Goal: Task Accomplishment & Management: Manage account settings

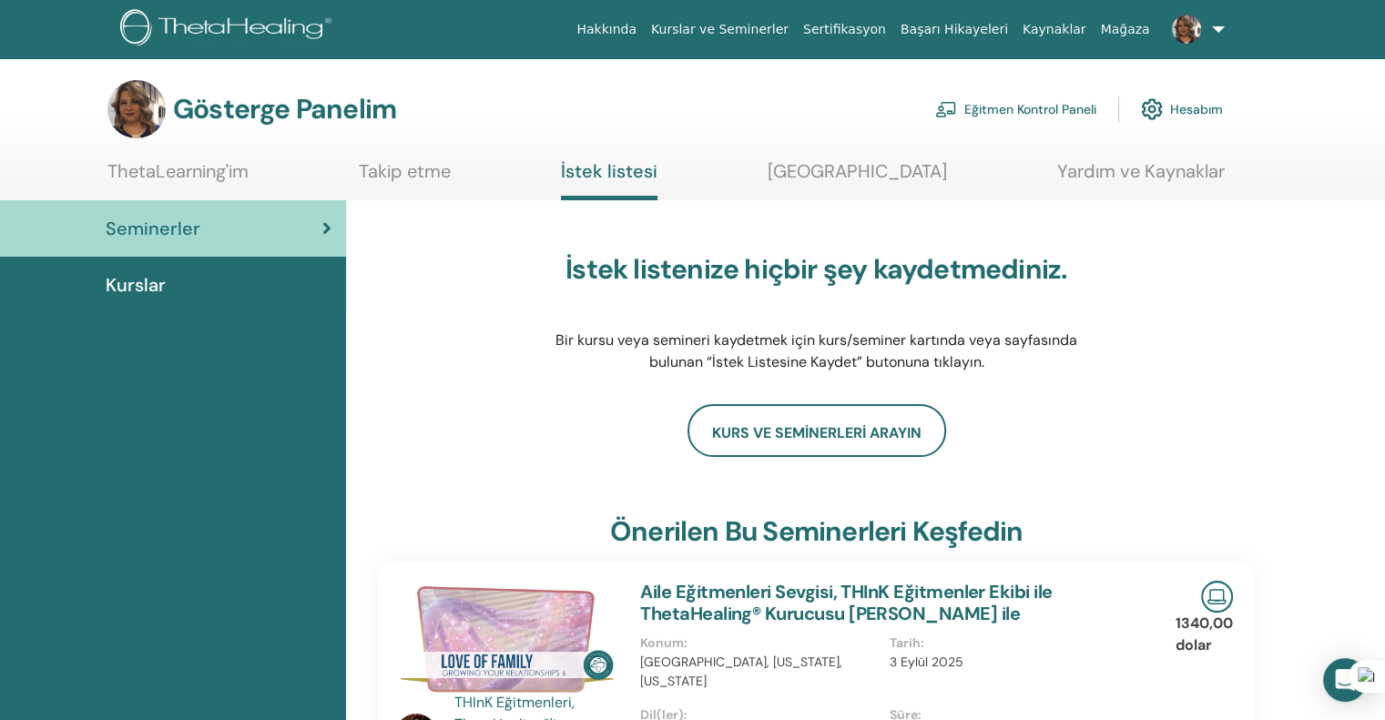
click at [1034, 107] on font "Eğitmen Kontrol Paneli" at bounding box center [1030, 110] width 132 height 16
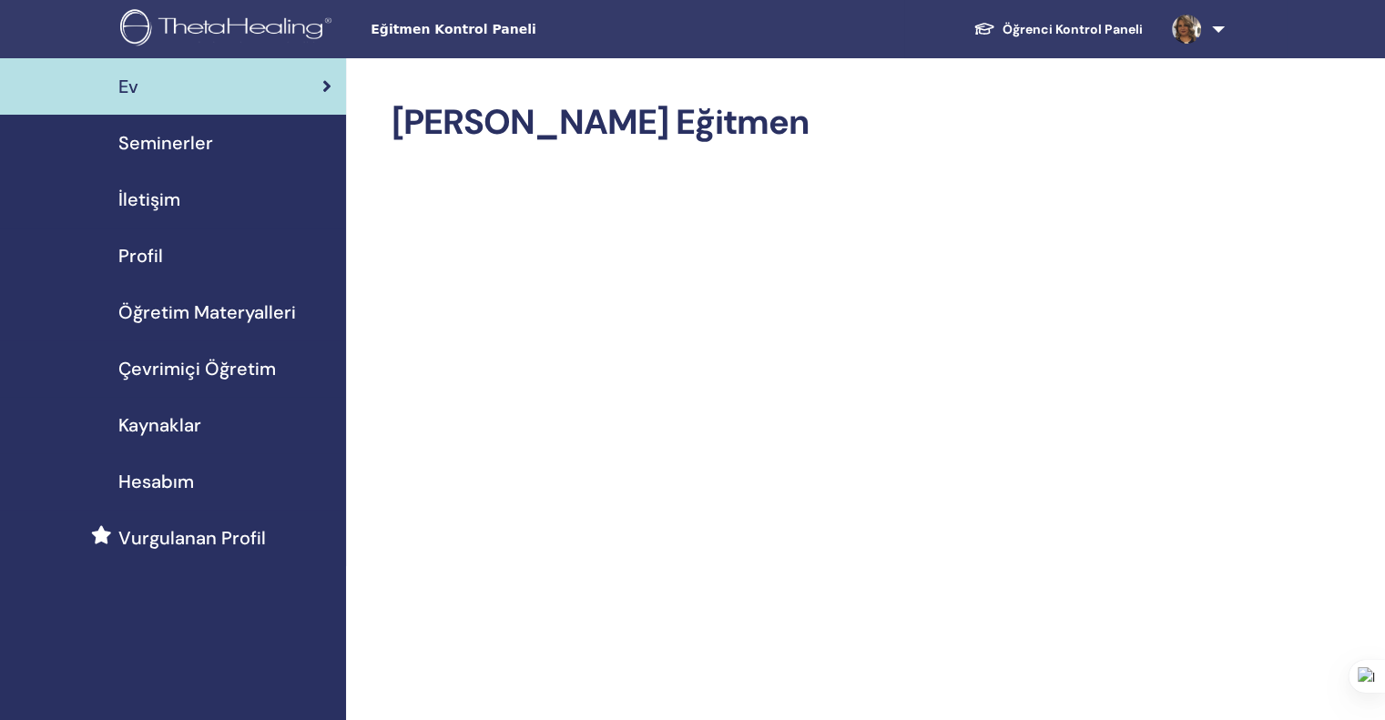
click at [173, 136] on font "Seminerler" at bounding box center [165, 143] width 95 height 24
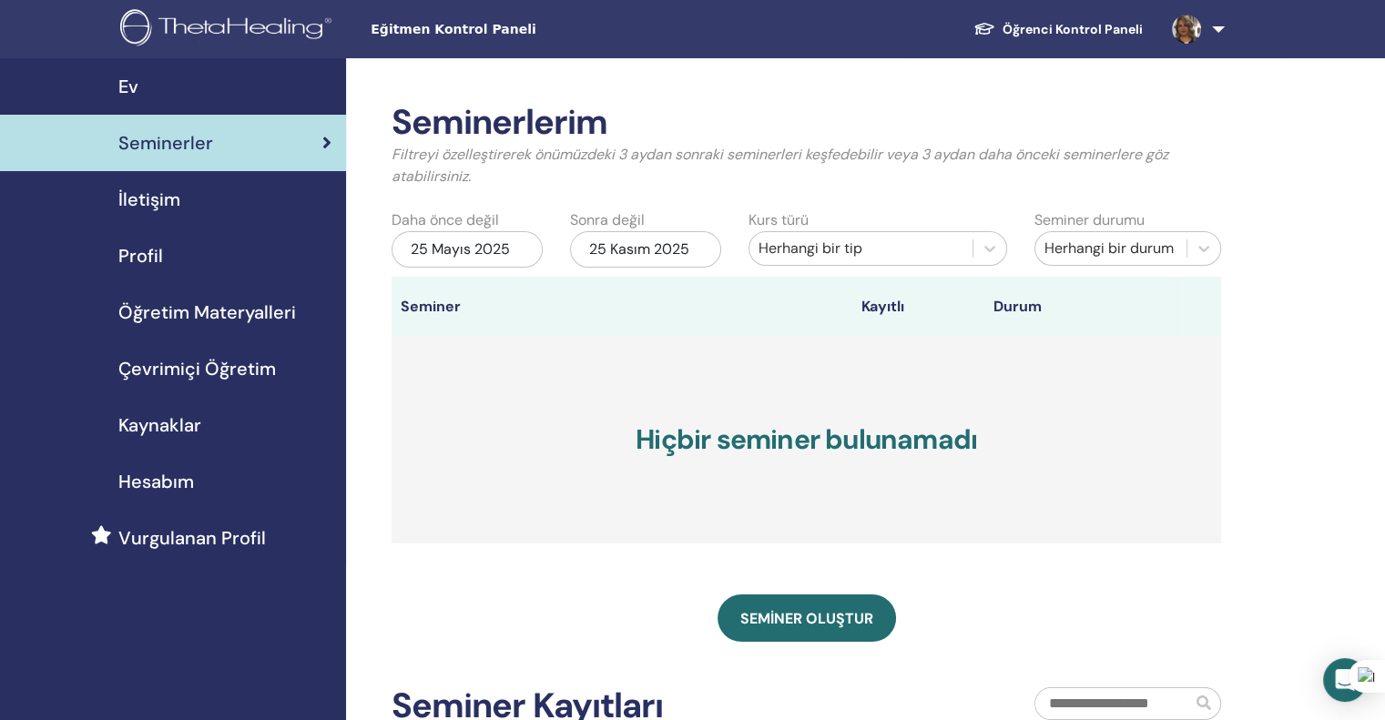
click at [497, 238] on div "25 Mayıs 2025" at bounding box center [467, 249] width 151 height 36
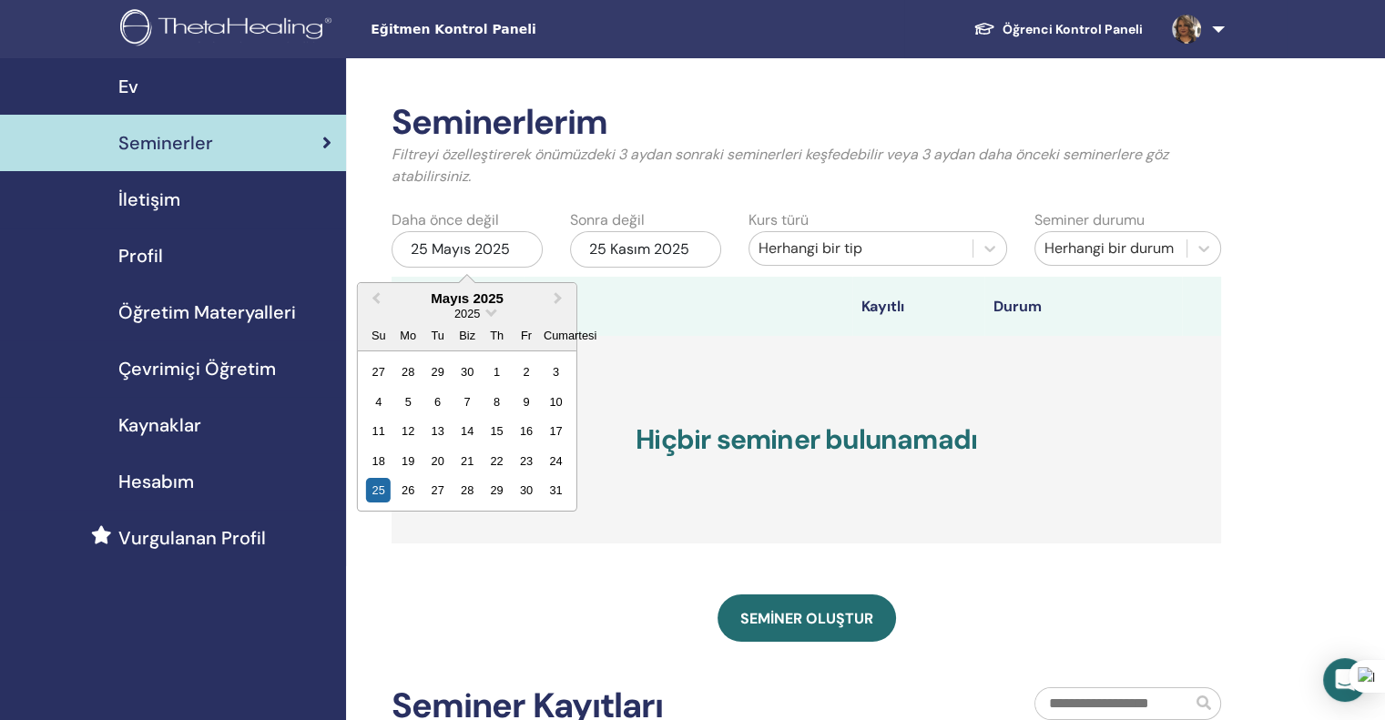
click at [485, 314] on div "2025" at bounding box center [467, 313] width 219 height 15
click at [490, 313] on span "Tarih Seçin" at bounding box center [490, 311] width 12 height 12
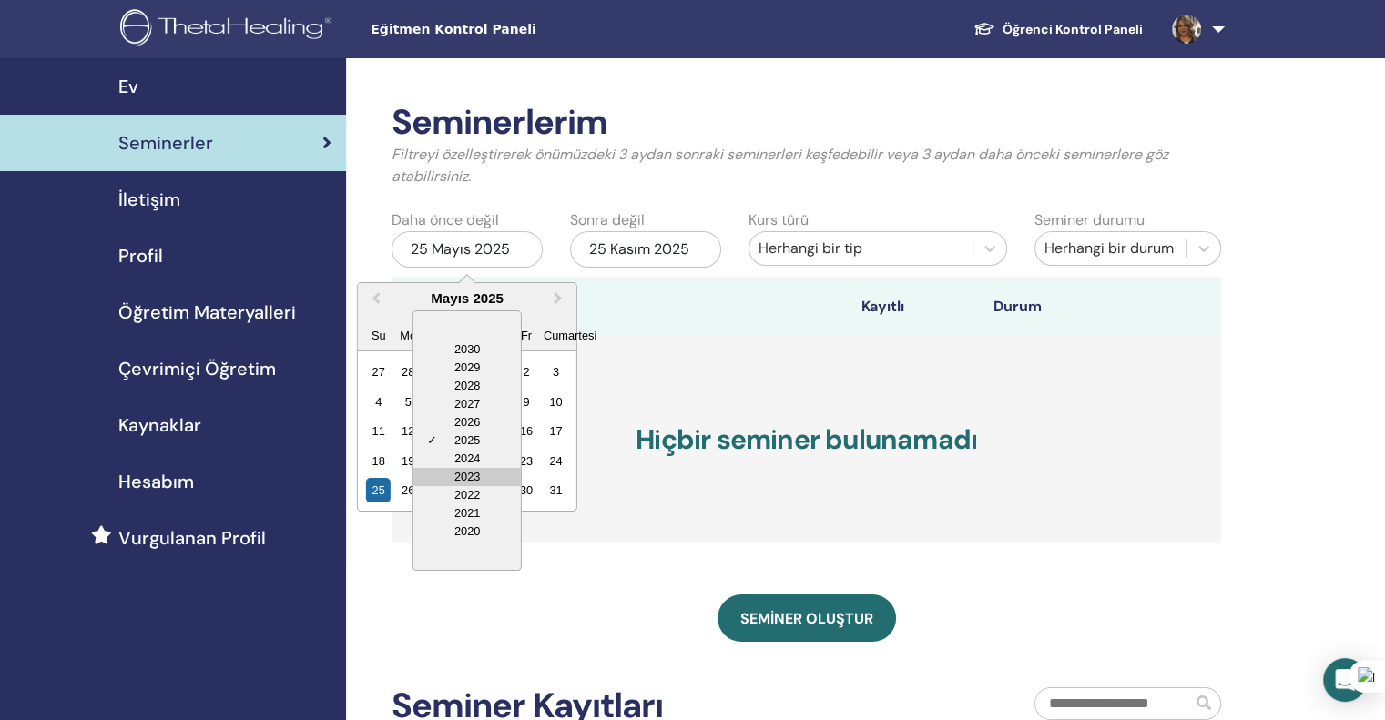
click at [470, 478] on div "2023" at bounding box center [466, 477] width 107 height 18
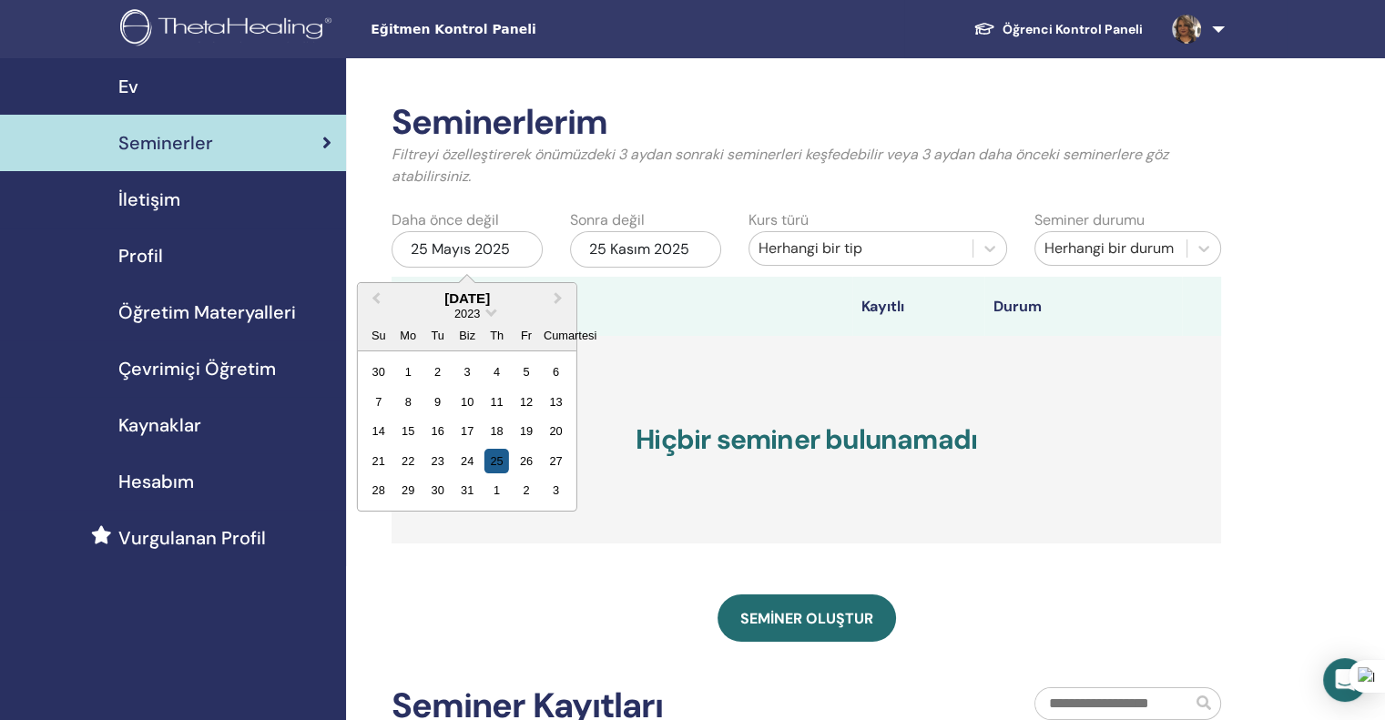
click at [495, 453] on div "25" at bounding box center [496, 461] width 25 height 25
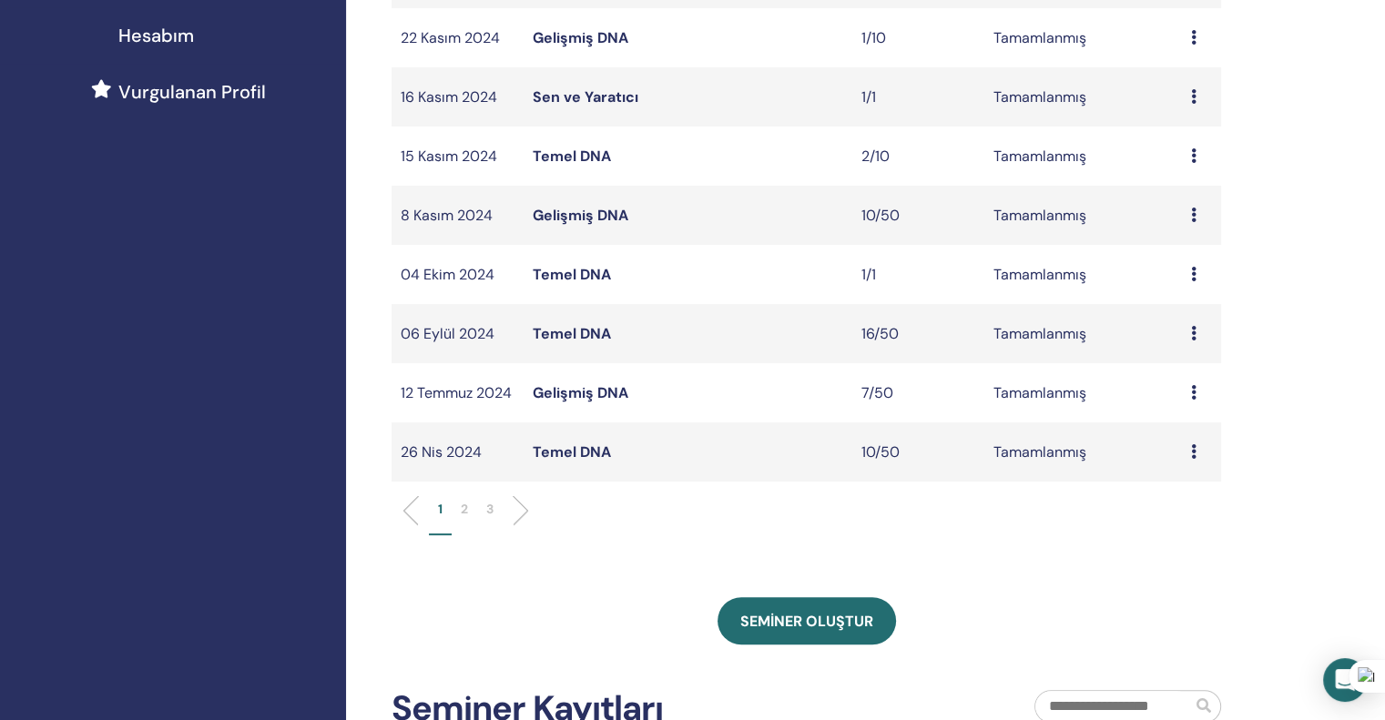
scroll to position [455, 0]
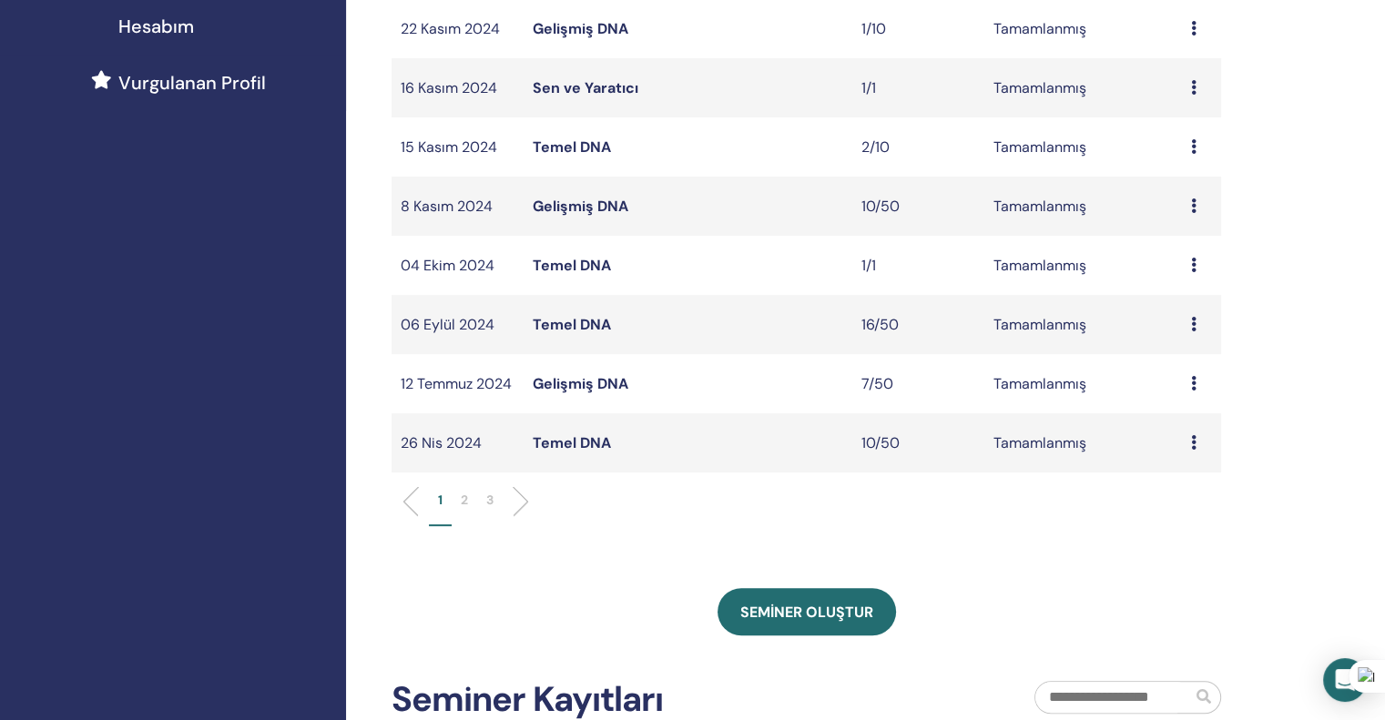
click at [459, 495] on li "2" at bounding box center [464, 509] width 25 height 36
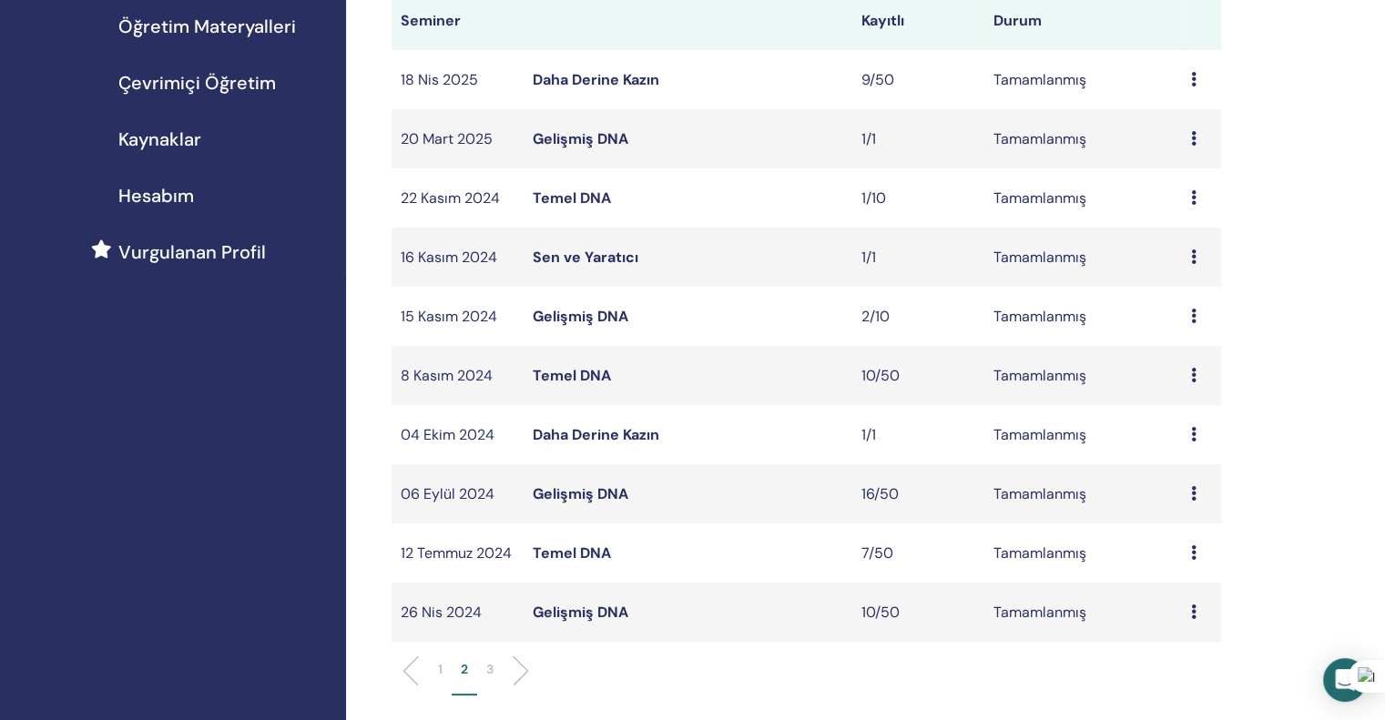
scroll to position [273, 0]
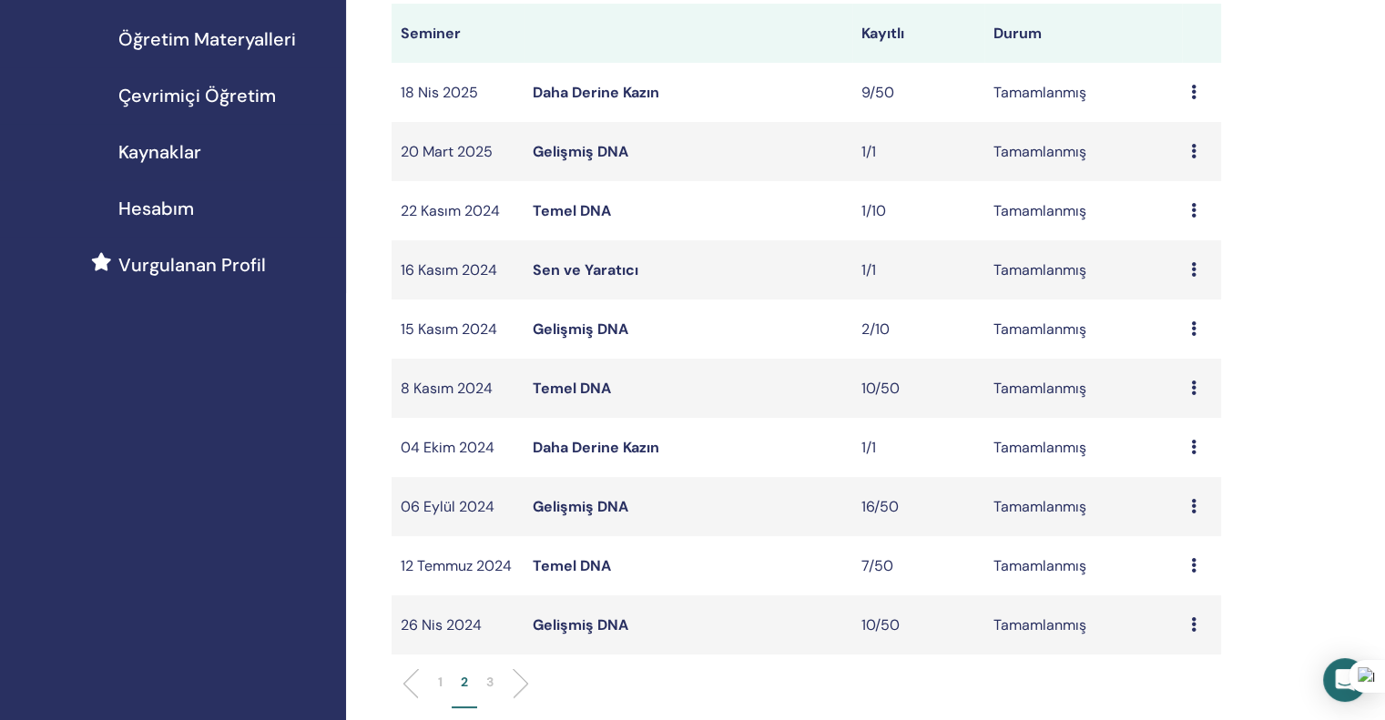
click at [583, 90] on font "Daha Derine Kazın" at bounding box center [596, 92] width 127 height 19
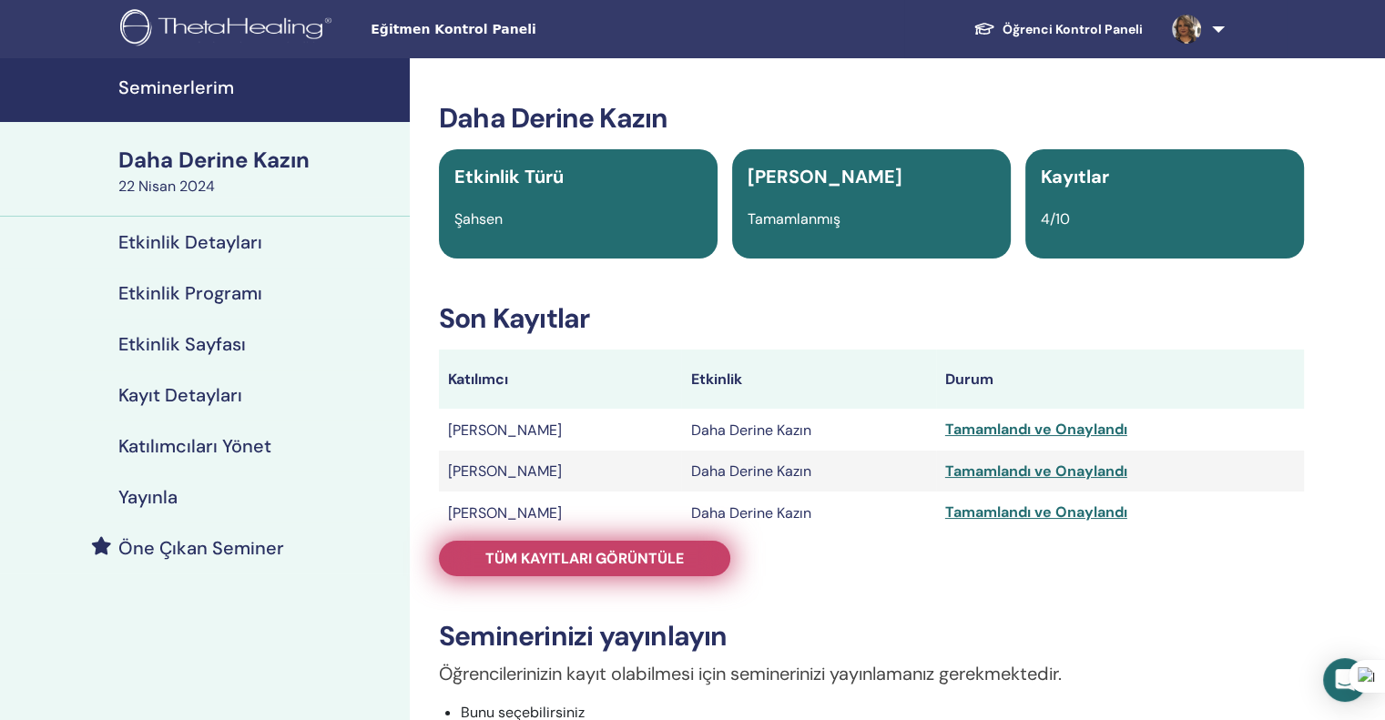
click at [601, 564] on font "Tüm kayıtları görüntüle" at bounding box center [584, 558] width 199 height 19
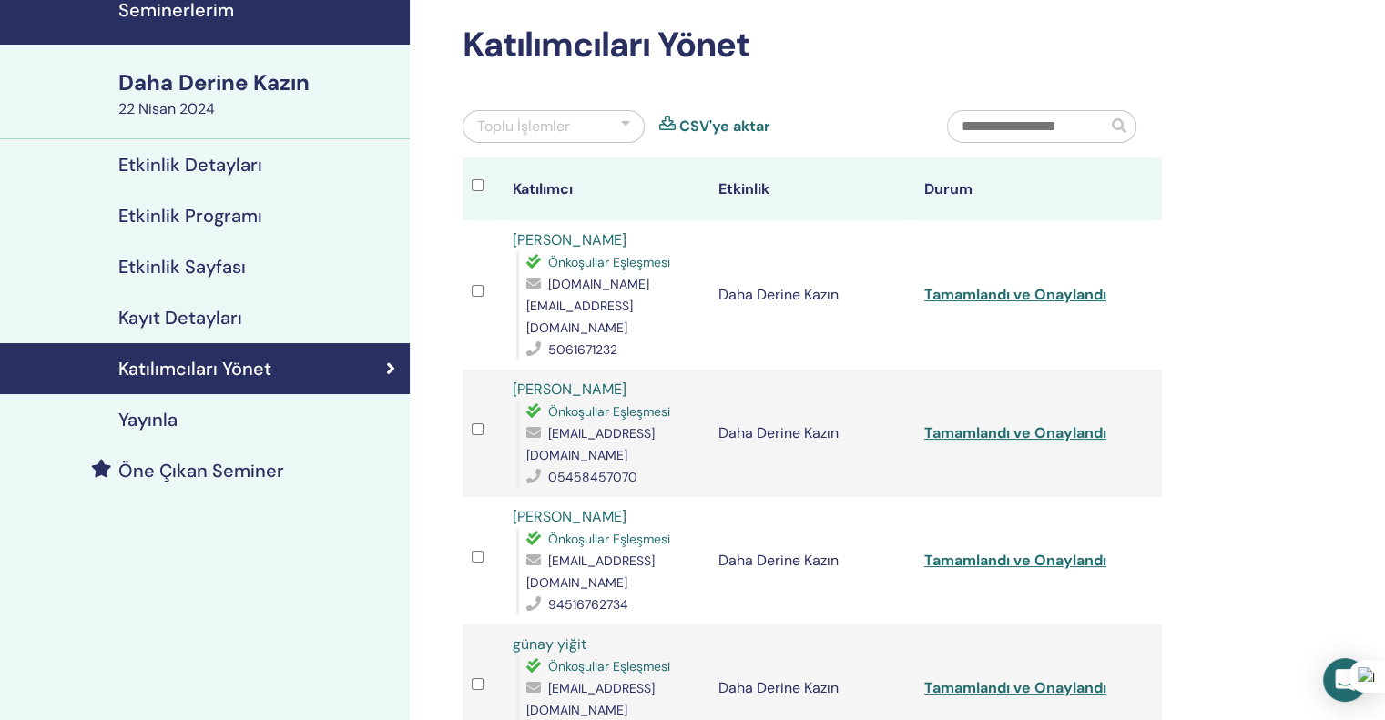
scroll to position [182, 0]
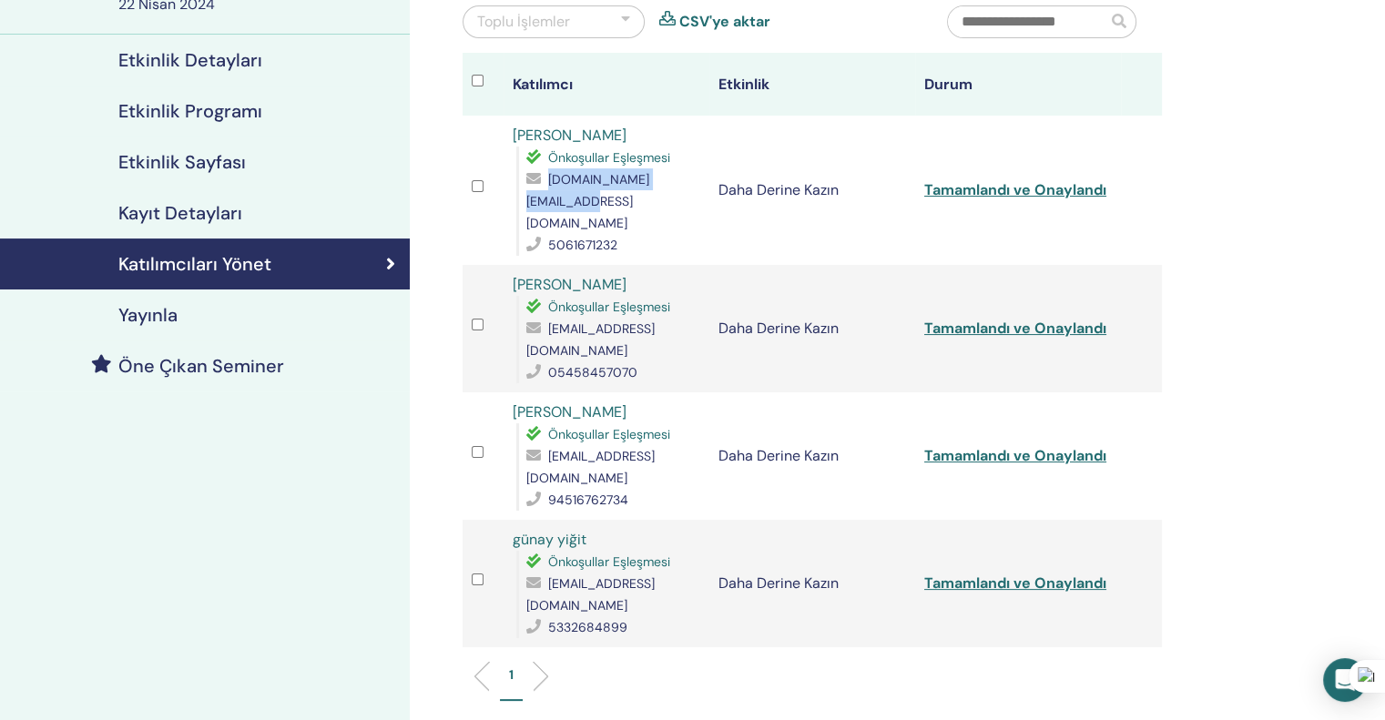
drag, startPoint x: 699, startPoint y: 181, endPoint x: 548, endPoint y: 185, distance: 151.2
click at [548, 185] on div "arzutuncay.at@gmail.com" at bounding box center [613, 201] width 174 height 66
copy font "arzutuncay.at@gmail.com"
drag, startPoint x: 672, startPoint y: 289, endPoint x: 522, endPoint y: 294, distance: 150.4
click at [522, 296] on div "Önkoşullar Eşleşmesi aysekcgl@gmail.com 05458457070" at bounding box center [608, 339] width 184 height 87
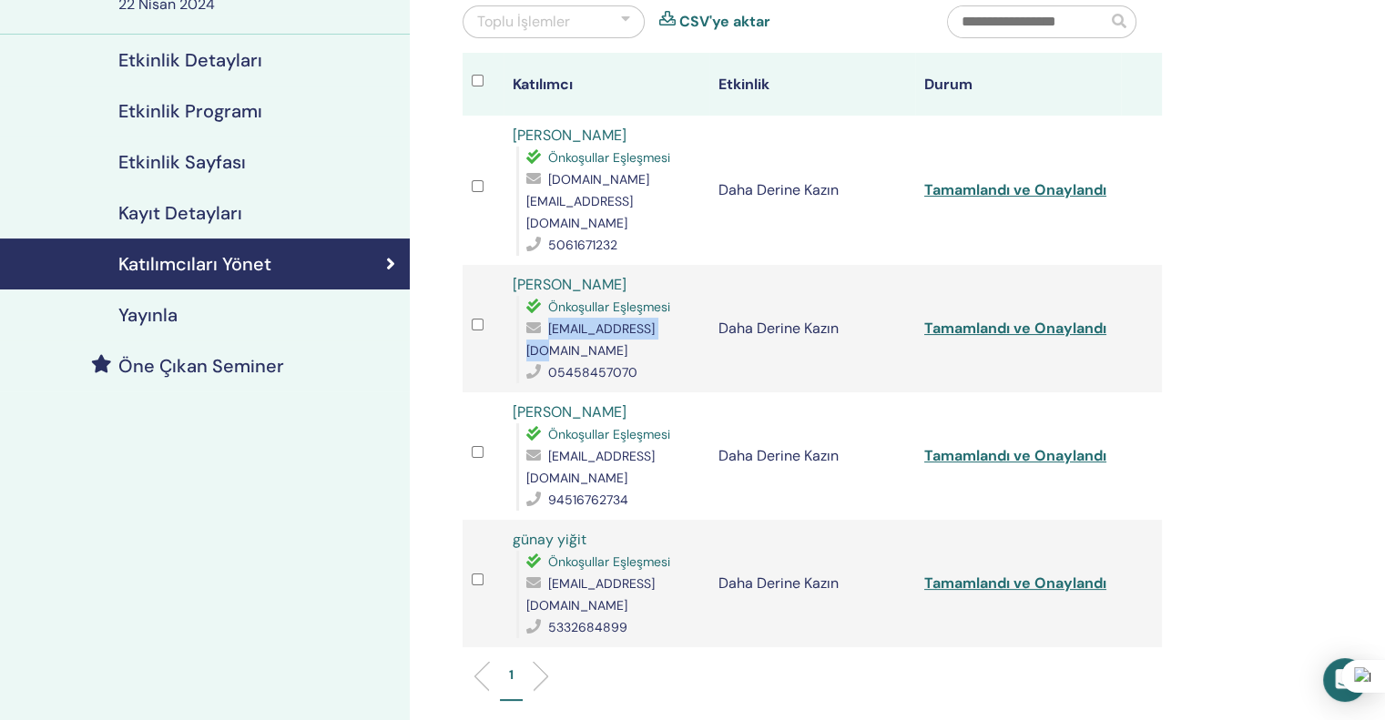
copy div "aysekcgl@gmail.com"
drag, startPoint x: 640, startPoint y: 207, endPoint x: 532, endPoint y: 205, distance: 108.4
click at [532, 234] on div "5061671232" at bounding box center [613, 245] width 174 height 22
copy div "5061671232"
drag, startPoint x: 636, startPoint y: 307, endPoint x: 521, endPoint y: 312, distance: 114.9
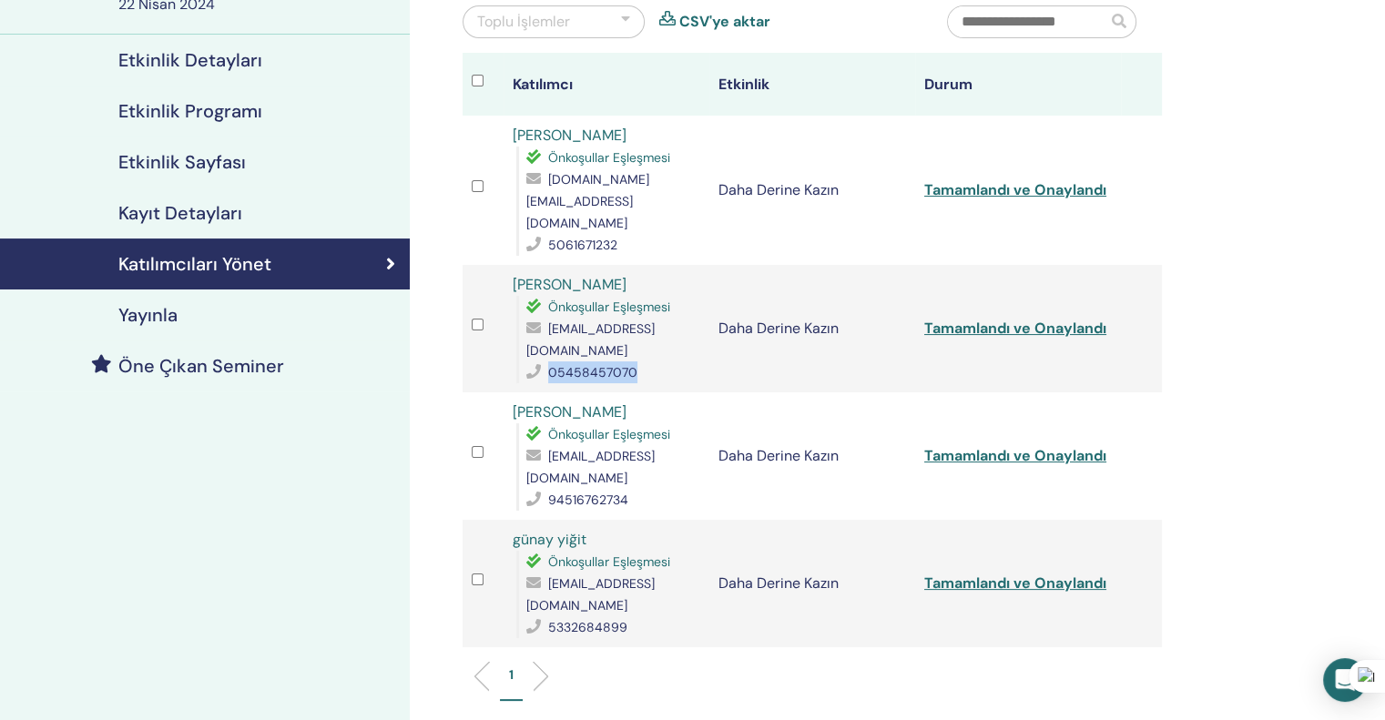
click at [521, 312] on div "Önkoşullar Eşleşmesi aysekcgl@gmail.com 05458457070" at bounding box center [608, 339] width 184 height 87
copy div "05458457070"
drag, startPoint x: 634, startPoint y: 351, endPoint x: 510, endPoint y: 352, distance: 123.8
click at [510, 392] on td "Bayim Garayeva Önkoşullar Eşleşmesi bayimkhg@code.edu.az 94516762734" at bounding box center [607, 455] width 206 height 127
copy font "Bayim Garayeva"
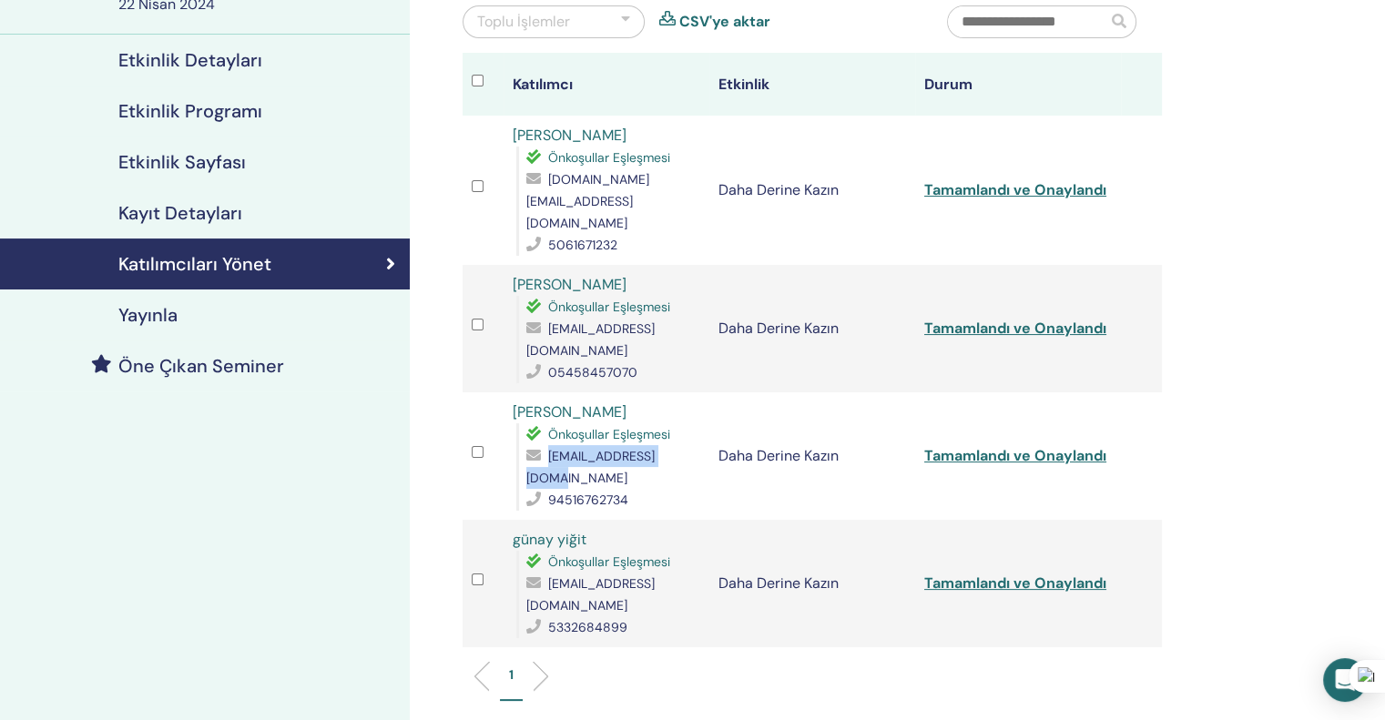
drag, startPoint x: 688, startPoint y: 396, endPoint x: 550, endPoint y: 391, distance: 137.6
click at [550, 448] on font "bayimkhg@code.edu.az" at bounding box center [590, 467] width 128 height 38
copy font "bayimkhg@code.edu.az"
drag, startPoint x: 629, startPoint y: 415, endPoint x: 550, endPoint y: 415, distance: 79.2
click at [550, 489] on div "94516762734" at bounding box center [613, 500] width 174 height 22
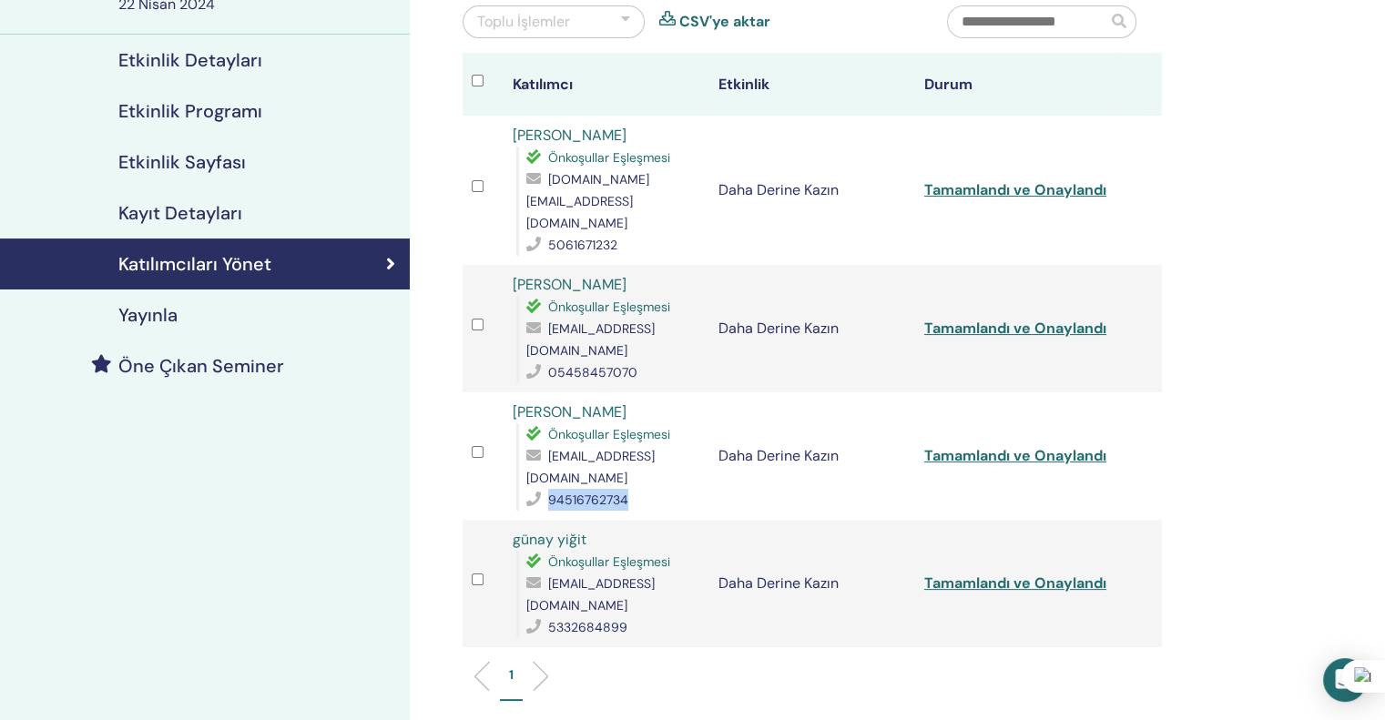
copy font "94516762734"
drag, startPoint x: 589, startPoint y: 456, endPoint x: 492, endPoint y: 457, distance: 97.4
click at [492, 520] on tr "günay yiğit Önkoşullar Eşleşmesi gunayyigitt@gmail.com 5332684899 Daha Derine K…" at bounding box center [812, 583] width 699 height 127
copy tr "günay yiğit"
drag, startPoint x: 682, startPoint y: 498, endPoint x: 525, endPoint y: 502, distance: 157.6
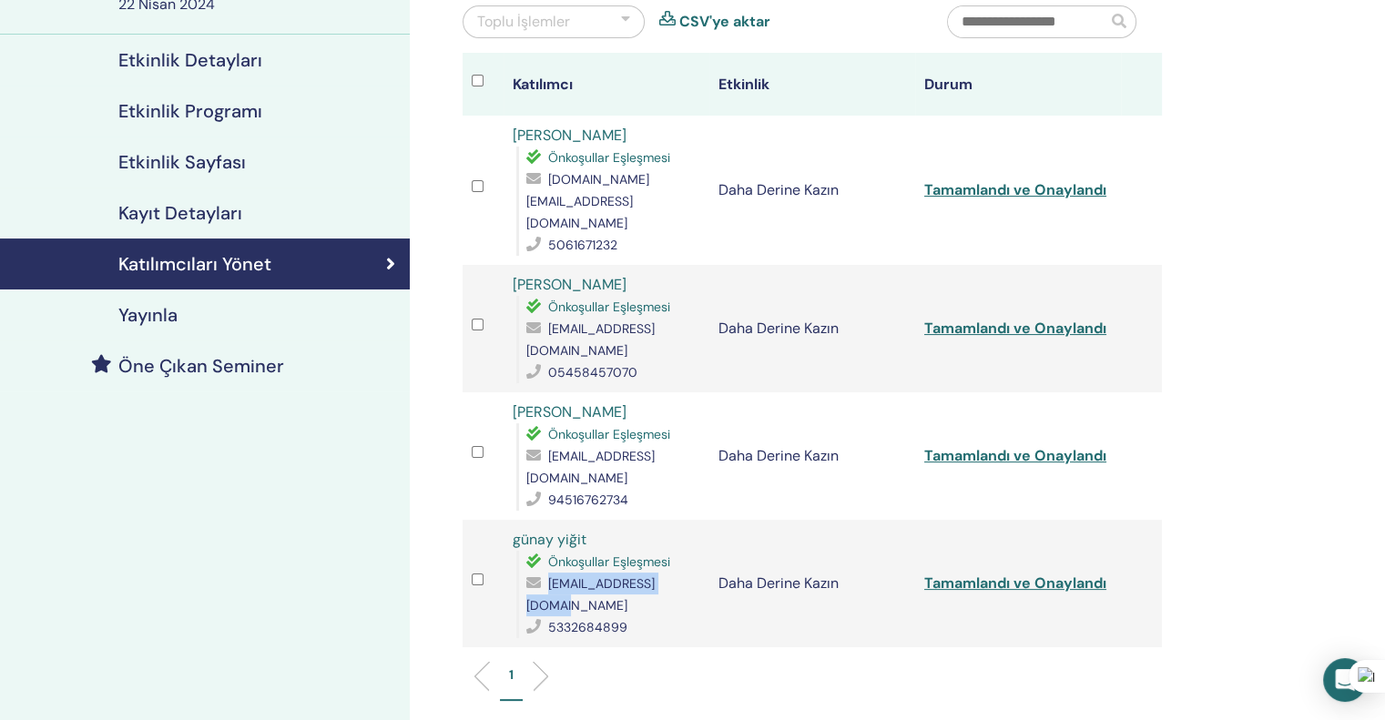
click at [526, 573] on div "gunayyigitt@gmail.com" at bounding box center [613, 595] width 174 height 44
copy div "gunayyigitt@gmail.com"
drag, startPoint x: 634, startPoint y: 517, endPoint x: 550, endPoint y: 517, distance: 83.8
click at [550, 616] on div "5332684899" at bounding box center [613, 627] width 174 height 22
copy font "5332684899"
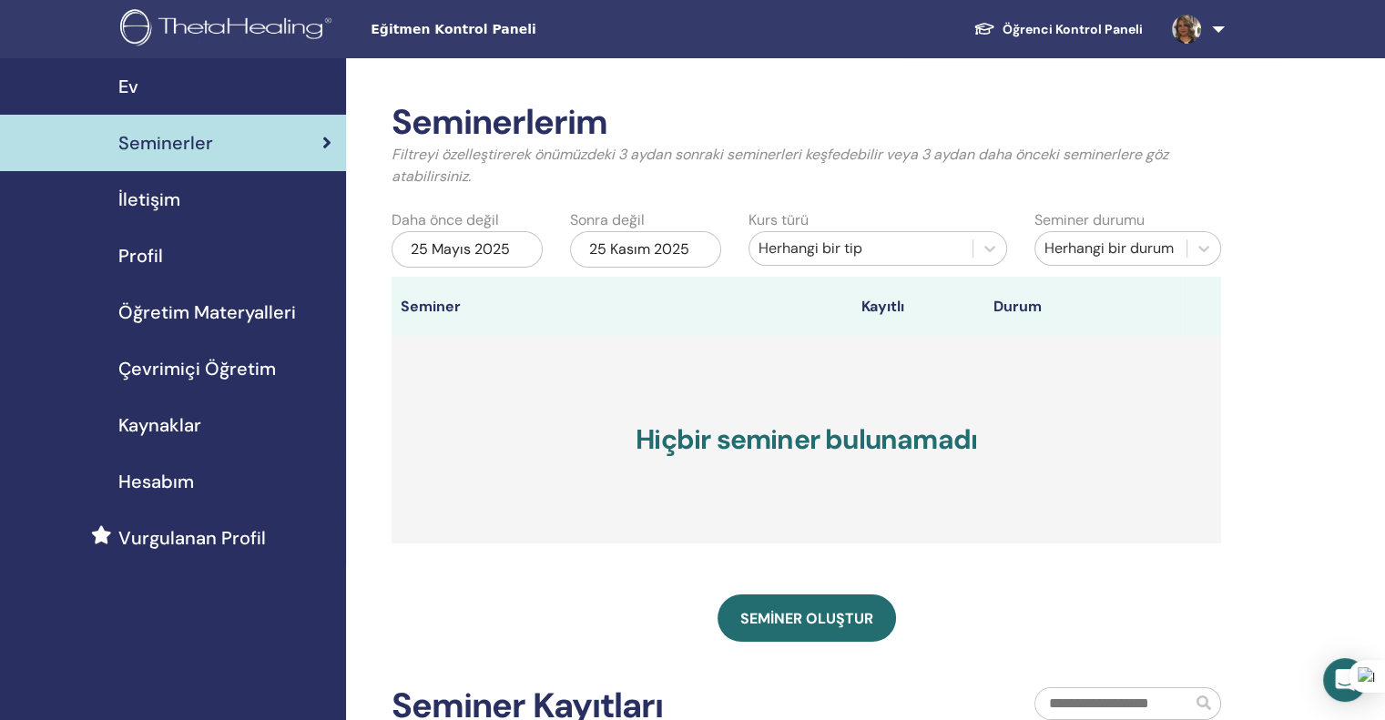
click at [516, 243] on div "25 Mayıs 2025" at bounding box center [467, 249] width 151 height 36
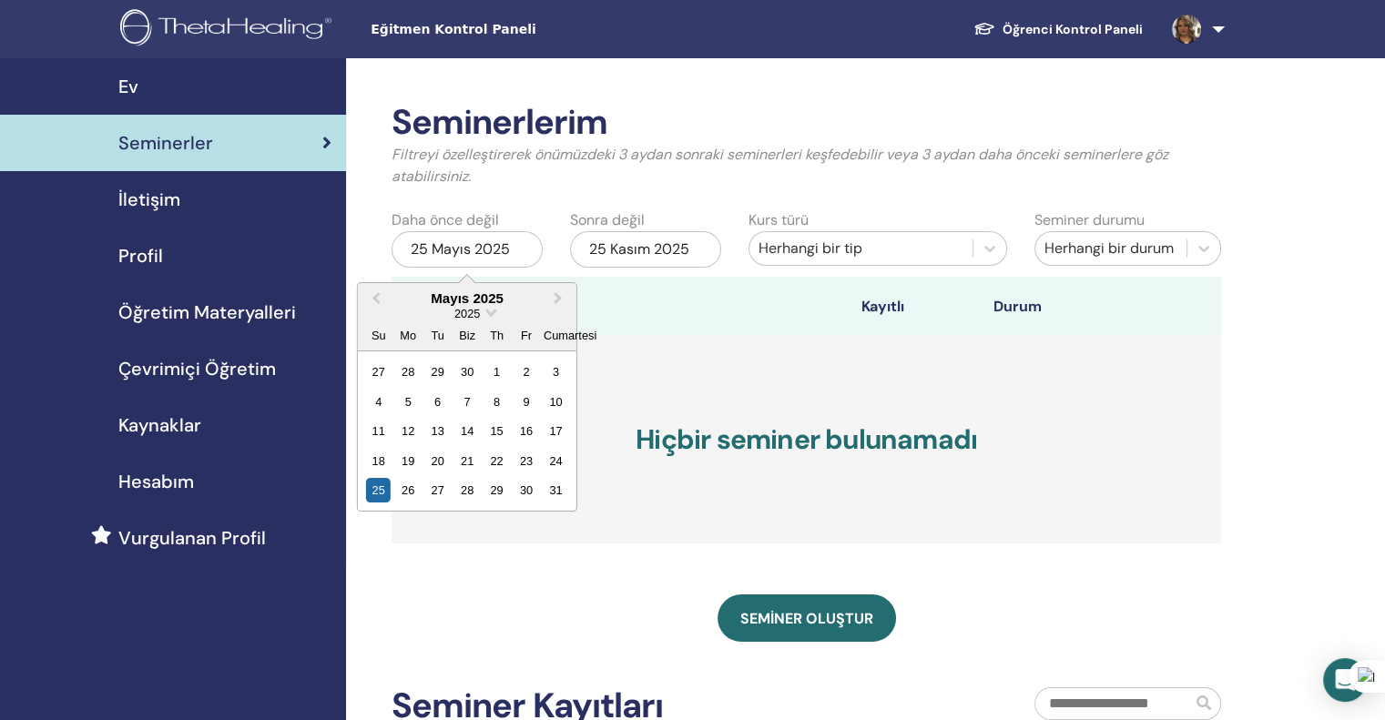
click at [482, 311] on div "2025" at bounding box center [467, 313] width 219 height 15
click at [484, 311] on span "Tarih Seçin" at bounding box center [490, 311] width 12 height 12
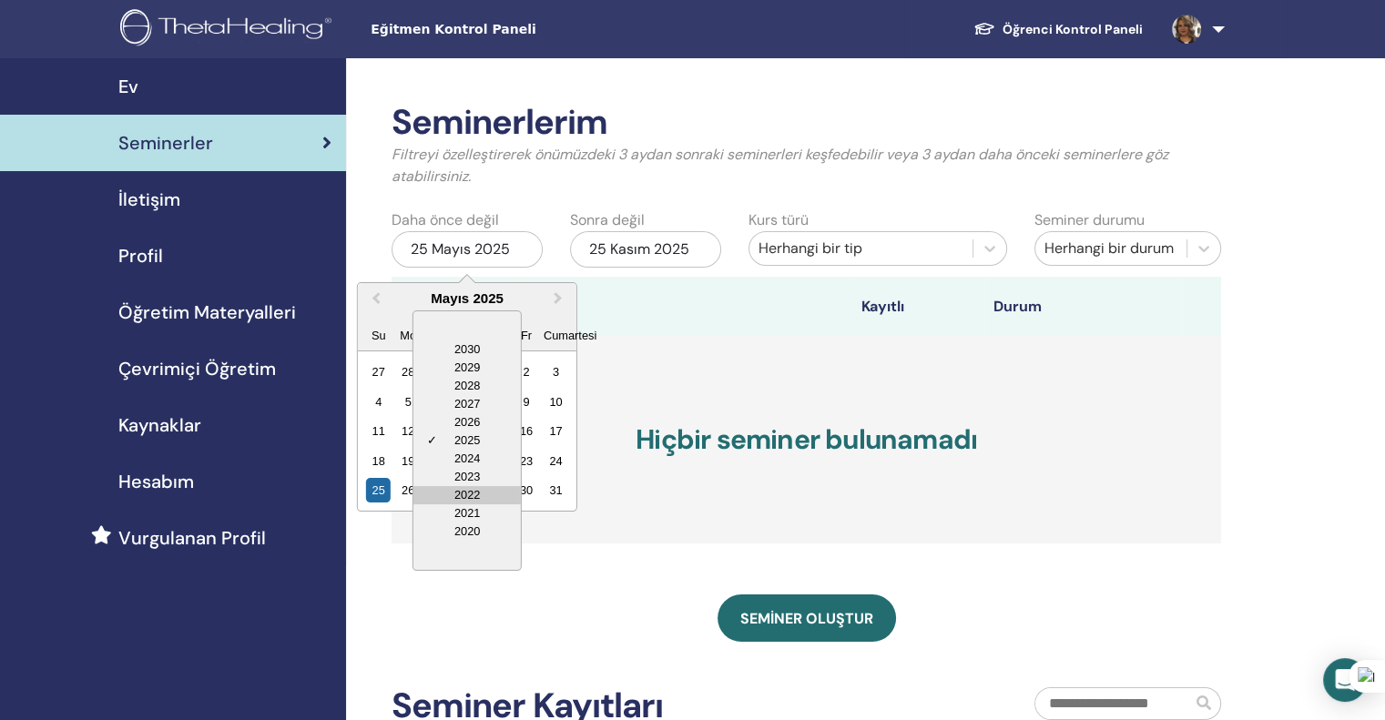
click at [465, 494] on div "2022" at bounding box center [466, 495] width 107 height 18
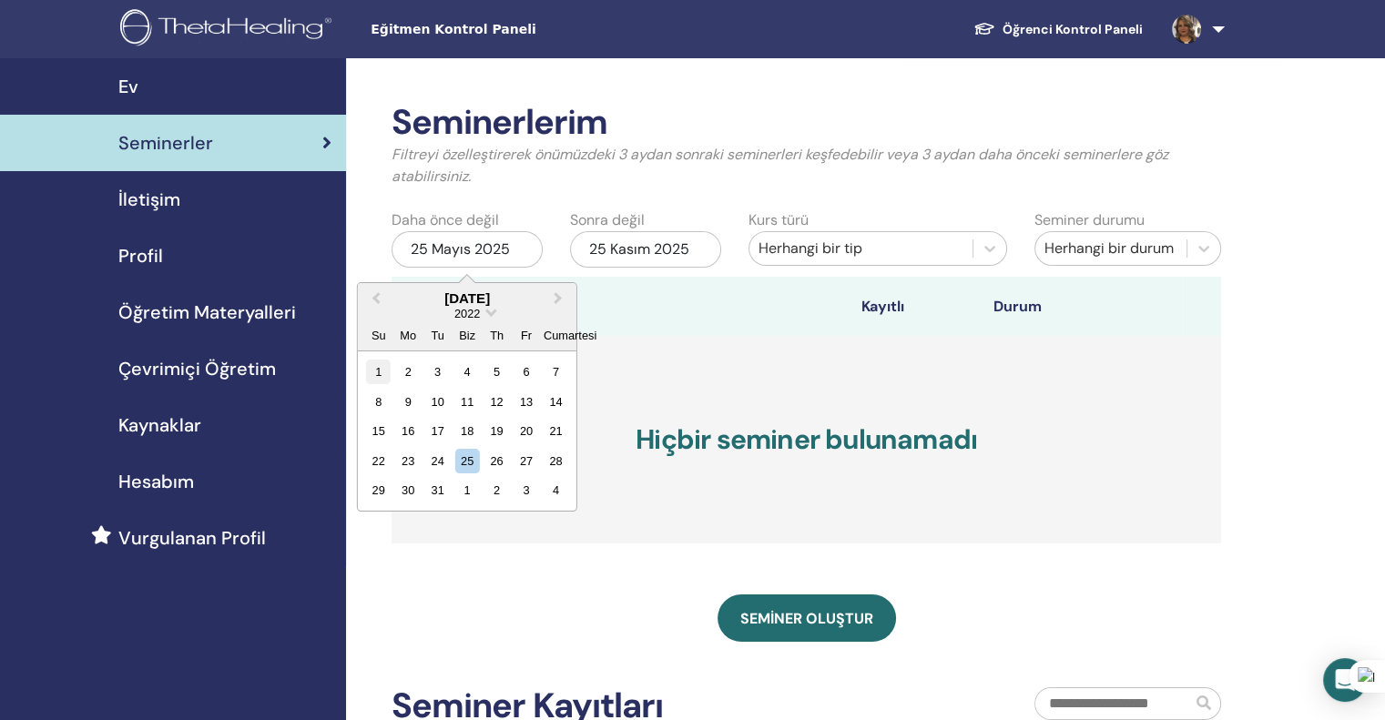
click at [375, 374] on div "1" at bounding box center [378, 372] width 25 height 25
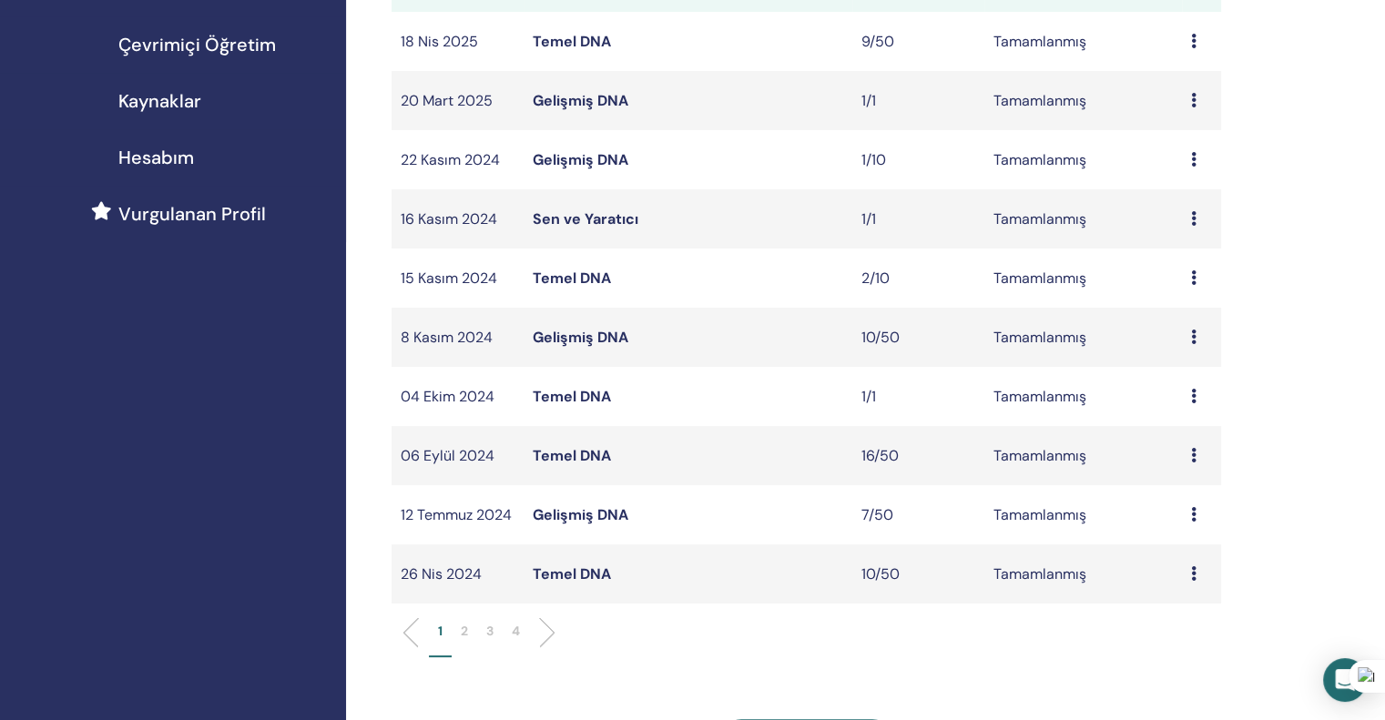
scroll to position [364, 0]
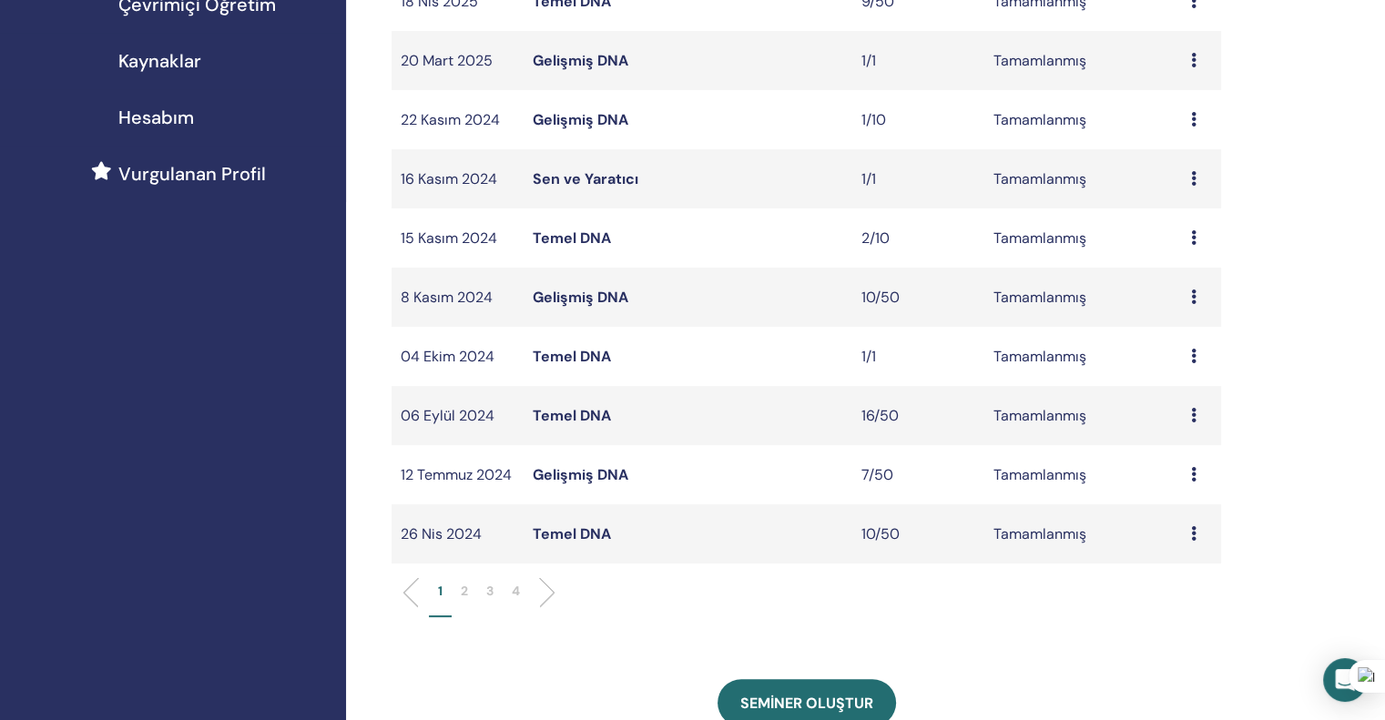
click at [465, 593] on font "2" at bounding box center [464, 591] width 7 height 16
click at [1189, 361] on td "Önizleme Katılımcılar" at bounding box center [1201, 356] width 39 height 59
click at [1195, 357] on icon at bounding box center [1193, 356] width 5 height 15
click at [1177, 399] on font "Katılımcılar" at bounding box center [1184, 399] width 75 height 19
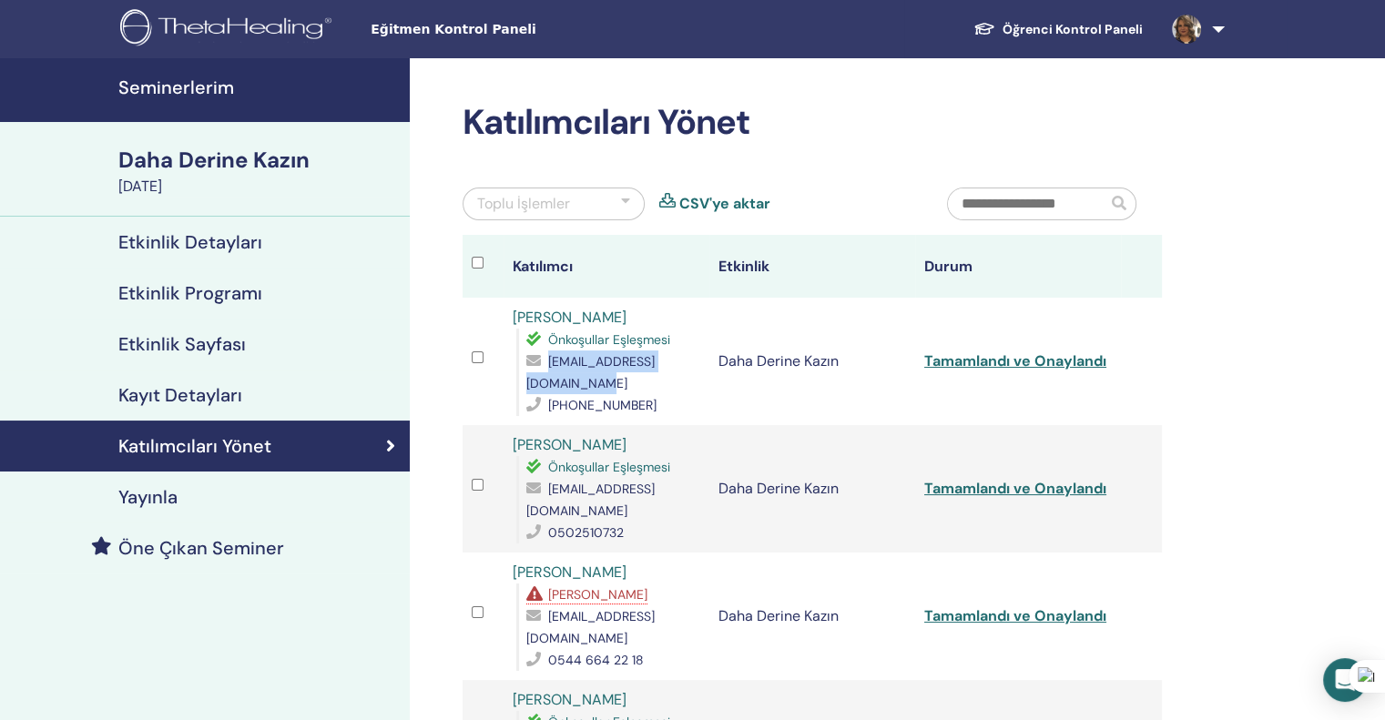
drag, startPoint x: 686, startPoint y: 384, endPoint x: 525, endPoint y: 392, distance: 161.4
click at [526, 392] on div "sevgialtinisik@hotmail.com" at bounding box center [613, 373] width 174 height 44
copy font "sevgialtinisik@hotmail.com"
drag, startPoint x: 658, startPoint y: 411, endPoint x: 544, endPoint y: 406, distance: 114.8
click at [544, 406] on div "+905339229454" at bounding box center [613, 405] width 174 height 22
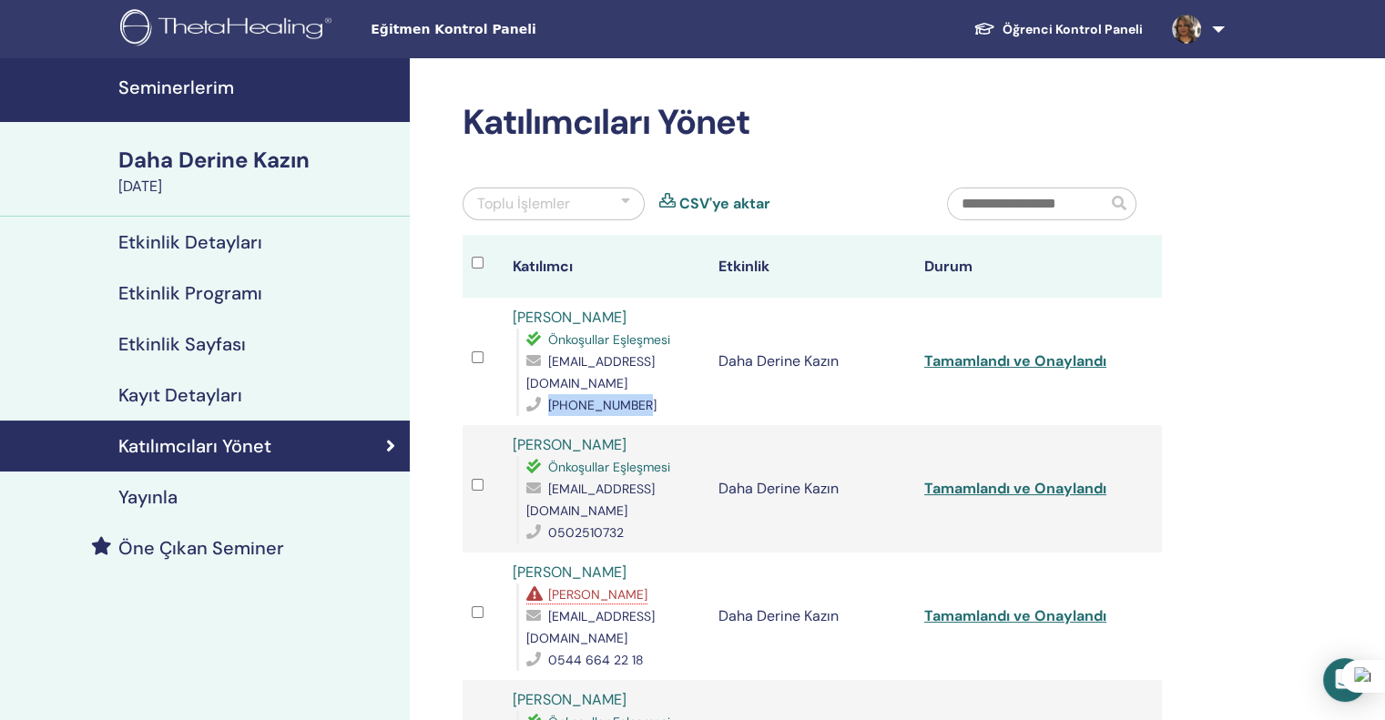
copy div "+905339229454"
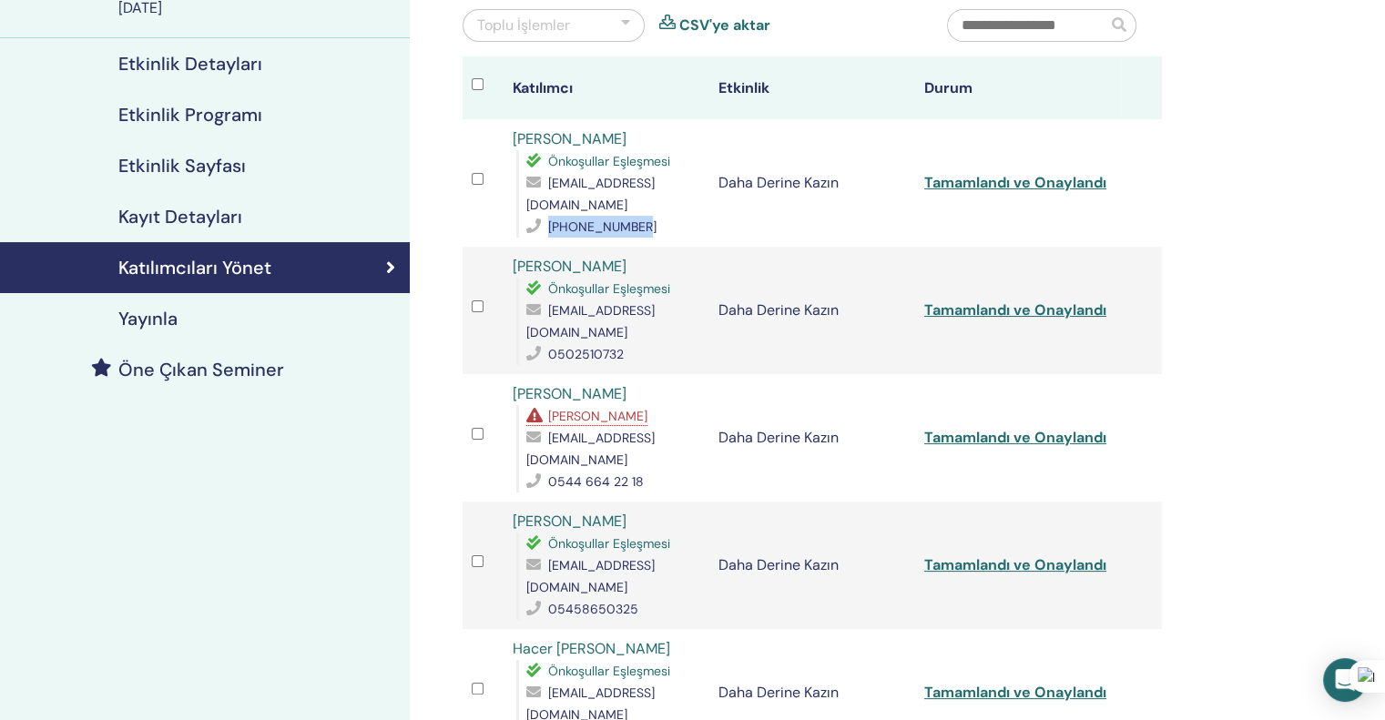
scroll to position [182, 0]
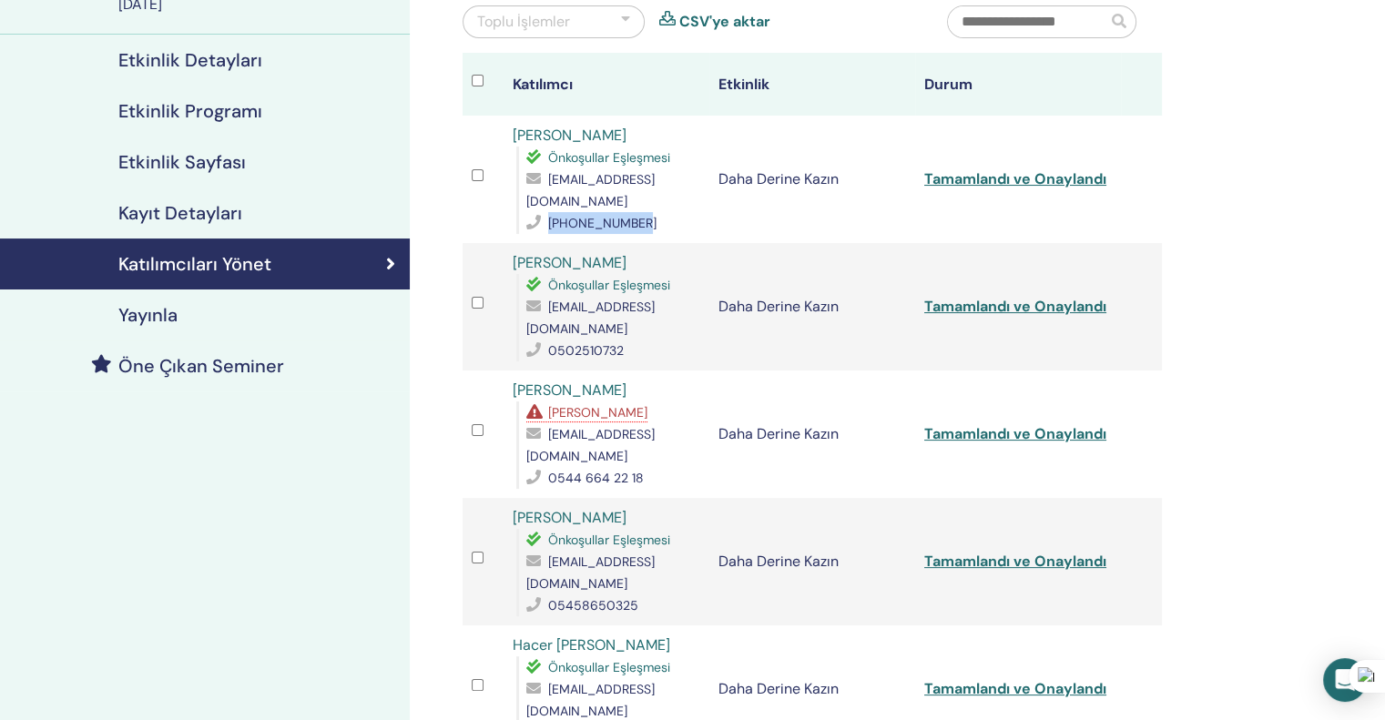
drag, startPoint x: 637, startPoint y: 269, endPoint x: 516, endPoint y: 271, distance: 121.1
click at [516, 271] on div "Nargiz Haydarova Önkoşullar Eşleşmesi nargiz.haydar@gmail.com 0502510732" at bounding box center [607, 306] width 188 height 109
copy font "Nargiz Haydarova"
drag, startPoint x: 699, startPoint y: 310, endPoint x: 549, endPoint y: 311, distance: 150.3
click at [549, 311] on div "nargiz.haydar@gmail.com" at bounding box center [613, 318] width 174 height 44
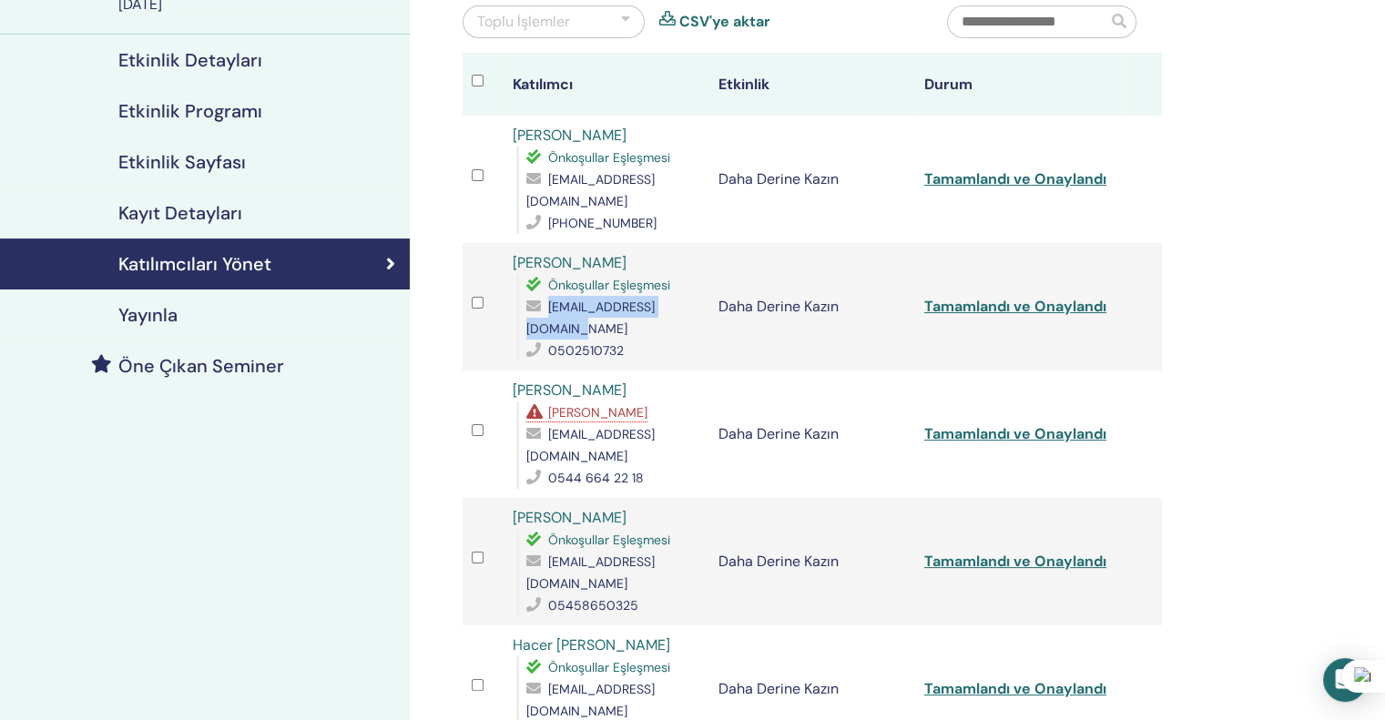
copy font "nargiz.haydar@gmail.com"
drag, startPoint x: 614, startPoint y: 330, endPoint x: 550, endPoint y: 330, distance: 63.7
click at [550, 340] on div "0502510732" at bounding box center [613, 351] width 174 height 22
copy font "0502510732"
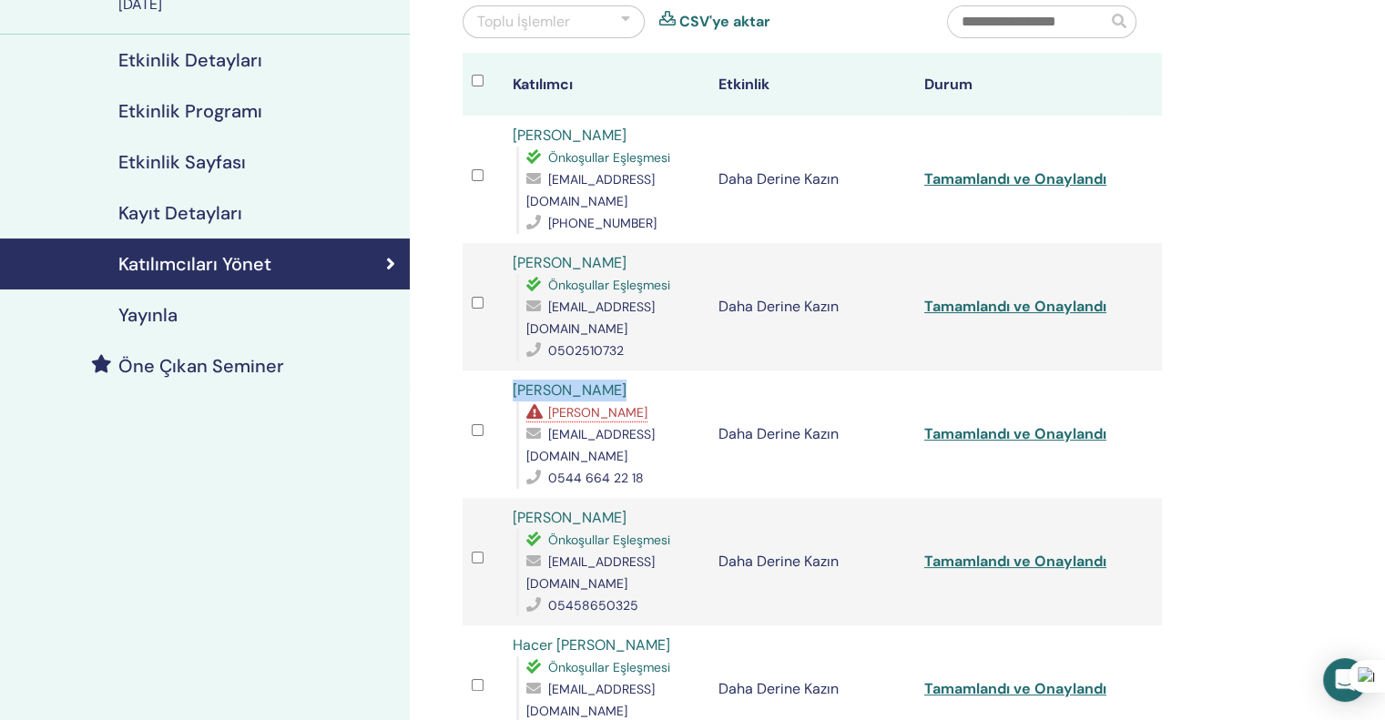
drag, startPoint x: 612, startPoint y: 362, endPoint x: 494, endPoint y: 368, distance: 117.6
click at [494, 371] on tr "Derya Bozkurt Eksik Ön Koşullar dryacar@hotmail.com 0544 664 22 18 Daha Derine …" at bounding box center [812, 434] width 699 height 127
copy tr "Derya Bozkurt"
drag, startPoint x: 678, startPoint y: 416, endPoint x: 548, endPoint y: 417, distance: 129.3
click at [548, 423] on div "dryacar@hotmail.com" at bounding box center [613, 445] width 174 height 44
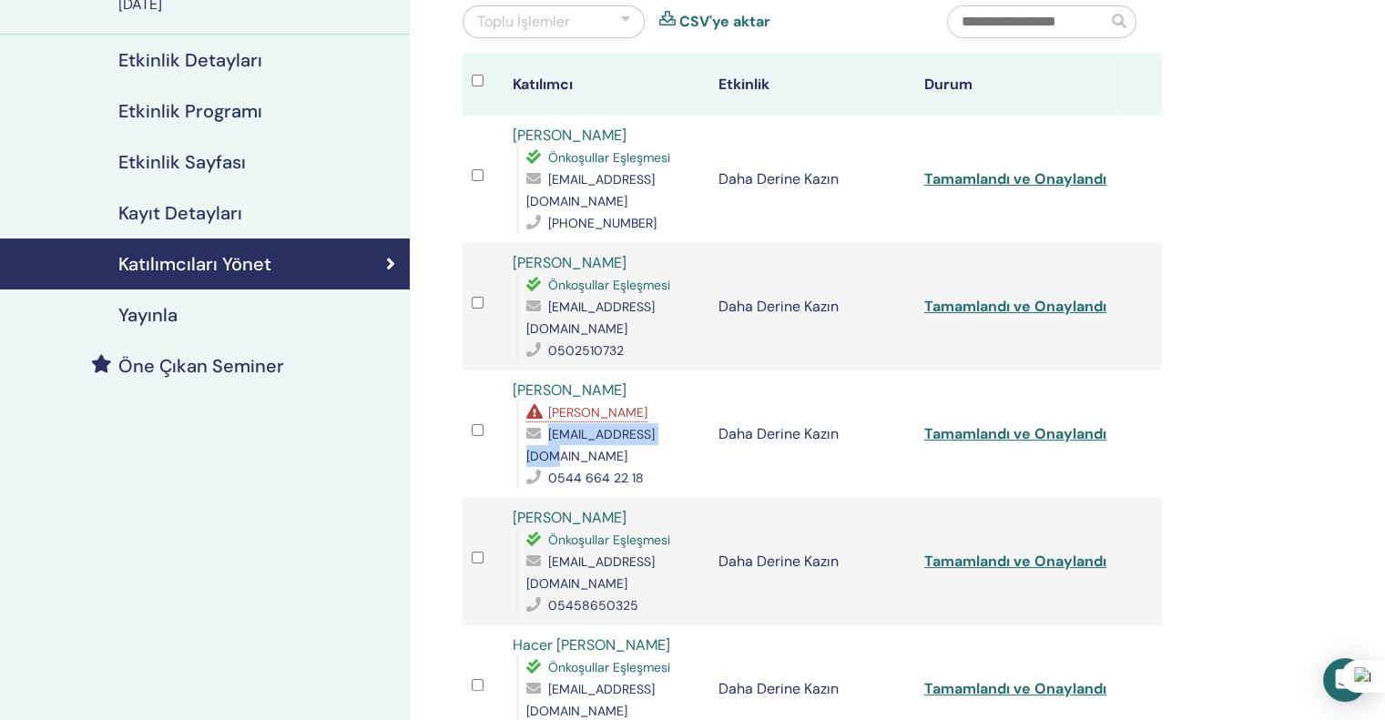
copy font "dryacar@hotmail.com"
drag, startPoint x: 627, startPoint y: 437, endPoint x: 543, endPoint y: 438, distance: 83.8
click at [543, 467] on div "0544 664 22 18" at bounding box center [613, 478] width 174 height 22
copy div "0544 664 22 18"
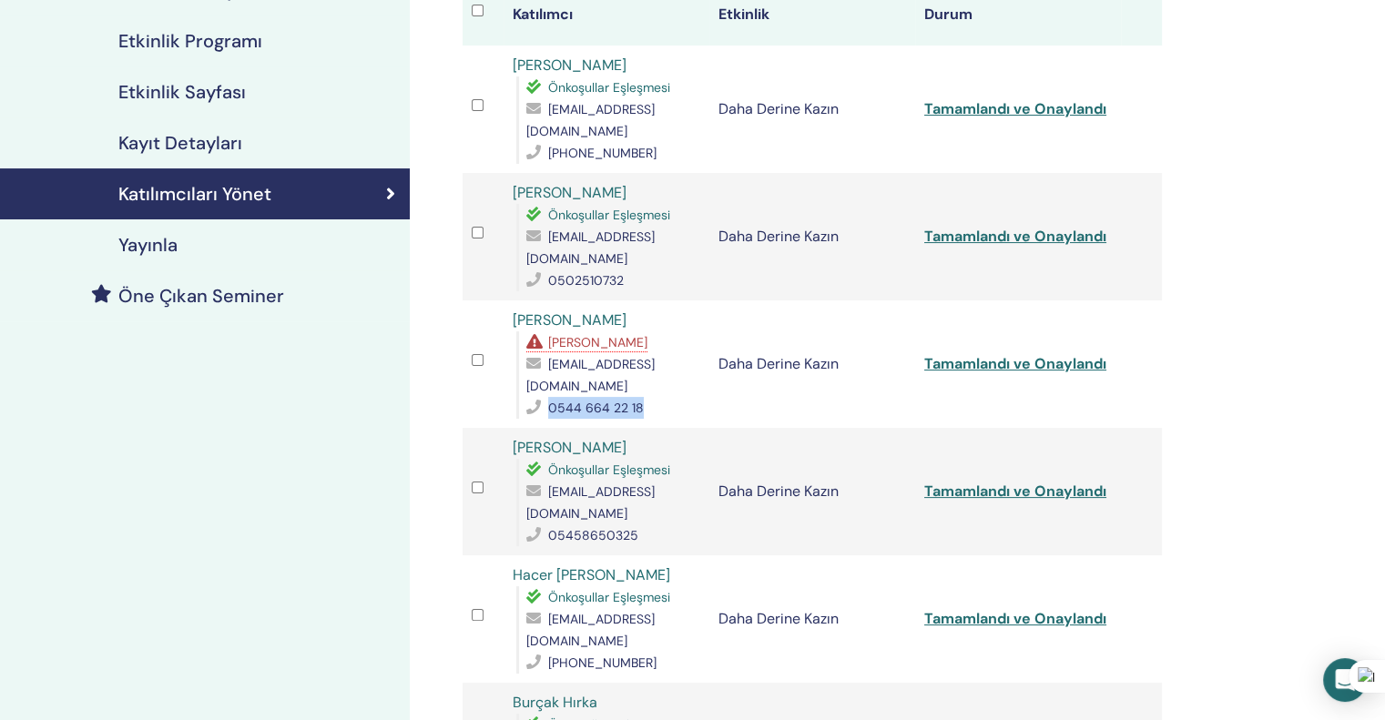
scroll to position [364, 0]
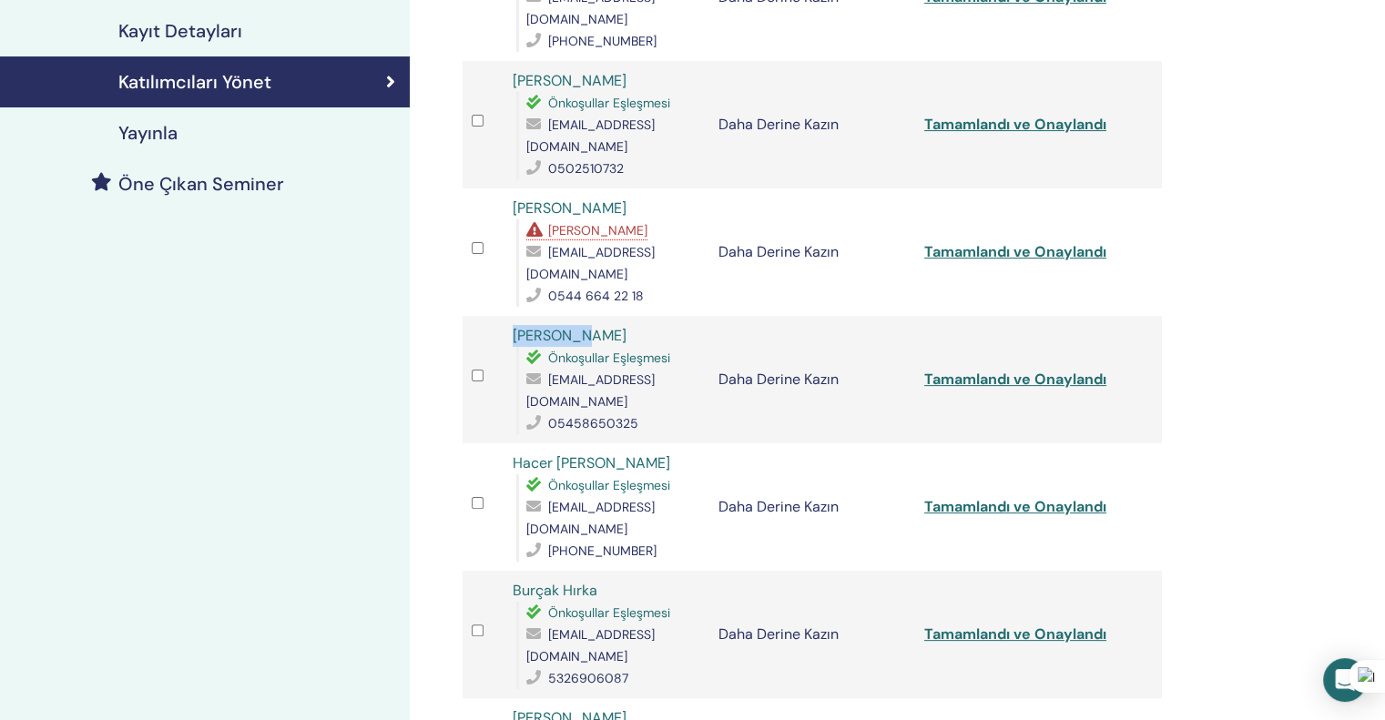
drag, startPoint x: 573, startPoint y: 290, endPoint x: 495, endPoint y: 297, distance: 77.7
click at [495, 316] on tr "Elif Ataç Önkoşullar Eşleşmesi atacelif94@gmail.com 05458650325 Daha Derine Kaz…" at bounding box center [812, 379] width 699 height 127
copy tr "Elif Ataç"
drag, startPoint x: 683, startPoint y: 336, endPoint x: 549, endPoint y: 333, distance: 133.9
click at [549, 369] on div "atacelif94@gmail.com" at bounding box center [613, 391] width 174 height 44
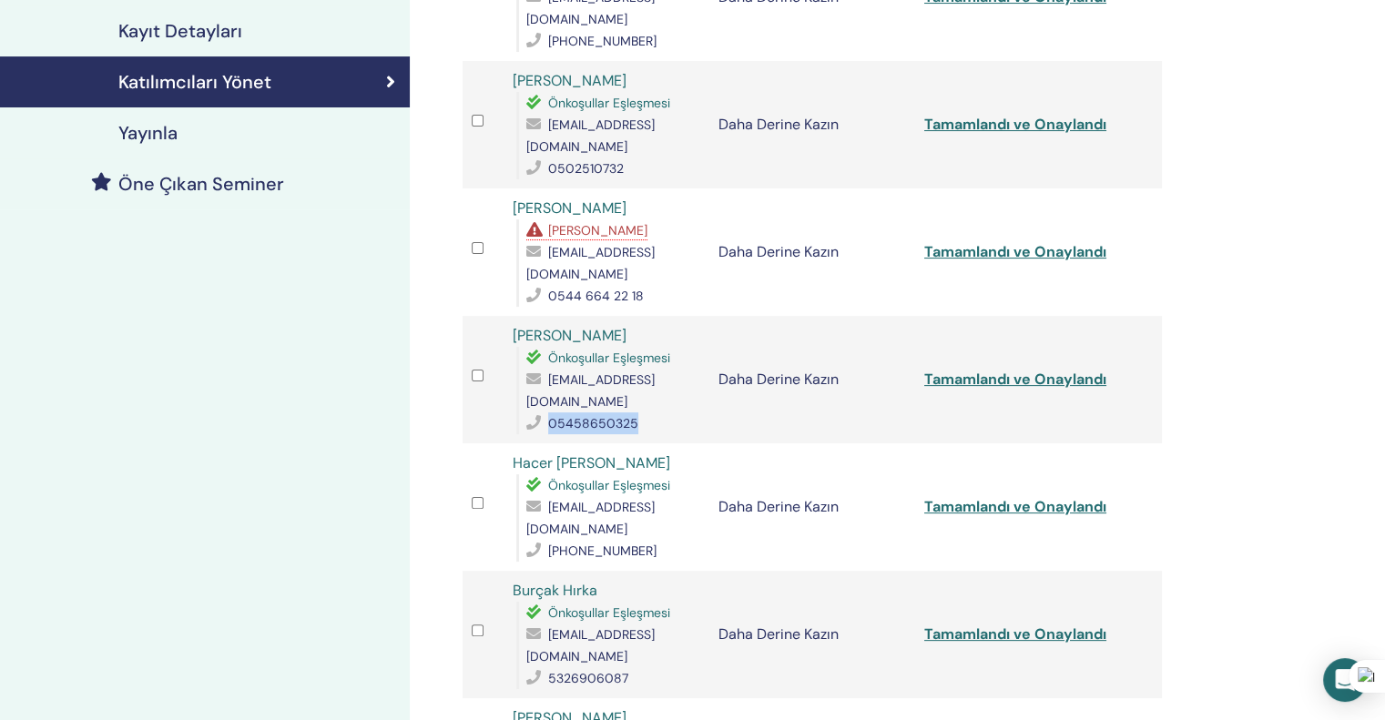
drag, startPoint x: 638, startPoint y: 357, endPoint x: 543, endPoint y: 357, distance: 95.6
click at [543, 413] on div "05458650325" at bounding box center [613, 424] width 174 height 22
drag, startPoint x: 678, startPoint y: 399, endPoint x: 506, endPoint y: 401, distance: 171.2
click at [506, 443] on td "Hacer Gökçe Durademir Önkoşullar Eşleşmesi gokcedurademir@gmail.com +31611692344" at bounding box center [607, 506] width 206 height 127
drag, startPoint x: 696, startPoint y: 464, endPoint x: 518, endPoint y: 469, distance: 177.7
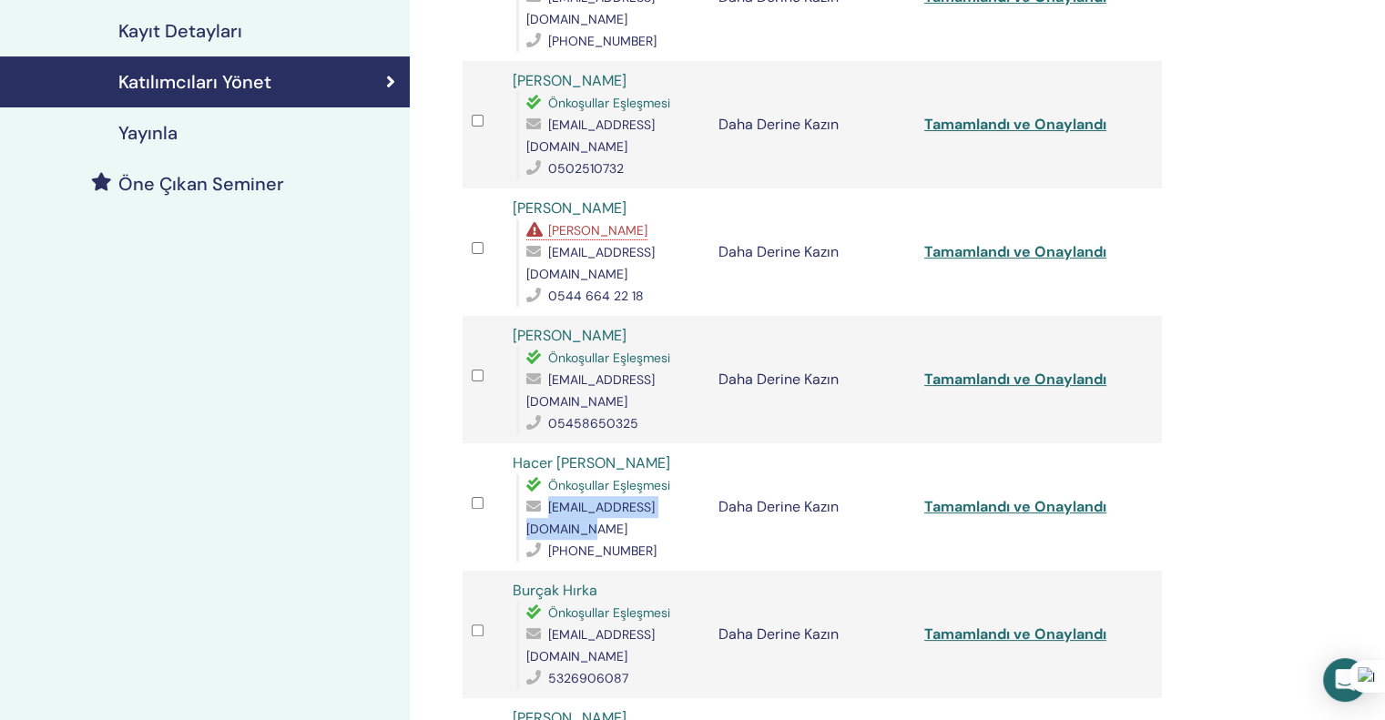
click at [518, 474] on div "Önkoşullar Eşleşmesi gokcedurademir@gmail.com +31611692344" at bounding box center [608, 517] width 184 height 87
drag, startPoint x: 631, startPoint y: 483, endPoint x: 541, endPoint y: 510, distance: 94.2
click at [545, 540] on div "+31611692344" at bounding box center [613, 551] width 174 height 22
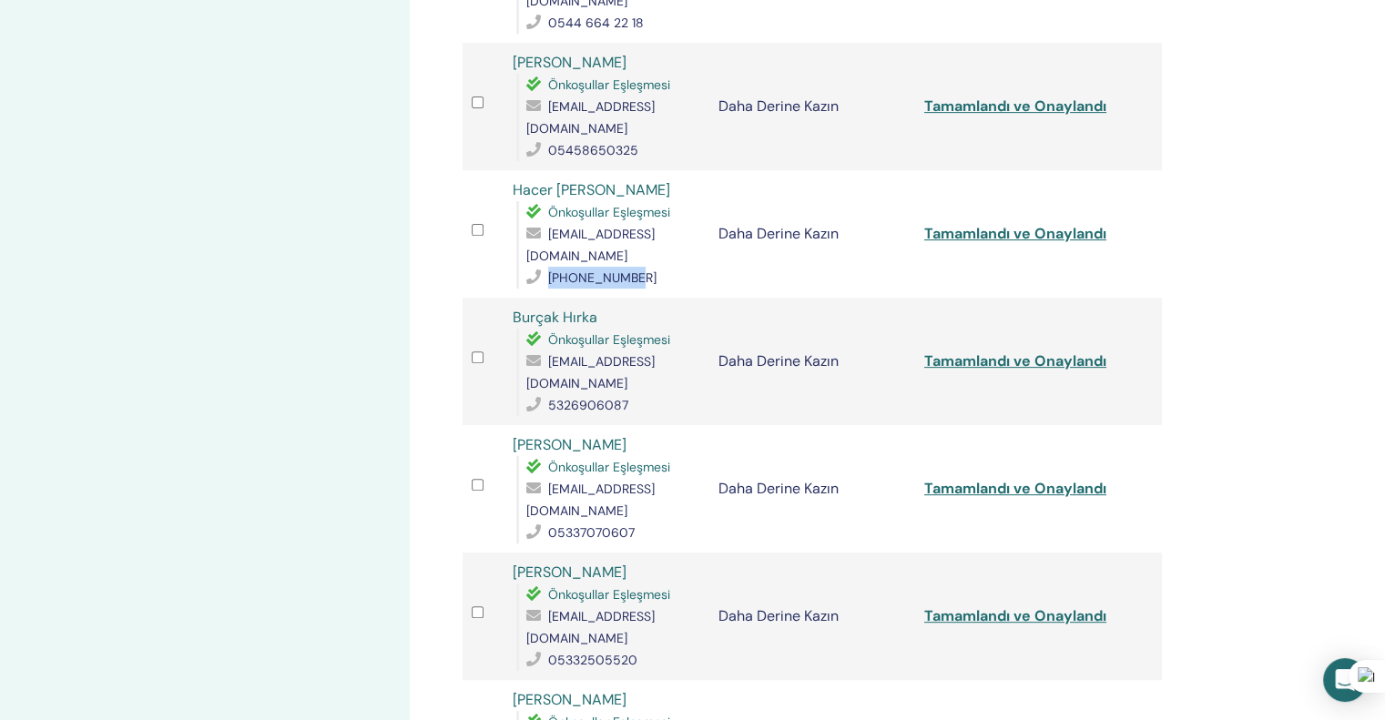
scroll to position [729, 0]
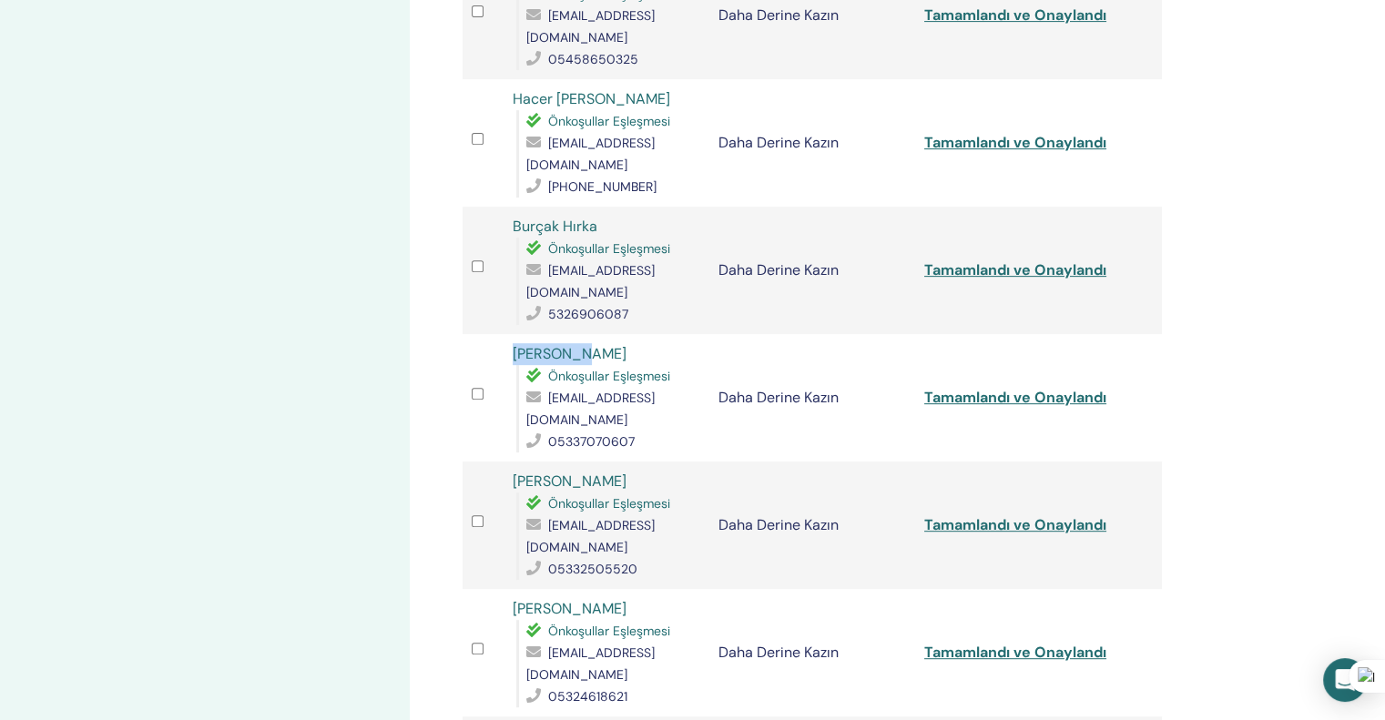
drag, startPoint x: 579, startPoint y: 268, endPoint x: 488, endPoint y: 264, distance: 91.1
click at [488, 334] on tr "Özge Ateş Önkoşullar Eşleşmesi hilalozgeates@hotmail.com 05337070607 Daha Derin…" at bounding box center [812, 397] width 699 height 127
drag, startPoint x: 546, startPoint y: 338, endPoint x: 515, endPoint y: 340, distance: 31.0
click at [516, 365] on div "Önkoşullar Eşleşmesi hilalozgeates@hotmail.com 05337070607" at bounding box center [608, 408] width 184 height 87
drag, startPoint x: 643, startPoint y: 362, endPoint x: 547, endPoint y: 362, distance: 95.6
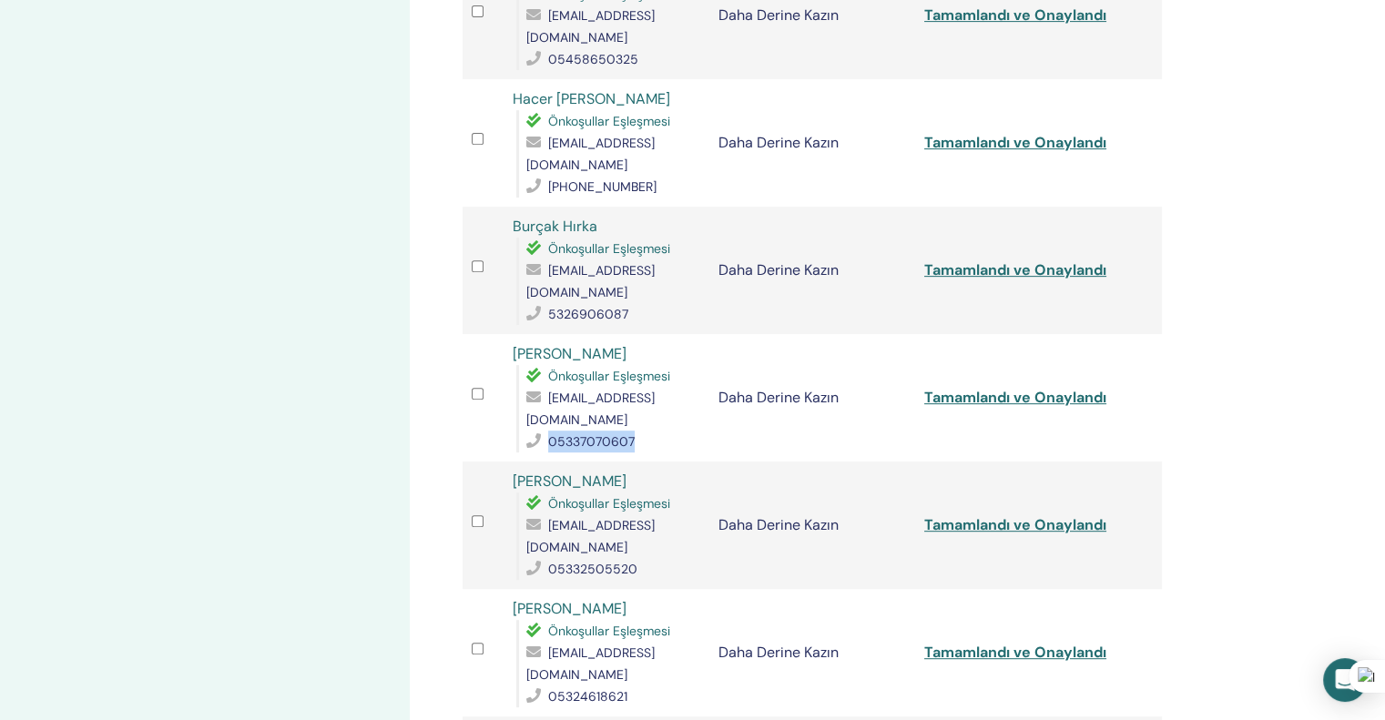
click at [547, 431] on div "05337070607" at bounding box center [613, 442] width 174 height 22
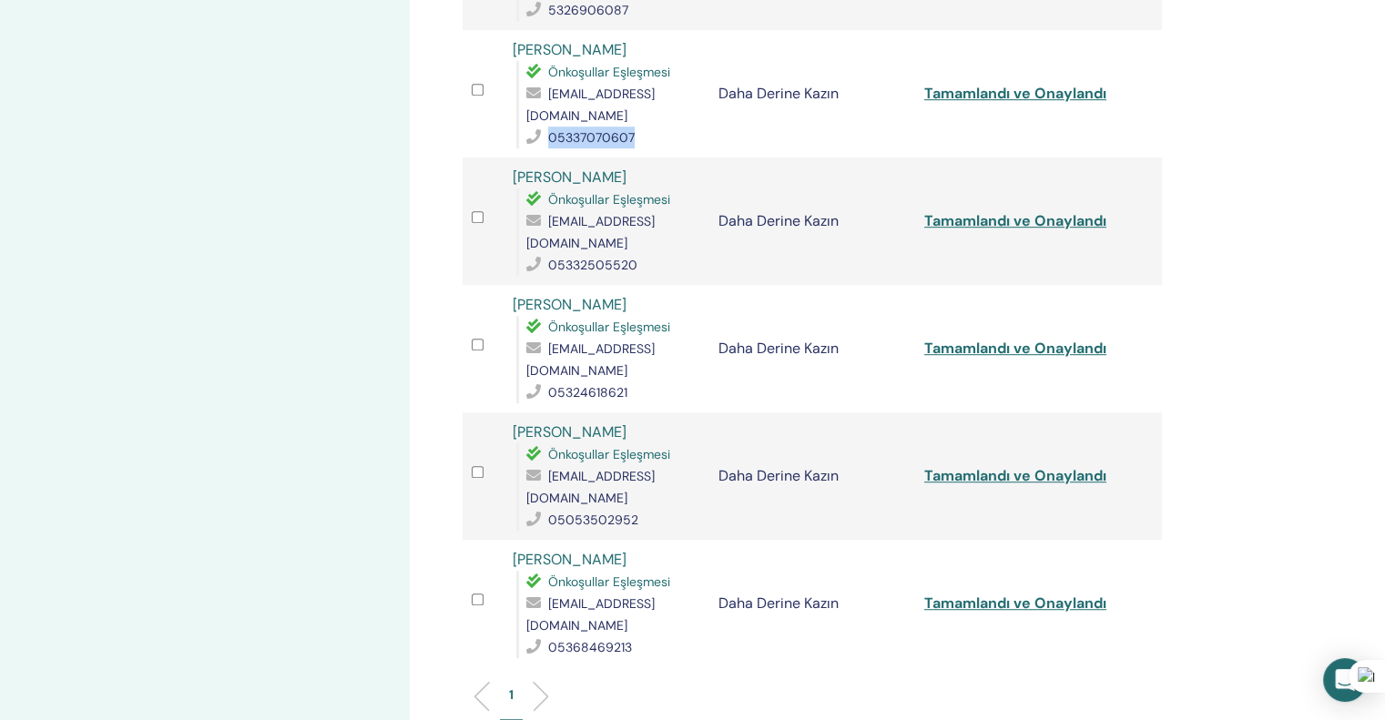
scroll to position [1002, 0]
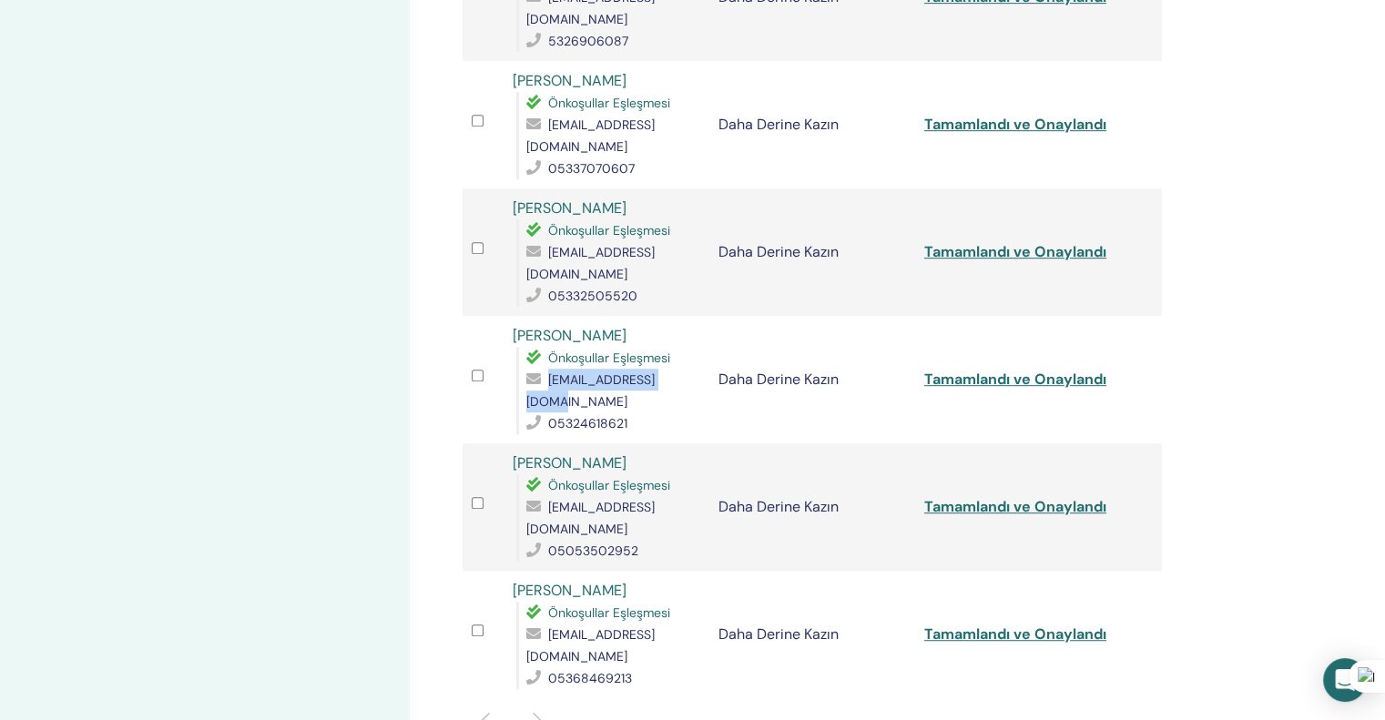
drag, startPoint x: 682, startPoint y: 271, endPoint x: 544, endPoint y: 280, distance: 138.7
click at [544, 369] on div "gulaycitak@gmail.com" at bounding box center [613, 391] width 174 height 44
drag, startPoint x: 644, startPoint y: 287, endPoint x: 535, endPoint y: 296, distance: 109.7
click at [535, 413] on div "05324618621" at bounding box center [613, 424] width 174 height 22
drag, startPoint x: 640, startPoint y: 333, endPoint x: 506, endPoint y: 333, distance: 133.9
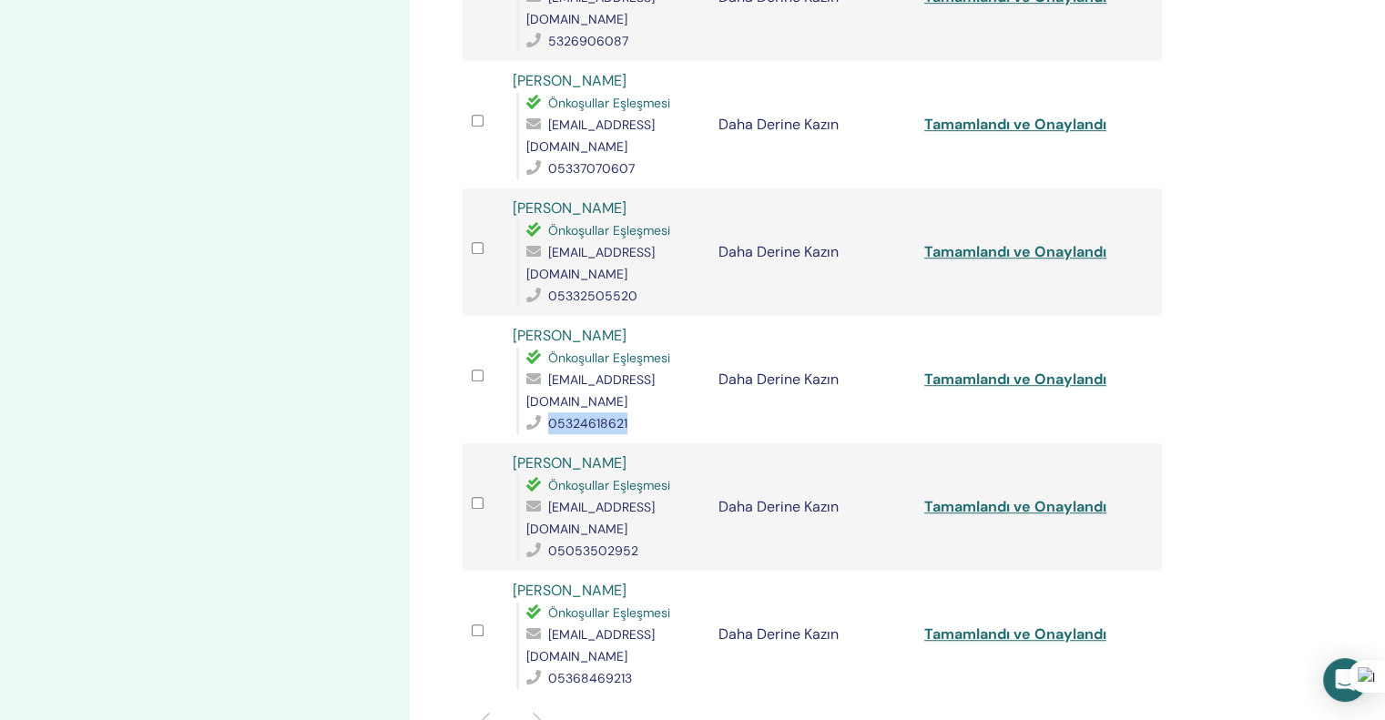
click at [506, 443] on td "Nur efşan Norşenli Önkoşullar Eşleşmesi nurnurefsan@gmail.com 05053502952" at bounding box center [607, 506] width 206 height 127
drag, startPoint x: 693, startPoint y: 385, endPoint x: 543, endPoint y: 383, distance: 150.3
click at [543, 496] on div "nurnurefsan@gmail.com" at bounding box center [613, 518] width 174 height 44
drag, startPoint x: 638, startPoint y: 402, endPoint x: 517, endPoint y: 398, distance: 121.2
click at [517, 474] on div "Önkoşullar Eşleşmesi nurnurefsan@gmail.com 05053502952" at bounding box center [608, 517] width 184 height 87
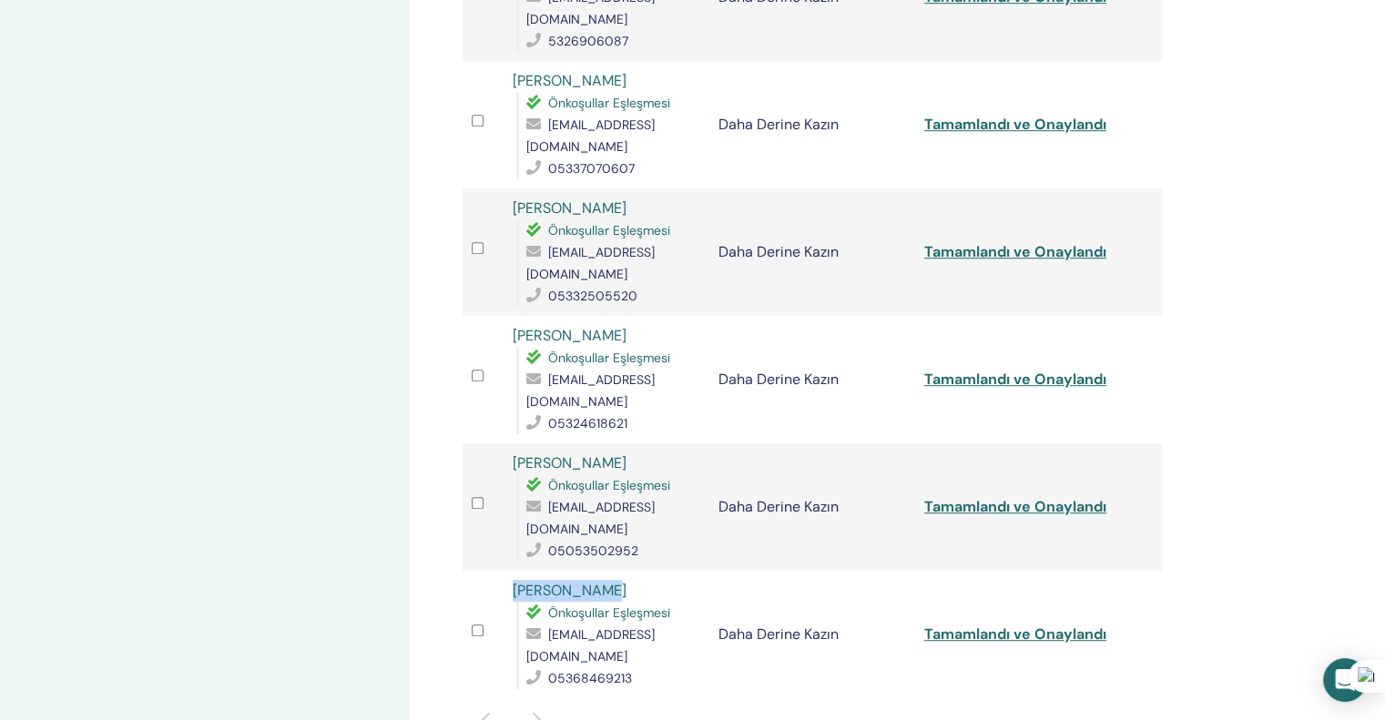
drag, startPoint x: 610, startPoint y: 439, endPoint x: 507, endPoint y: 438, distance: 102.9
click at [507, 571] on td "Selin Zengin Önkoşullar Eşleşmesi szengin_90@hotmail.com 05368469213" at bounding box center [607, 634] width 206 height 127
drag, startPoint x: 678, startPoint y: 505, endPoint x: 491, endPoint y: 505, distance: 187.6
click at [491, 571] on tr "Selin Zengin Önkoşullar Eşleşmesi szengin_90@hotmail.com 05368469213 Daha Derin…" at bounding box center [812, 634] width 699 height 127
click at [660, 667] on div "05368469213" at bounding box center [613, 678] width 174 height 22
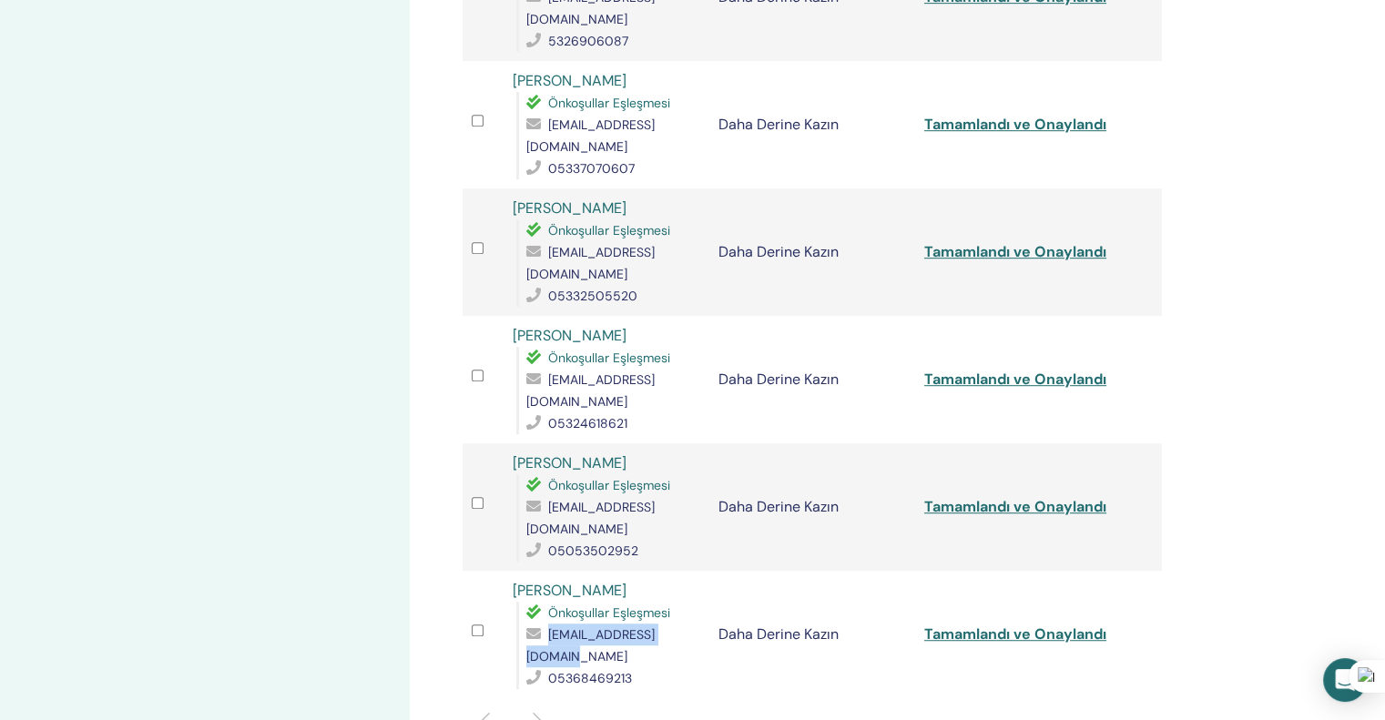
drag, startPoint x: 684, startPoint y: 505, endPoint x: 525, endPoint y: 507, distance: 159.4
click at [525, 602] on div "Önkoşullar Eşleşmesi szengin_90@hotmail.com 05368469213" at bounding box center [608, 645] width 184 height 87
drag, startPoint x: 637, startPoint y: 527, endPoint x: 523, endPoint y: 530, distance: 114.8
click at [523, 602] on div "Önkoşullar Eşleşmesi szengin_90@hotmail.com 05368469213" at bounding box center [608, 645] width 184 height 87
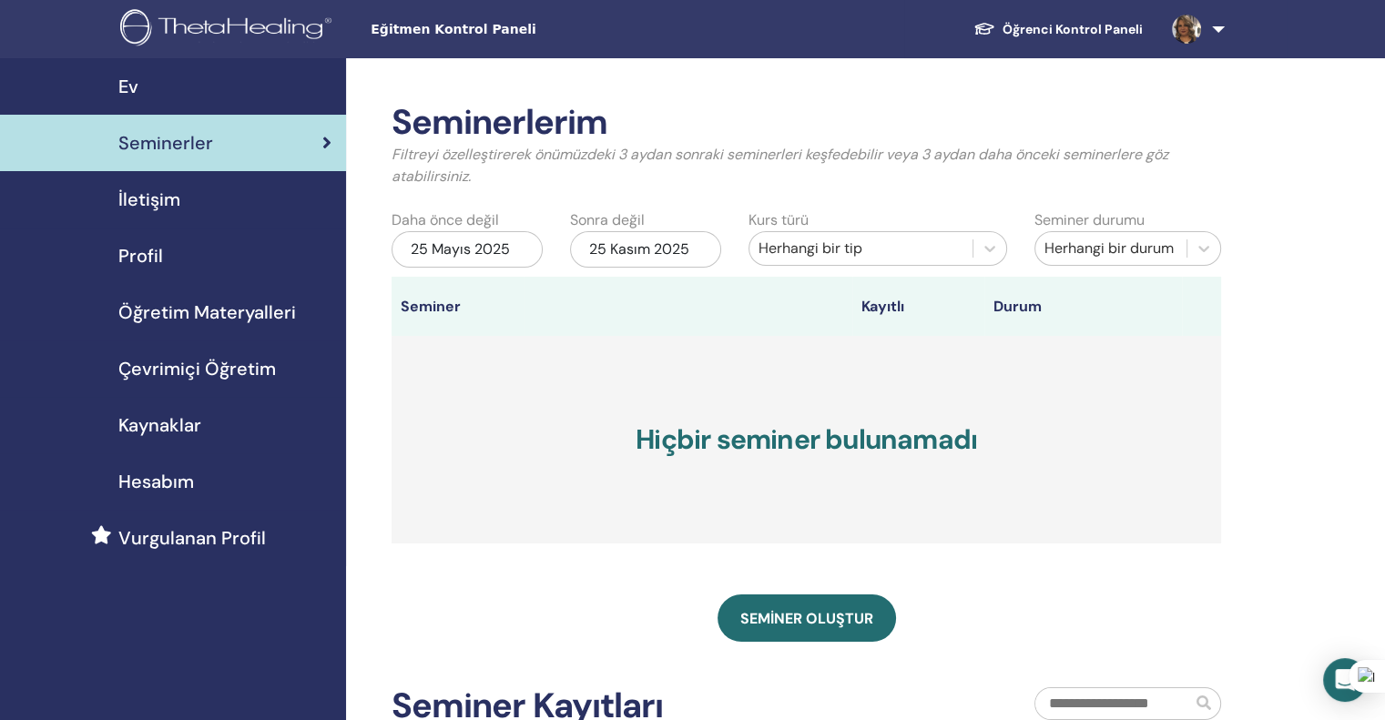
click at [511, 251] on div "25 Mayıs 2025" at bounding box center [467, 249] width 151 height 36
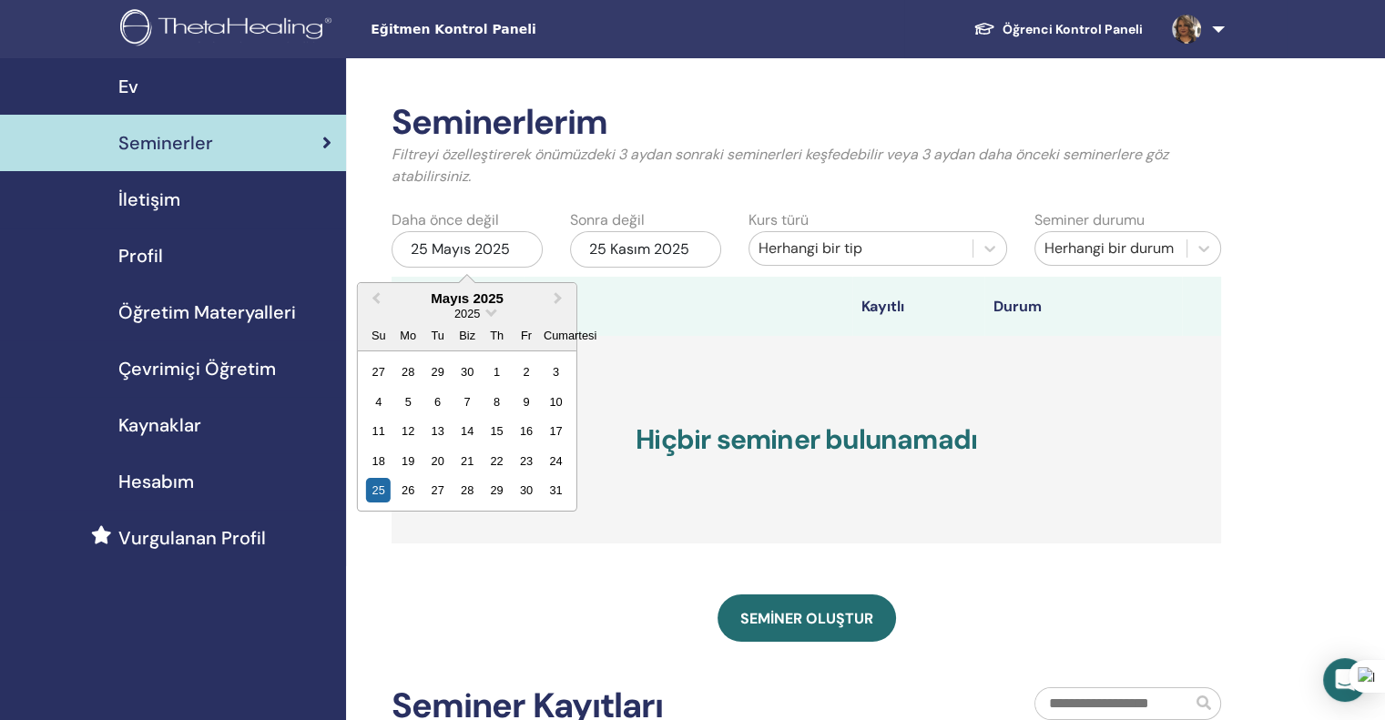
click at [485, 314] on div "2025" at bounding box center [467, 313] width 219 height 15
click at [486, 312] on span "Tarih Seçin" at bounding box center [490, 311] width 12 height 12
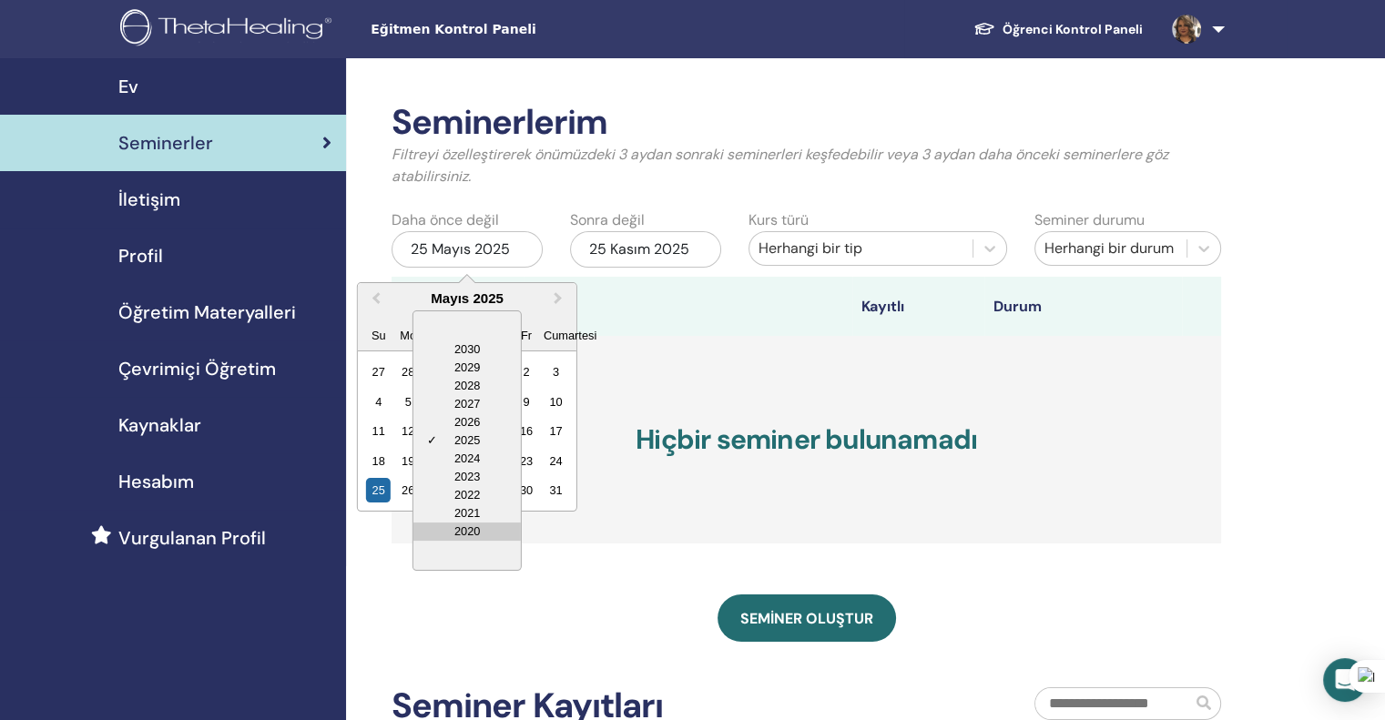
click at [472, 531] on div "2020" at bounding box center [466, 532] width 107 height 18
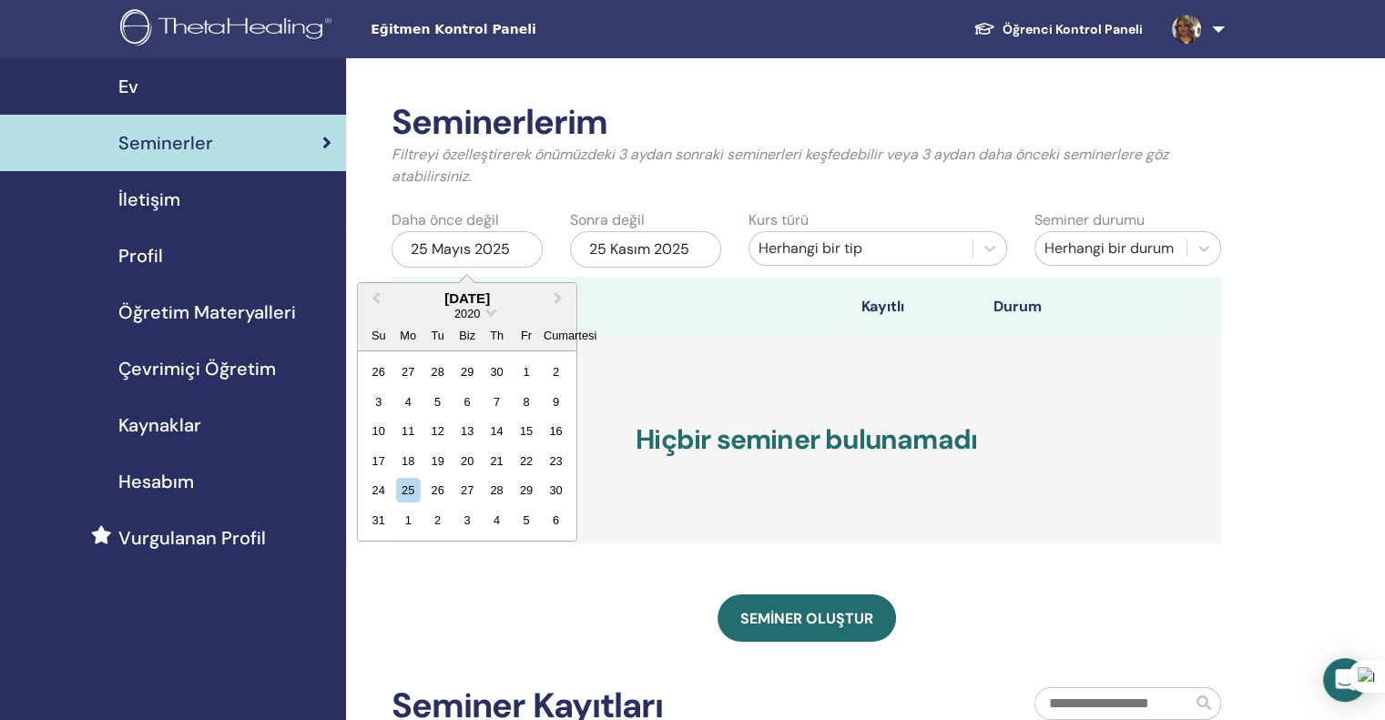
click at [705, 301] on th at bounding box center [688, 306] width 329 height 59
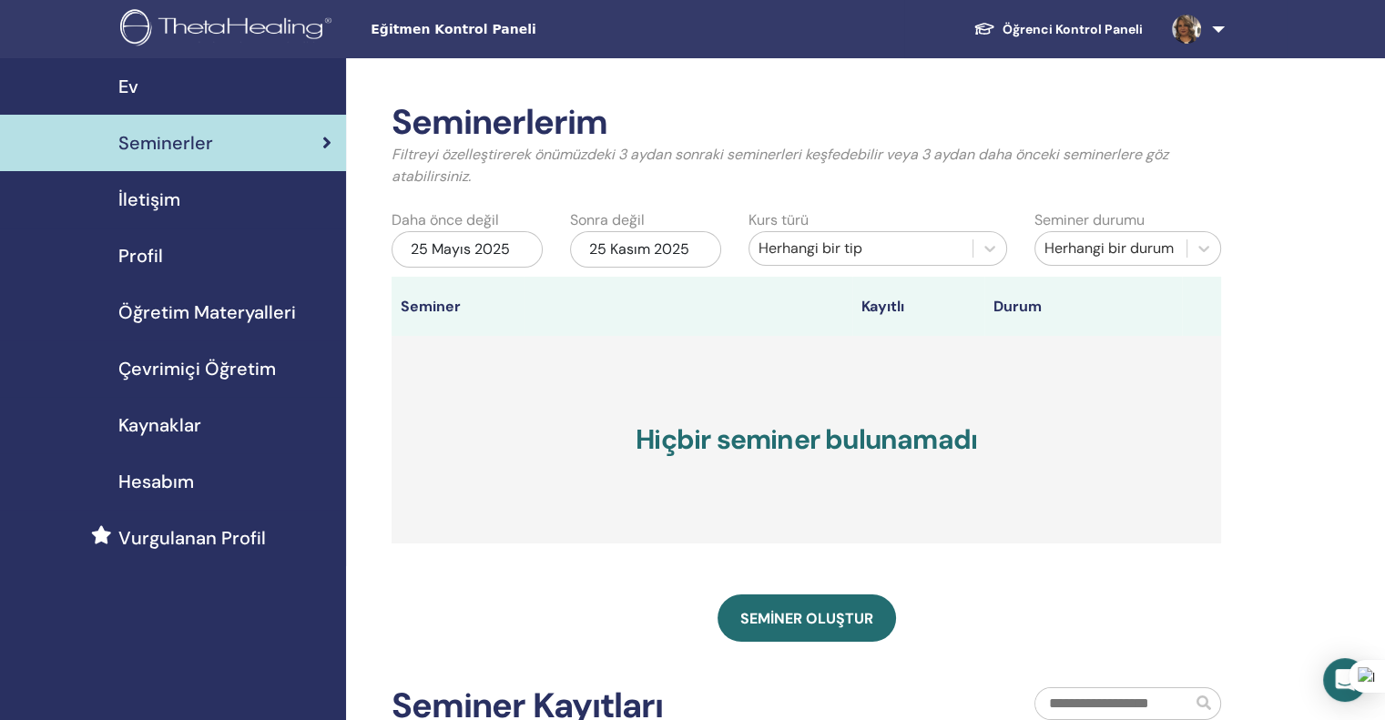
click at [492, 246] on font "25 Mayıs 2025" at bounding box center [460, 248] width 99 height 19
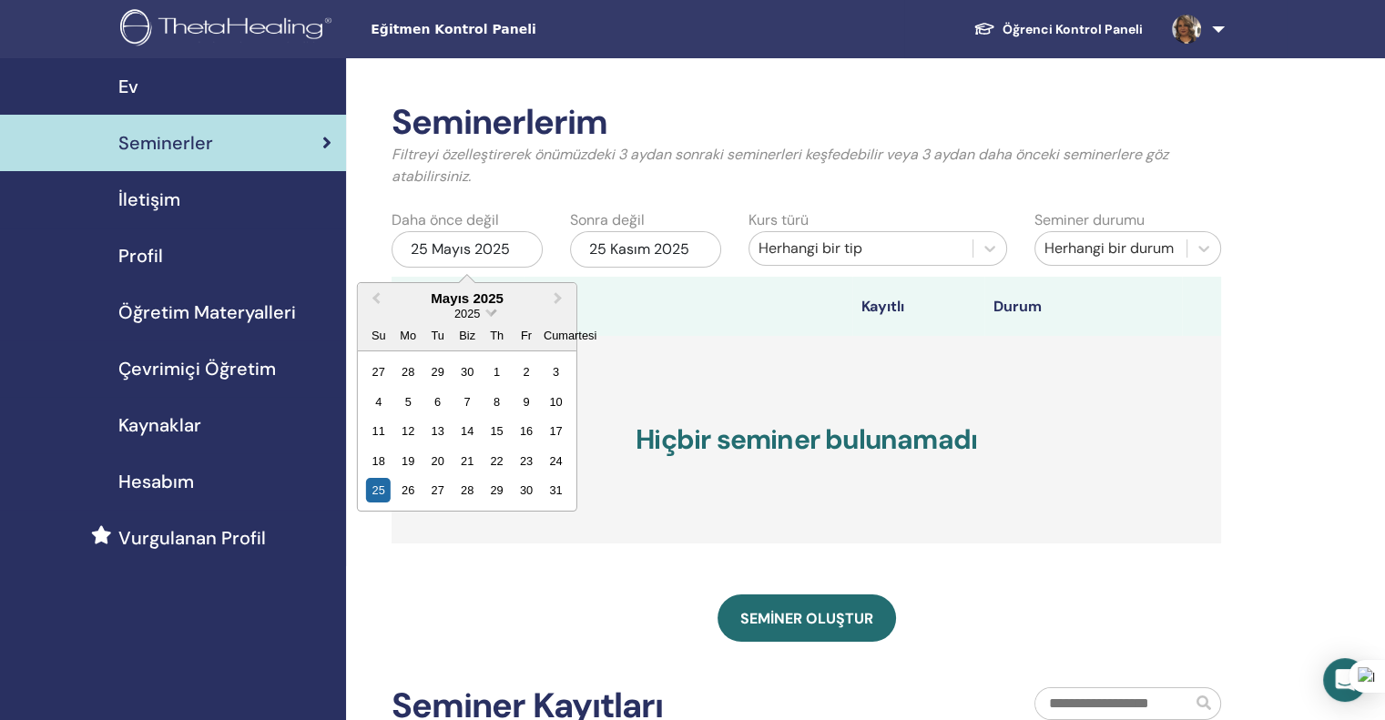
click at [488, 310] on span "Tarih Seçin" at bounding box center [490, 311] width 12 height 12
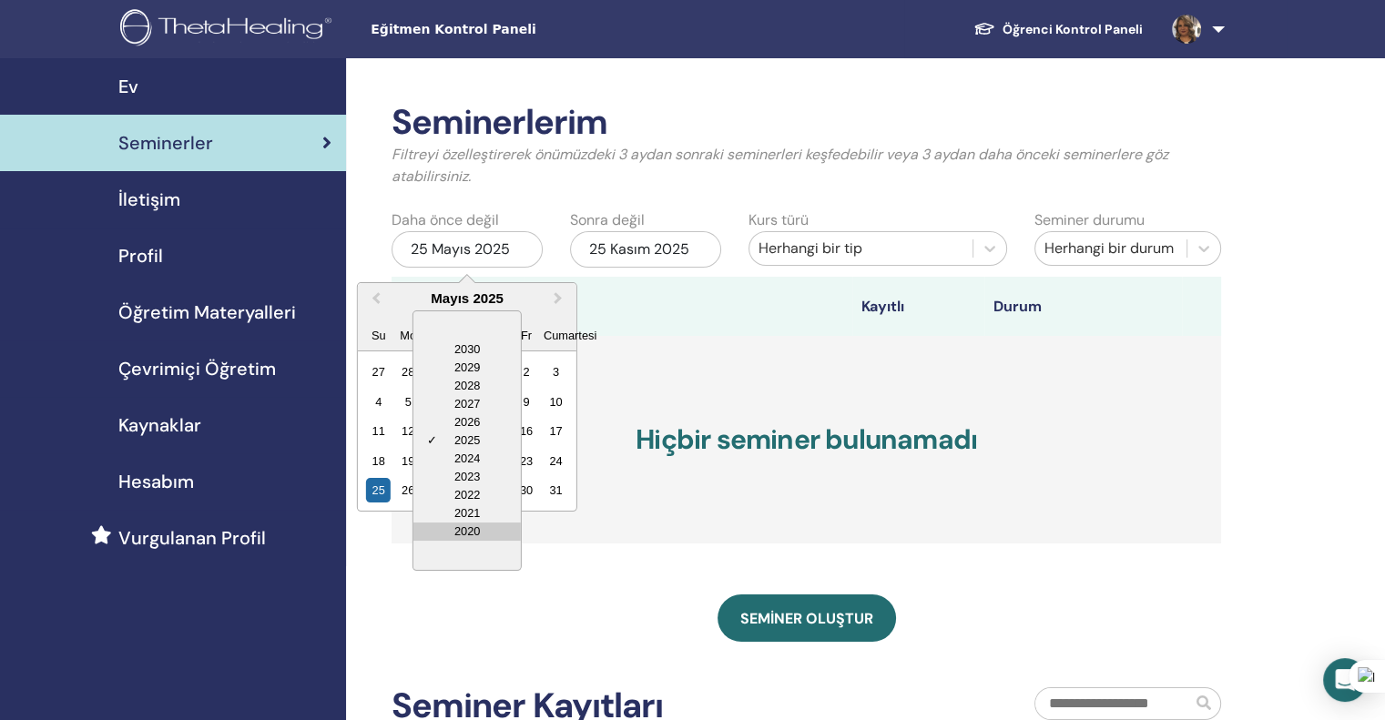
click at [482, 526] on div "2020" at bounding box center [466, 532] width 107 height 18
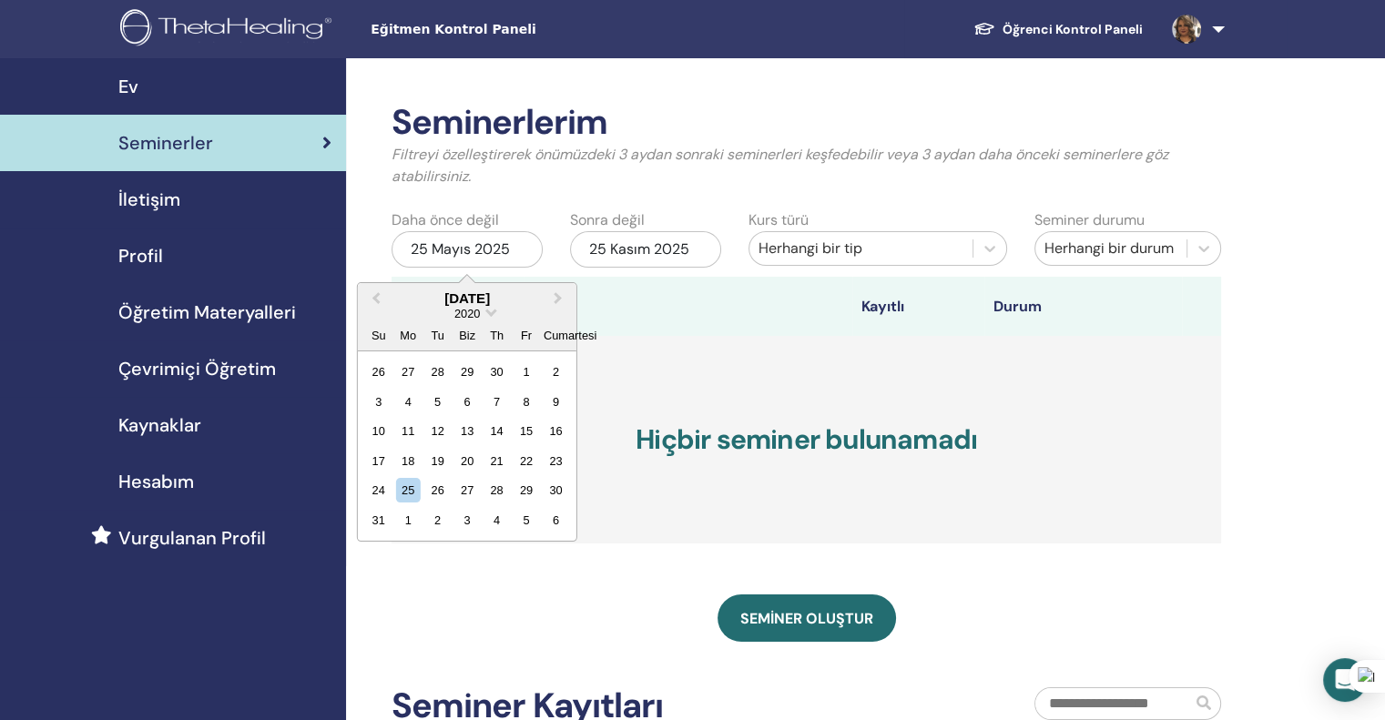
click at [432, 474] on div "17 18 19 20 21 22 23" at bounding box center [466, 460] width 207 height 29
click at [434, 461] on div "19" at bounding box center [437, 461] width 25 height 25
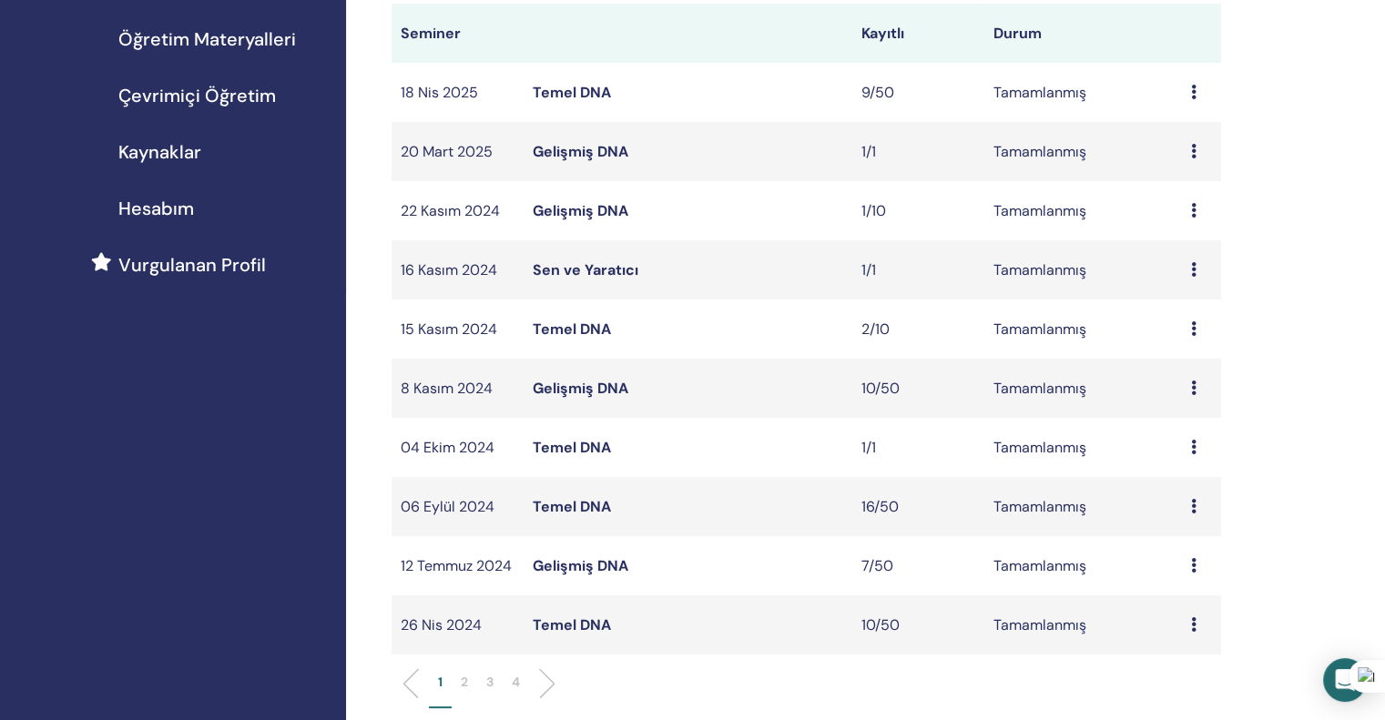
scroll to position [455, 0]
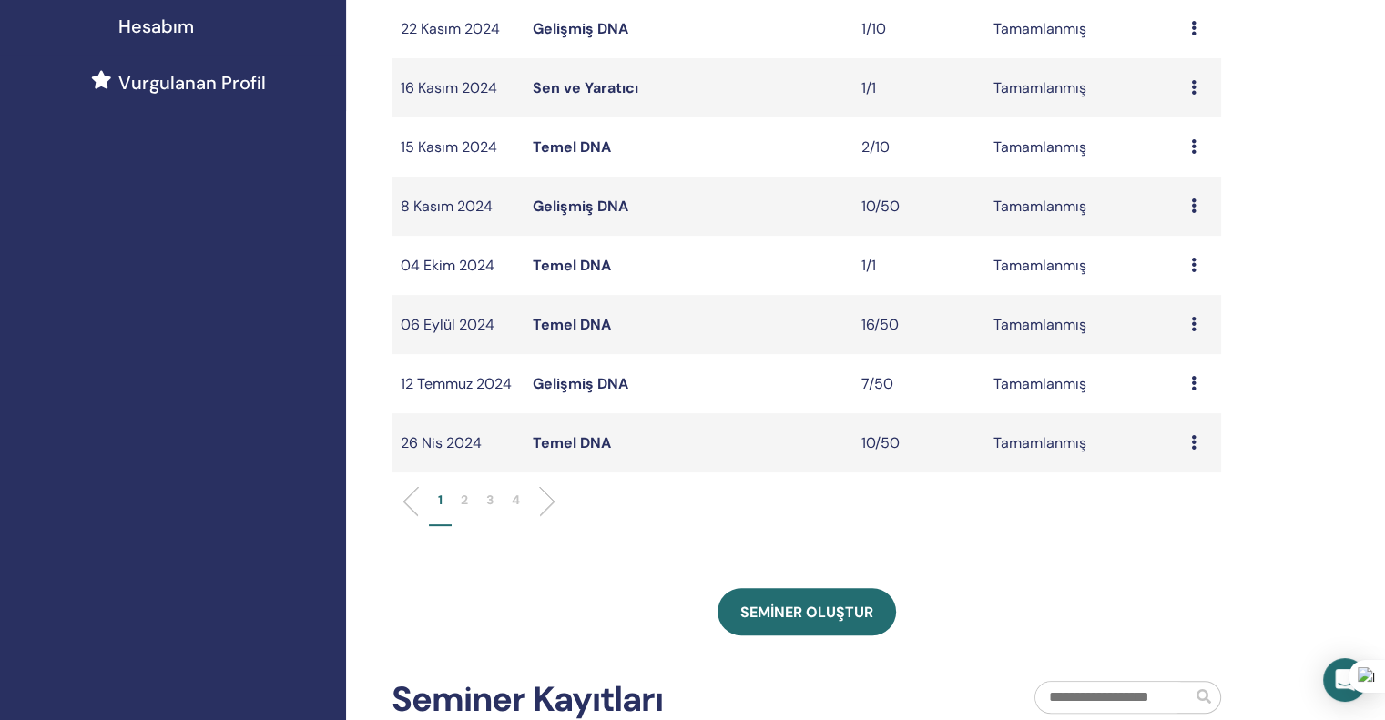
click at [462, 498] on font "2" at bounding box center [464, 500] width 7 height 16
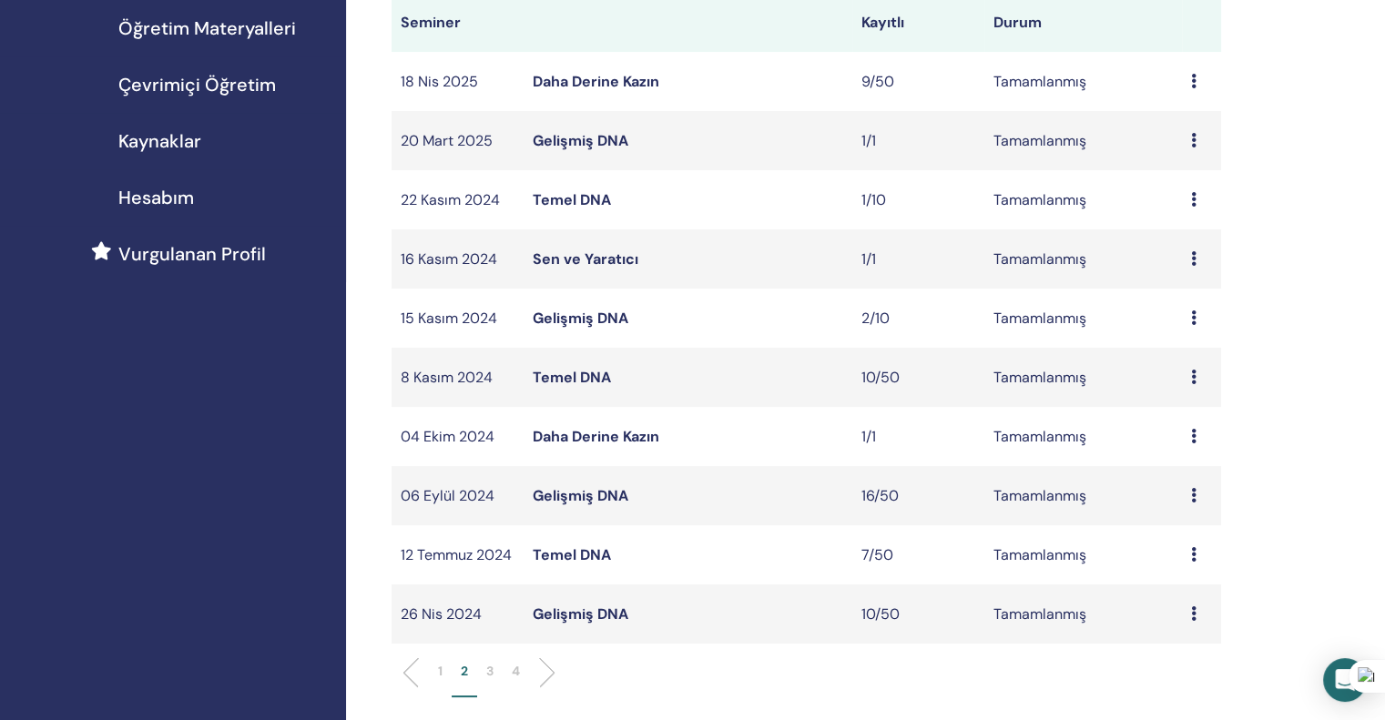
scroll to position [273, 0]
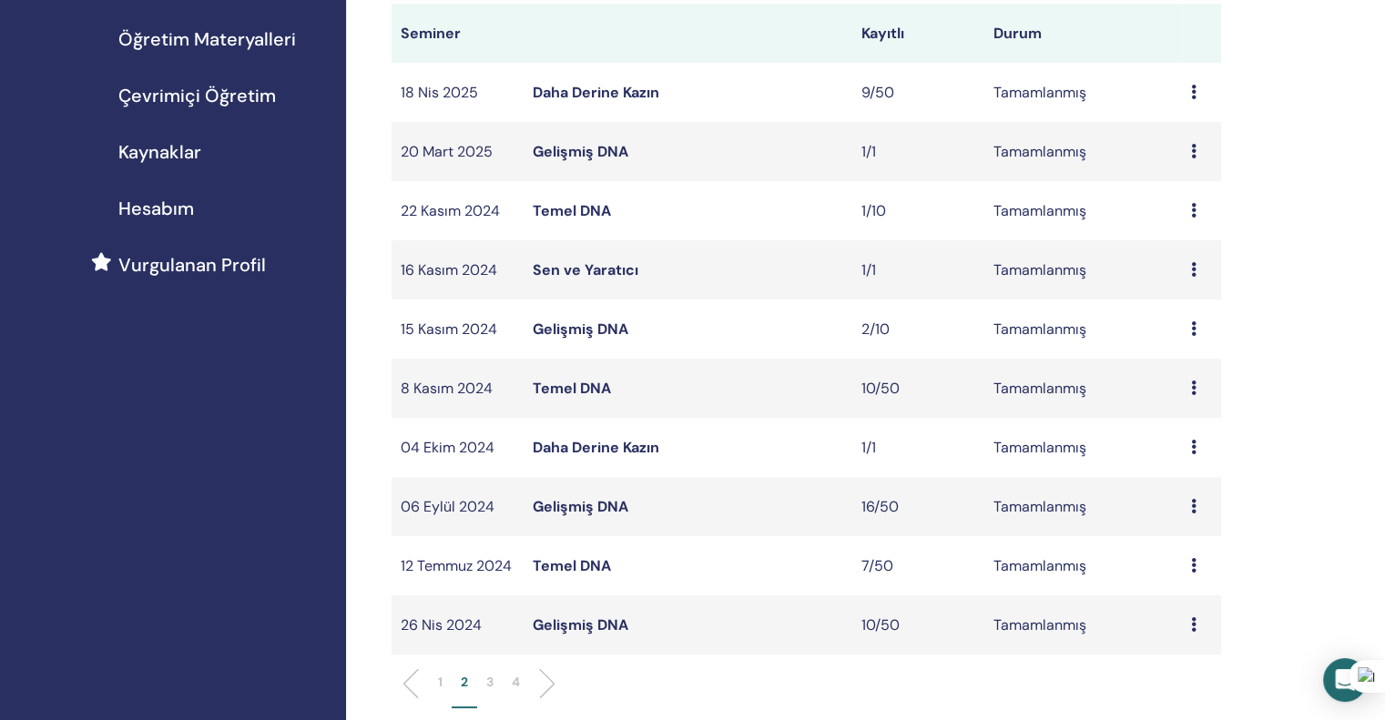
click at [1195, 94] on icon at bounding box center [1193, 92] width 5 height 15
click at [1176, 135] on font "Katılımcılar" at bounding box center [1184, 136] width 75 height 19
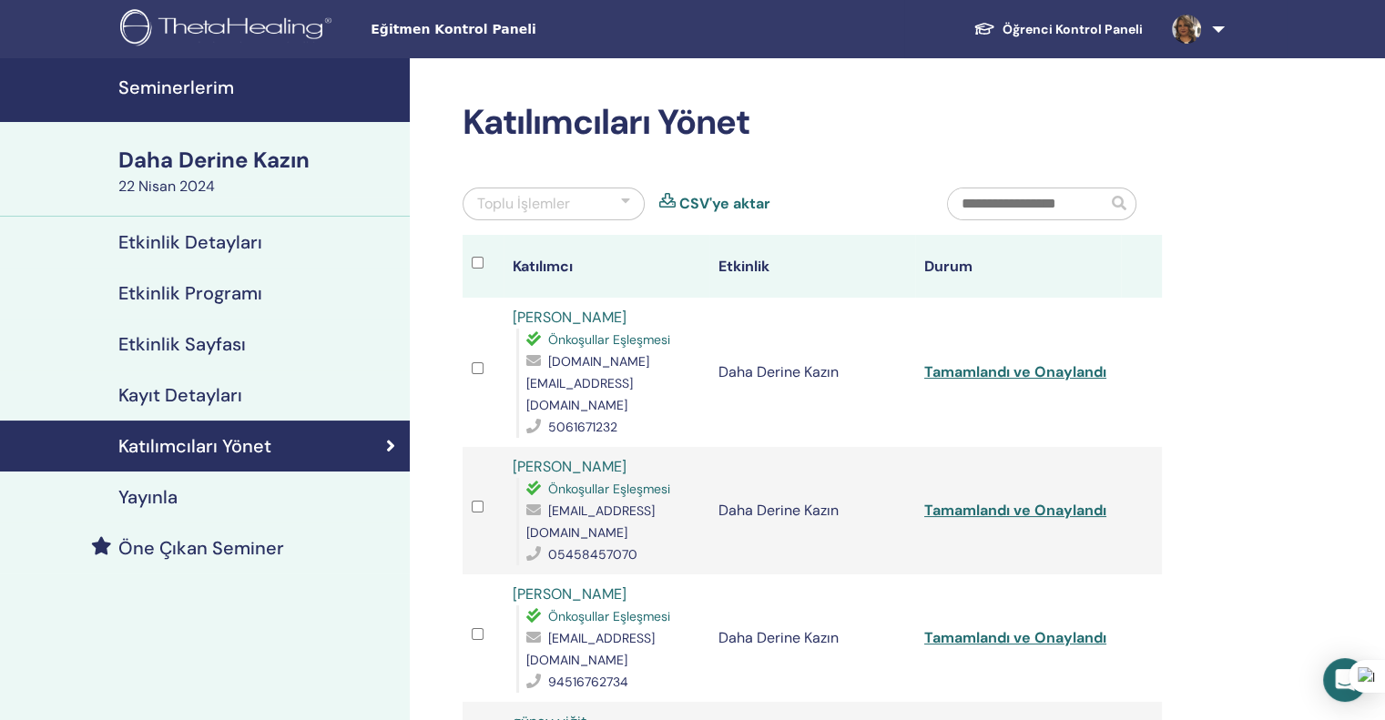
click at [188, 393] on font "Kayıt Detayları" at bounding box center [180, 395] width 124 height 24
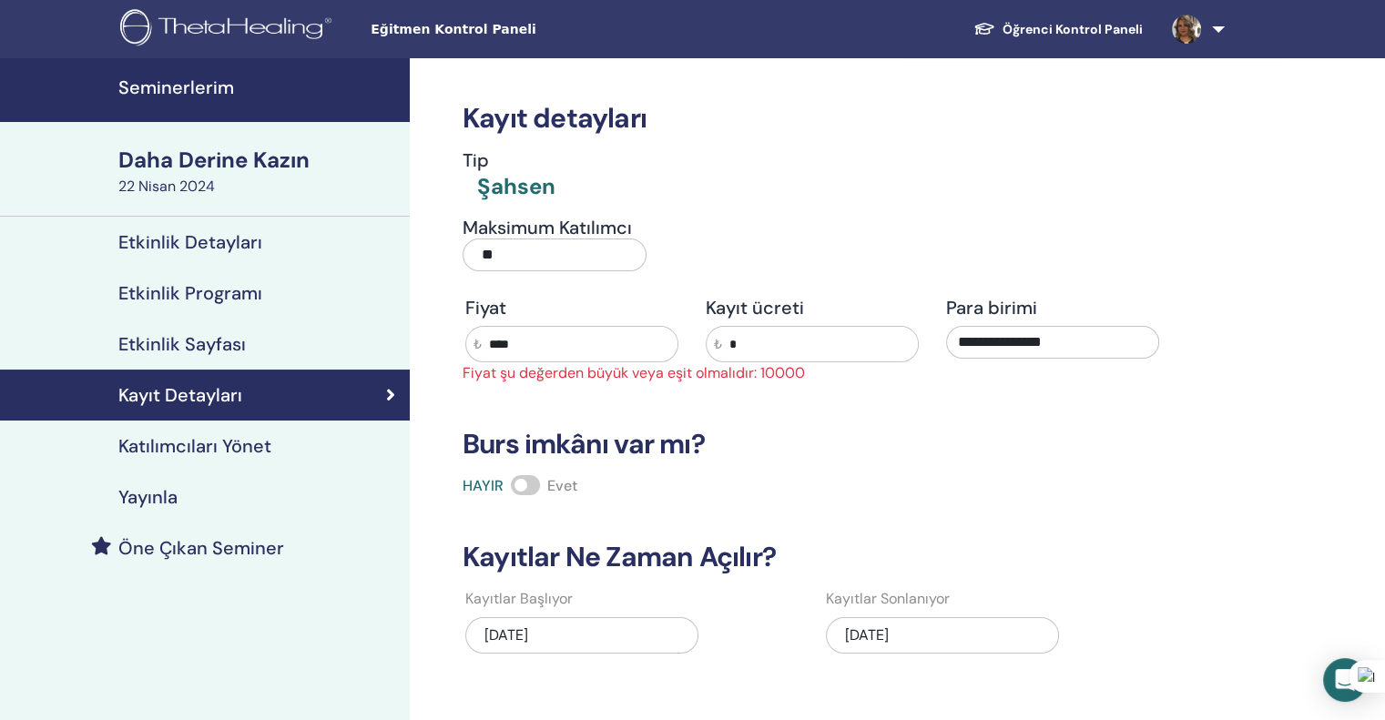
click at [191, 445] on font "Katılımcıları Yönet" at bounding box center [194, 446] width 153 height 24
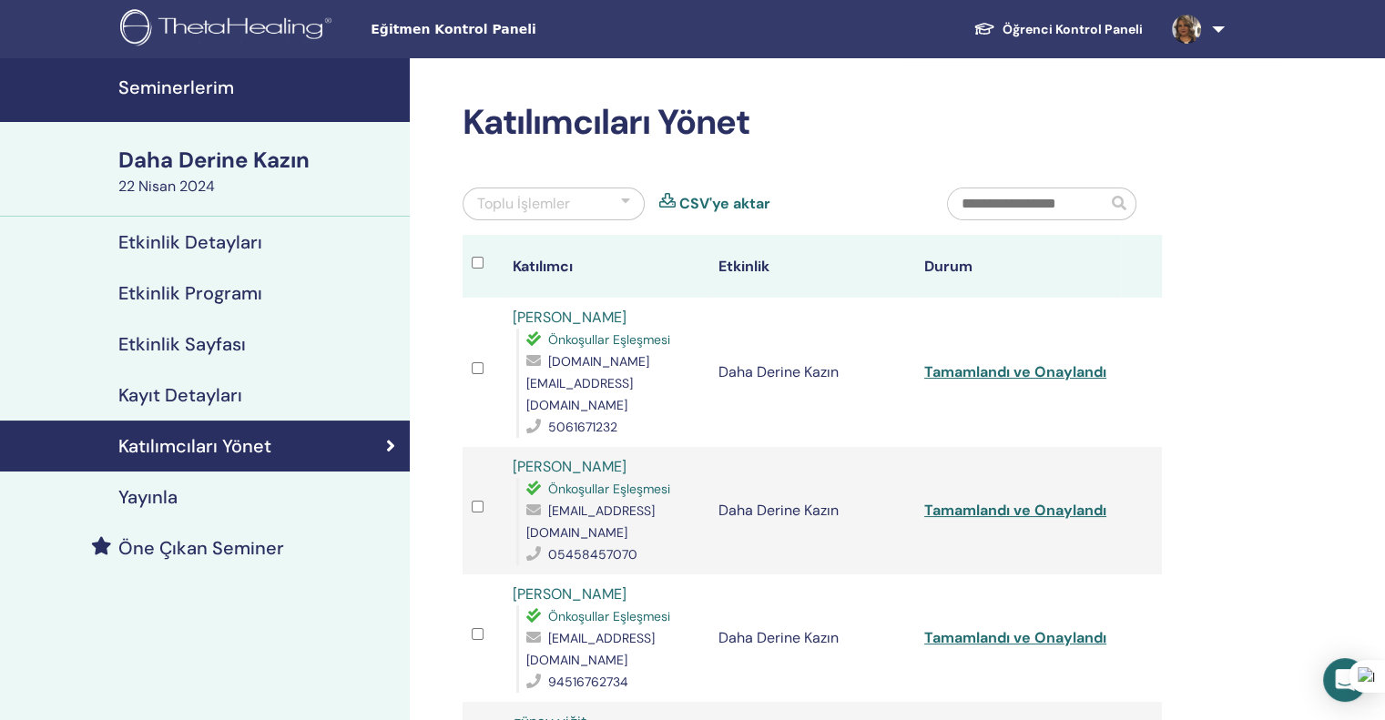
click at [204, 396] on font "Kayıt Detayları" at bounding box center [180, 395] width 124 height 24
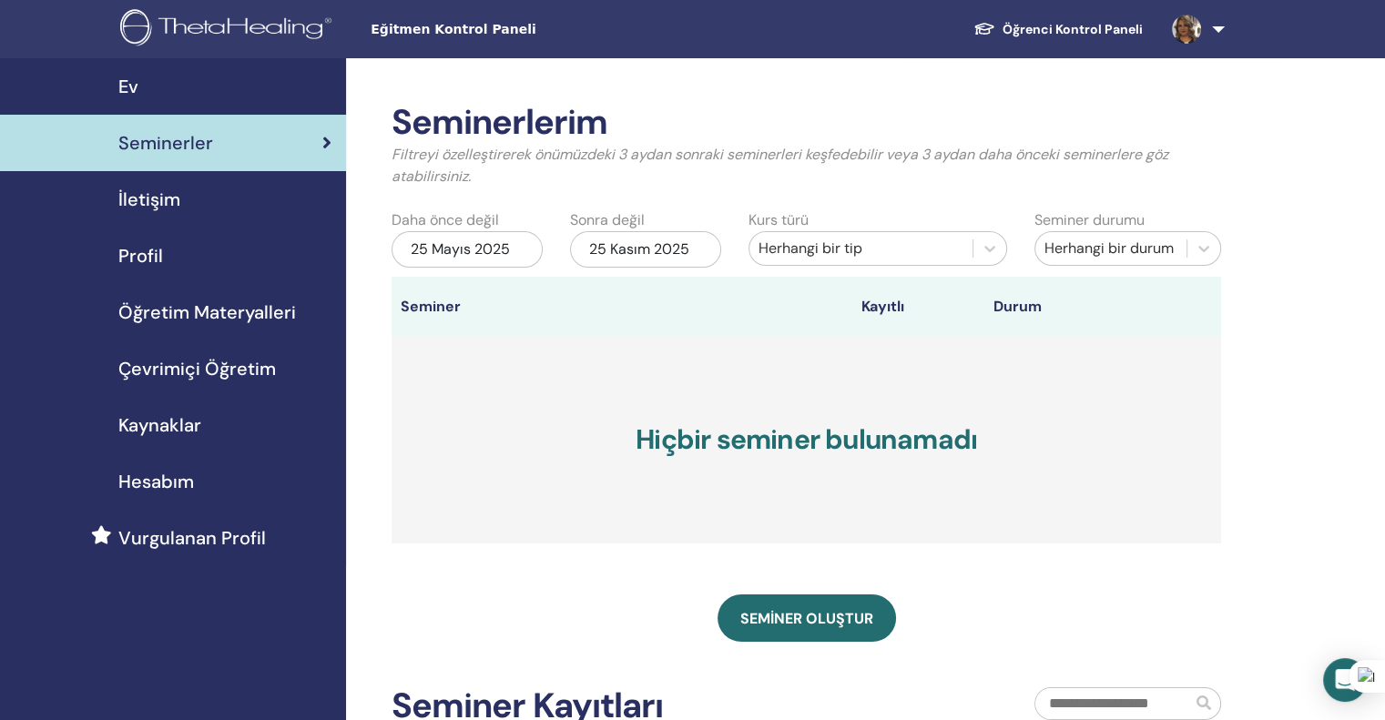
click at [503, 250] on font "25 Mayıs 2025" at bounding box center [460, 248] width 99 height 19
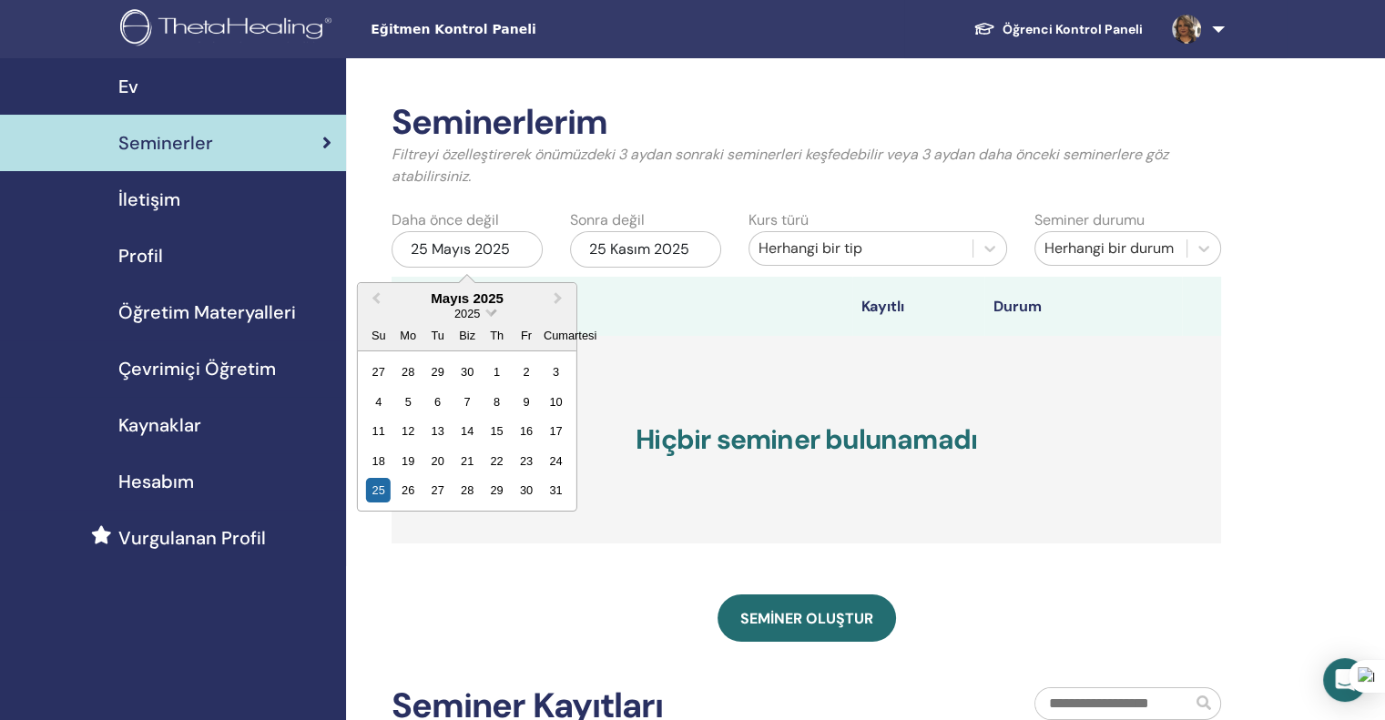
click at [489, 311] on span "Tarih Seçin" at bounding box center [490, 311] width 12 height 12
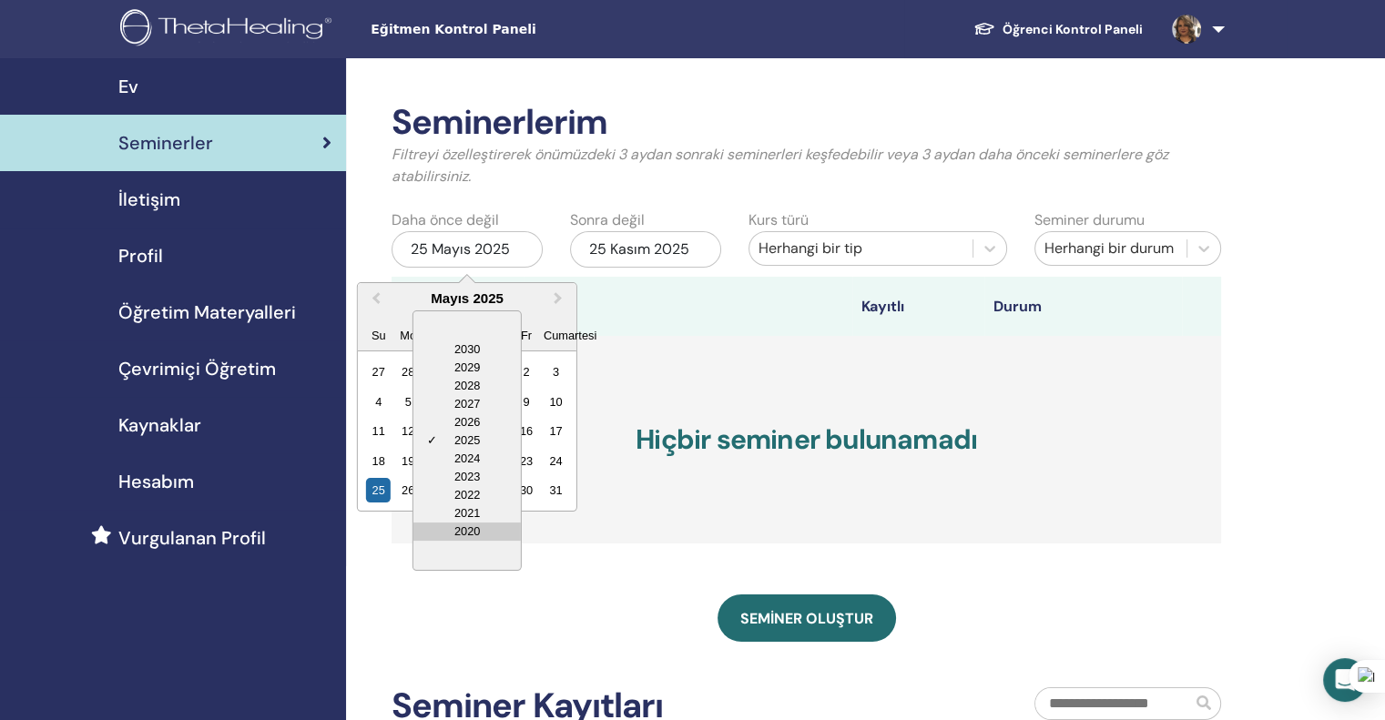
click at [467, 529] on div "2020" at bounding box center [466, 532] width 107 height 18
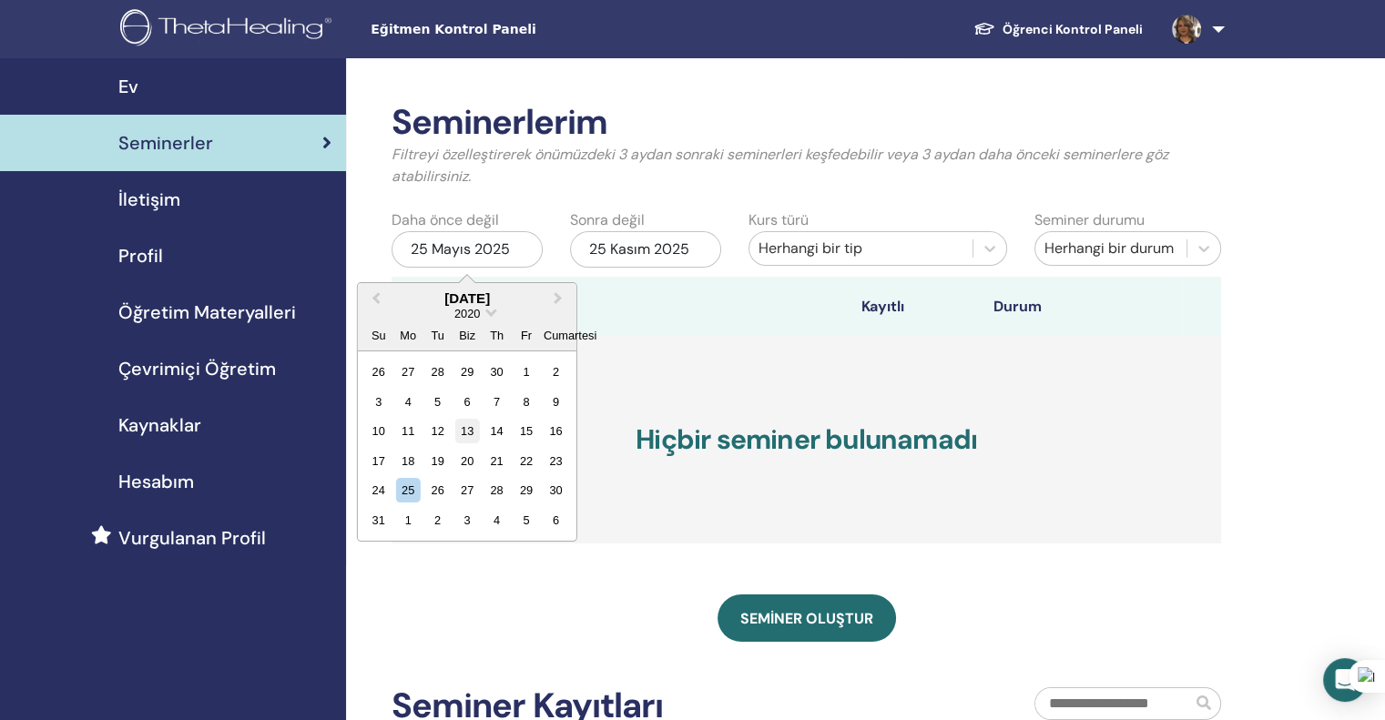
click at [465, 423] on div "13" at bounding box center [466, 431] width 25 height 25
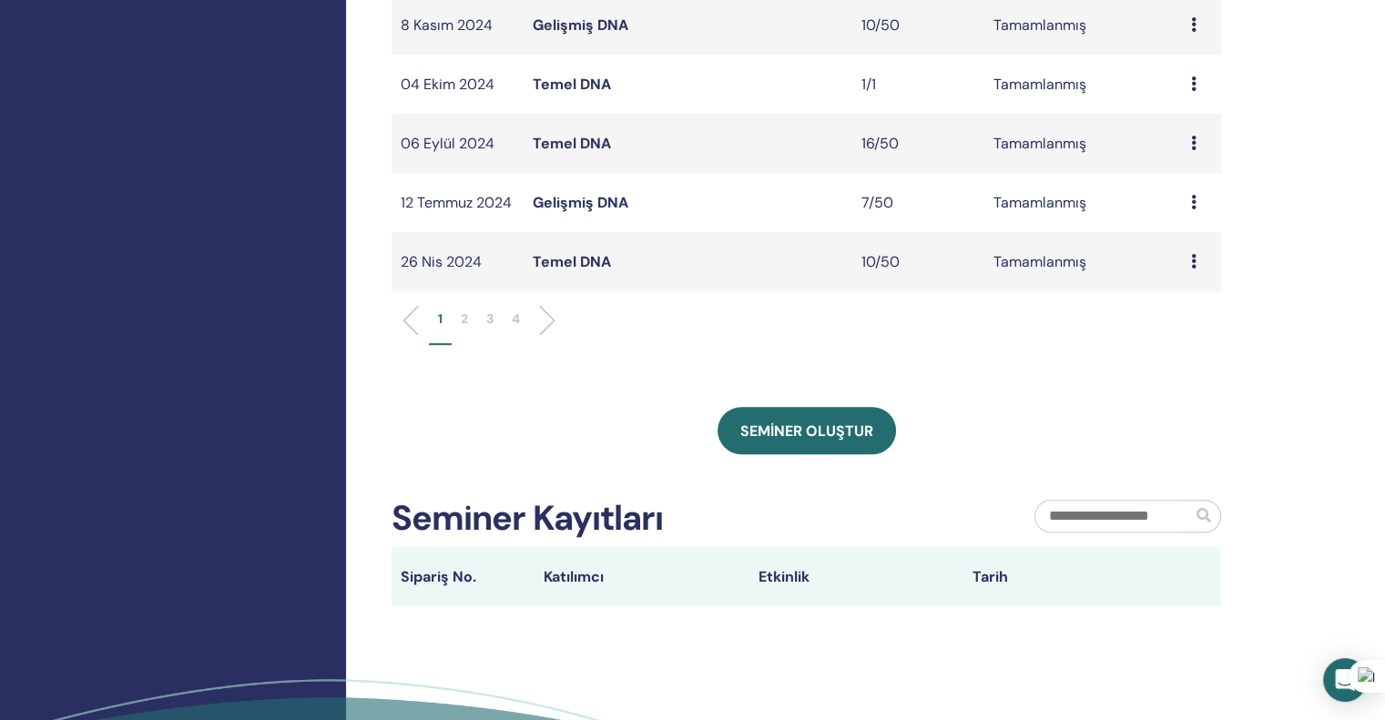
scroll to position [637, 0]
click at [484, 316] on li "3" at bounding box center [489, 327] width 25 height 36
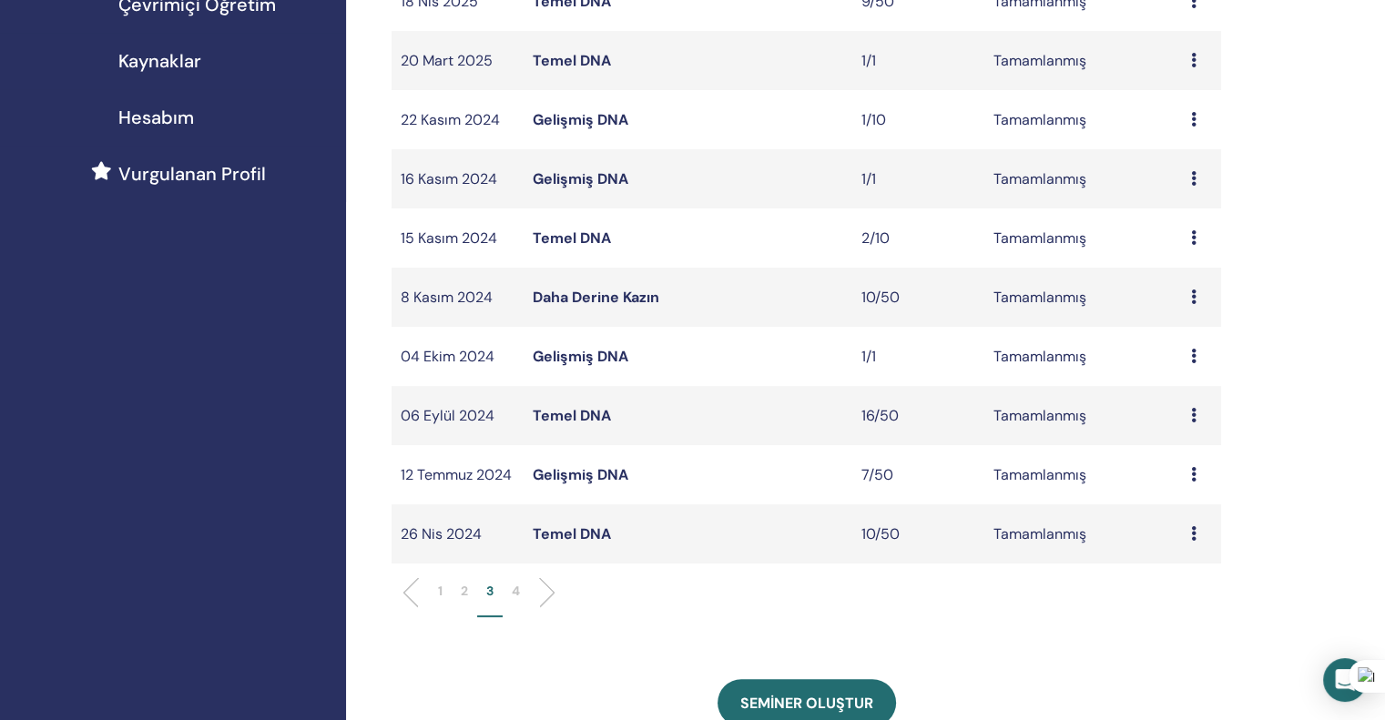
scroll to position [273, 0]
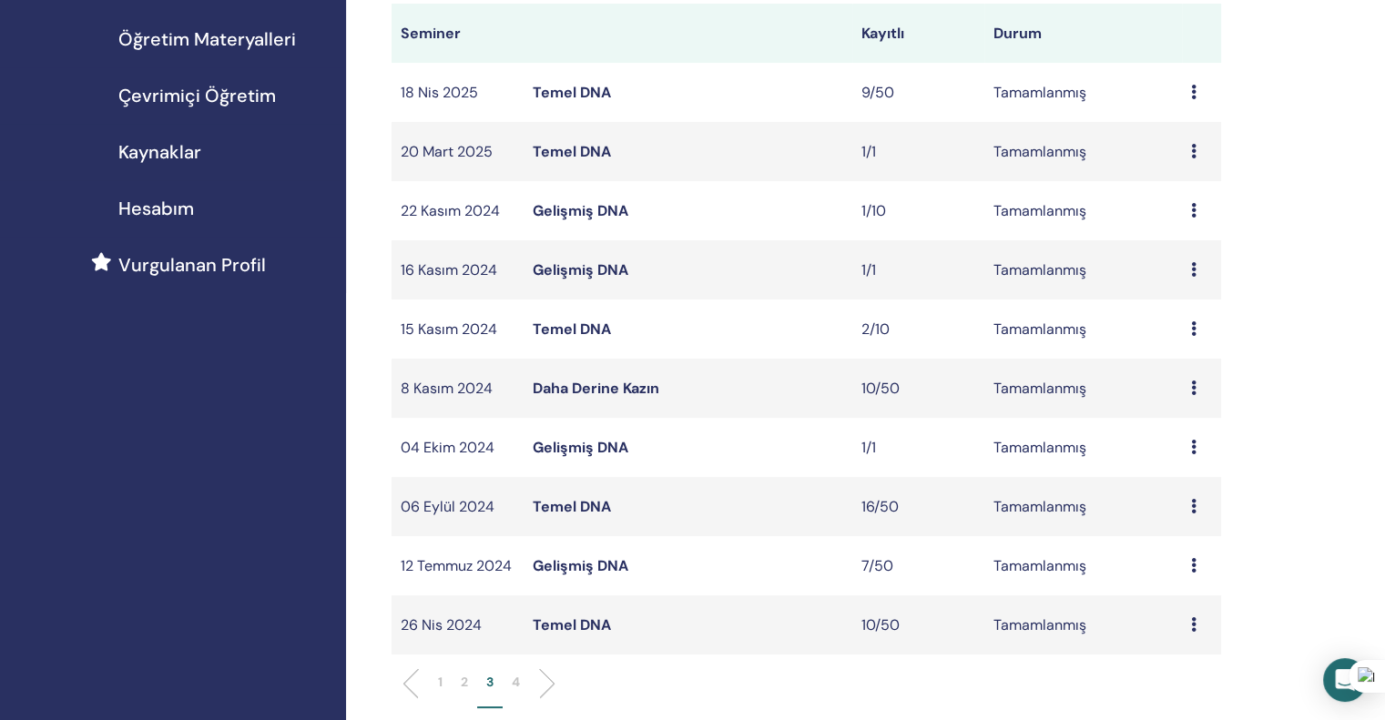
click at [1193, 385] on icon at bounding box center [1193, 388] width 5 height 15
click at [1181, 453] on font "Katılımcılar" at bounding box center [1183, 454] width 75 height 19
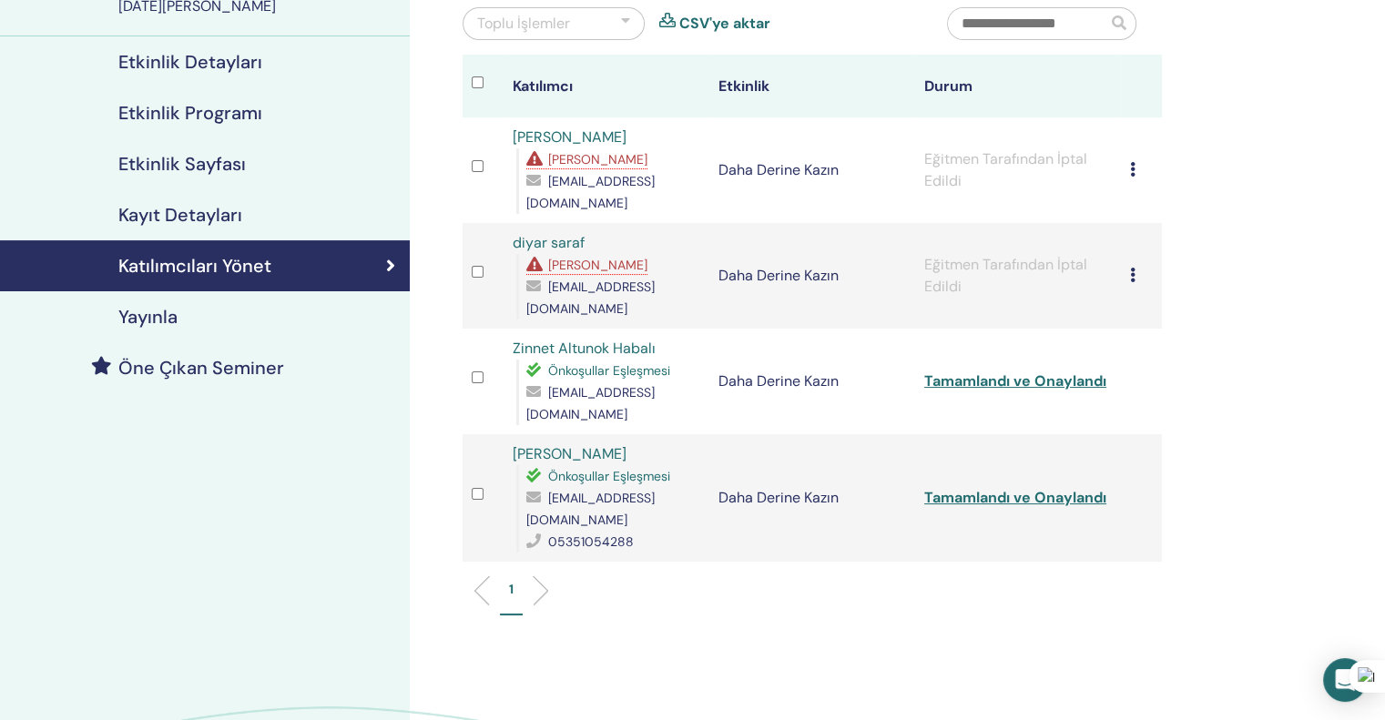
scroll to position [182, 0]
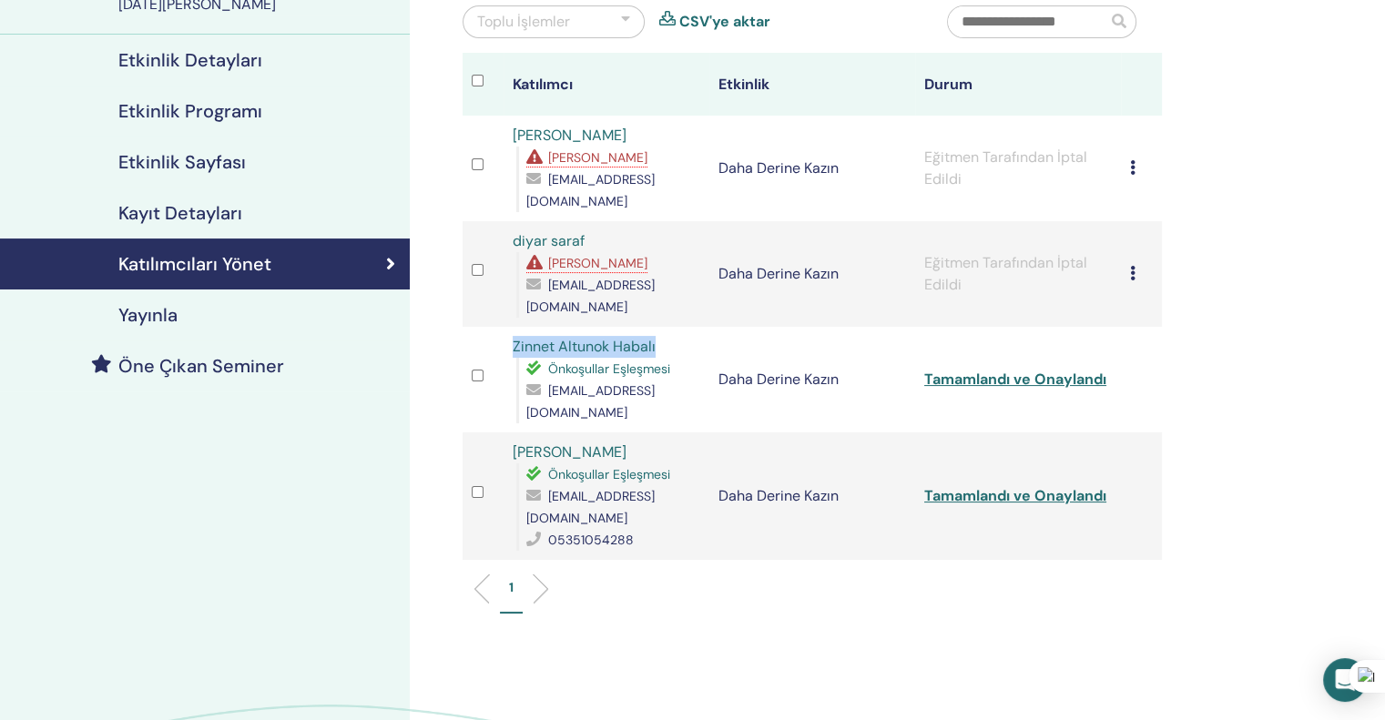
drag, startPoint x: 670, startPoint y: 311, endPoint x: 508, endPoint y: 311, distance: 162.1
click at [508, 327] on td "Zinnet Altunok Habalı Önkoşullar Eşleşmesi [EMAIL_ADDRESS][DOMAIN_NAME]" at bounding box center [607, 380] width 206 height 106
copy font "Zinnet Altunok Habalı"
drag, startPoint x: 699, startPoint y: 347, endPoint x: 541, endPoint y: 349, distance: 158.5
click at [541, 380] on div "[EMAIL_ADDRESS][DOMAIN_NAME]" at bounding box center [613, 402] width 174 height 44
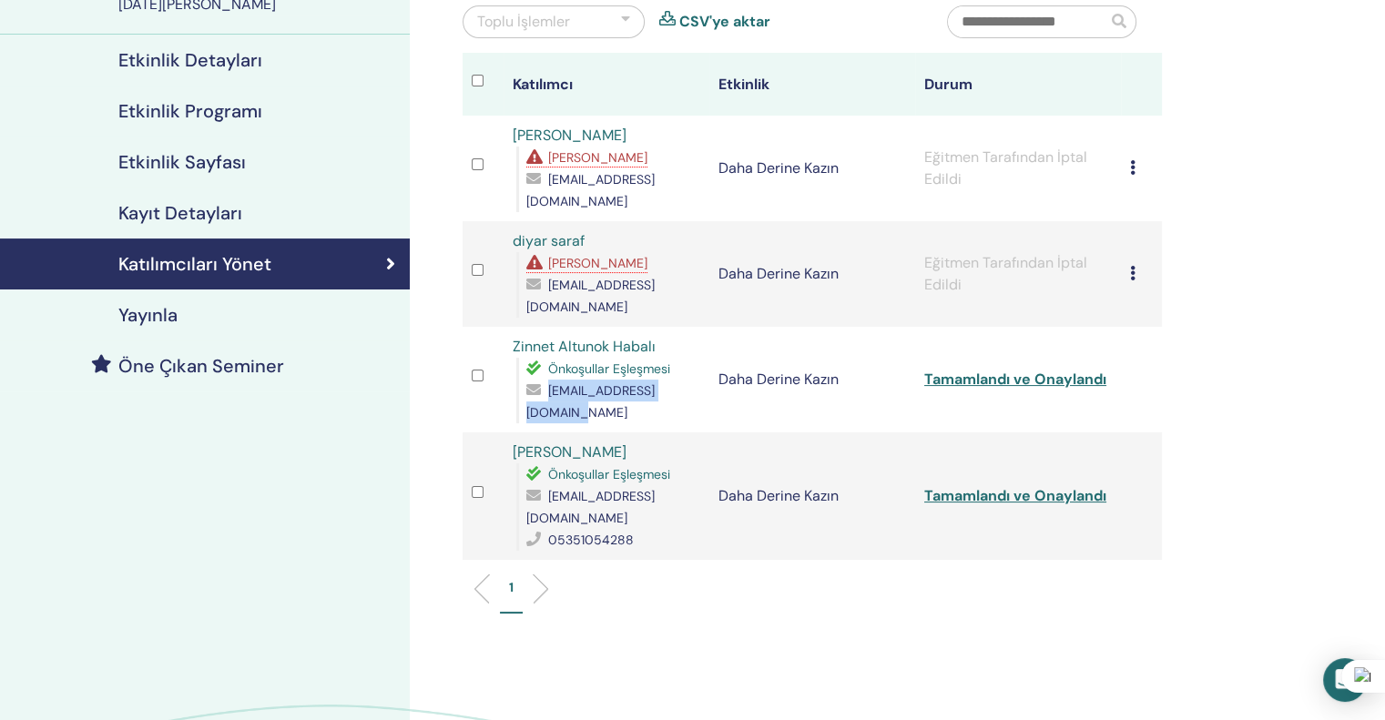
copy div "[EMAIL_ADDRESS][DOMAIN_NAME]"
drag, startPoint x: 625, startPoint y: 390, endPoint x: 507, endPoint y: 389, distance: 117.5
click at [507, 433] on td "[PERSON_NAME] Önkoşullar Eşleşmesi [EMAIL_ADDRESS][DOMAIN_NAME] 05351054288" at bounding box center [607, 496] width 206 height 127
copy font "[PERSON_NAME]"
drag, startPoint x: 673, startPoint y: 438, endPoint x: 540, endPoint y: 436, distance: 133.0
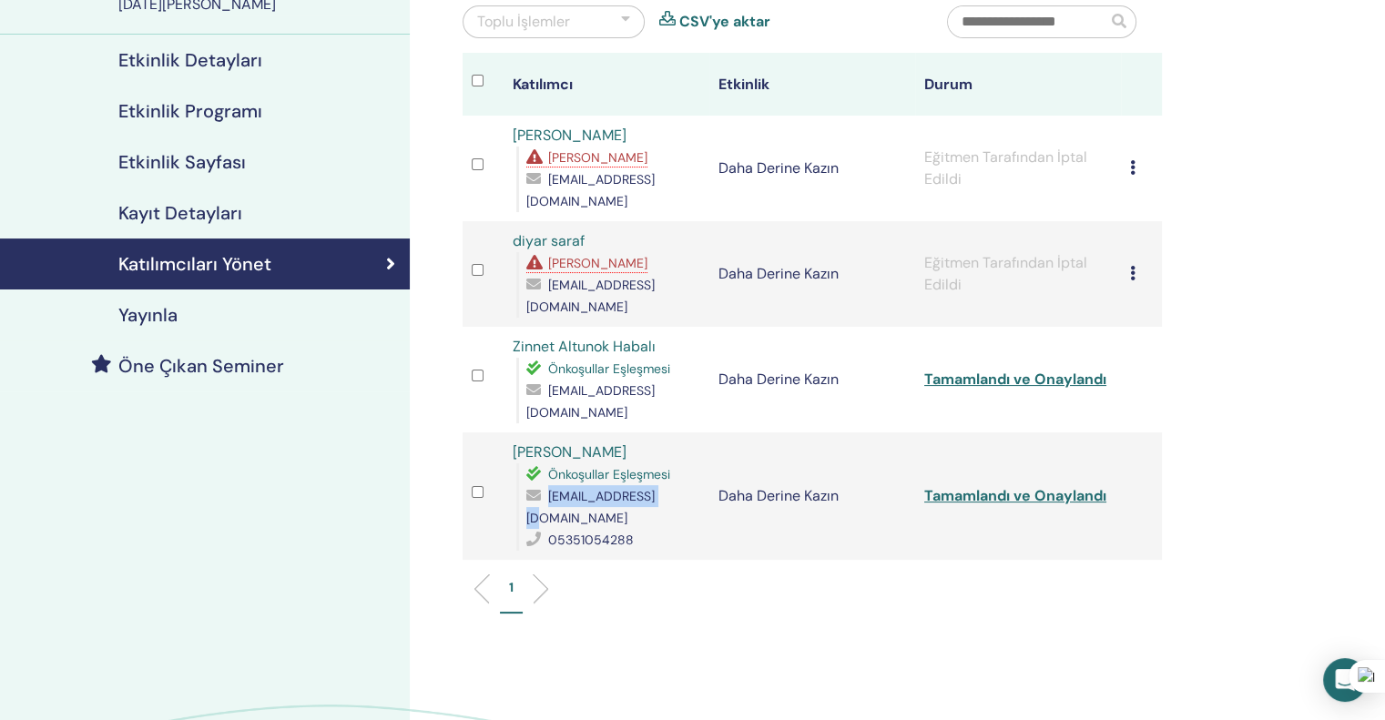
click at [540, 485] on div "[EMAIL_ADDRESS][DOMAIN_NAME]" at bounding box center [613, 507] width 174 height 44
copy div "[EMAIL_ADDRESS][DOMAIN_NAME]"
drag, startPoint x: 633, startPoint y: 449, endPoint x: 548, endPoint y: 455, distance: 84.9
click at [548, 529] on div "05351054288" at bounding box center [613, 540] width 174 height 22
copy font "05351054288"
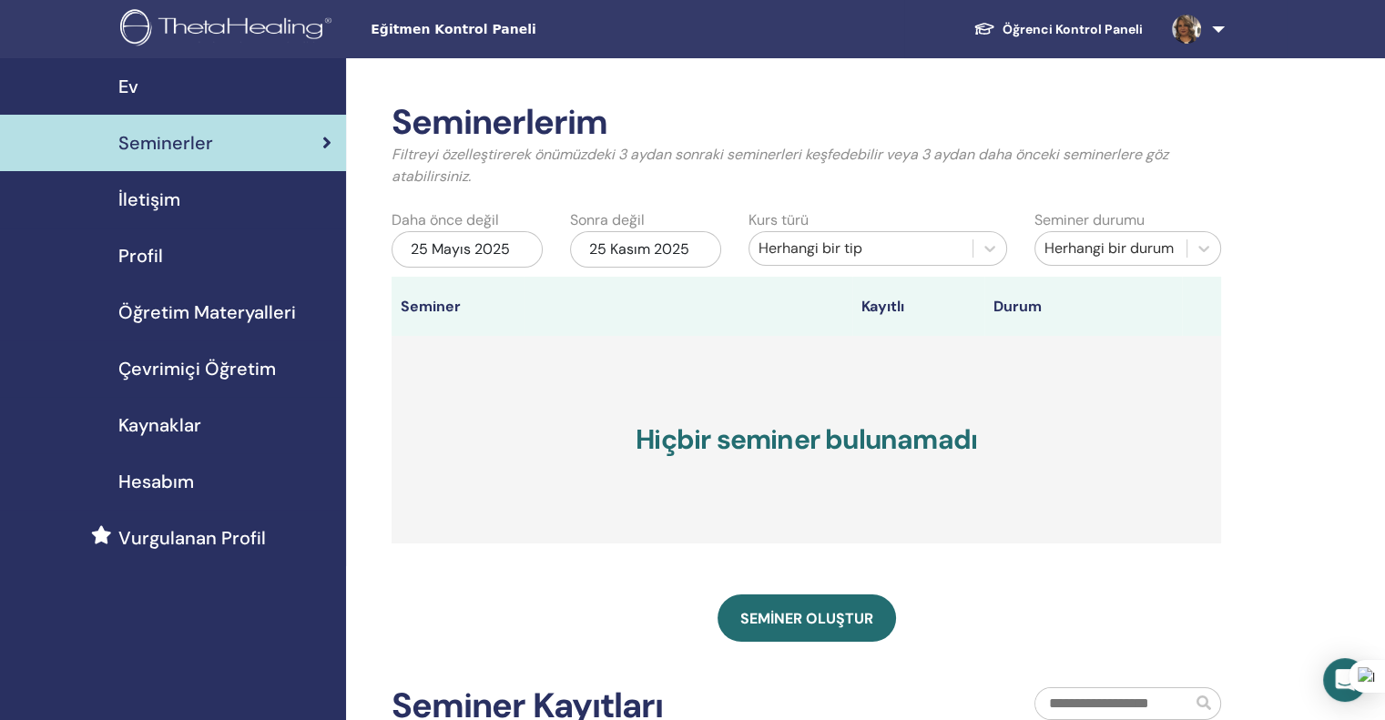
click at [510, 250] on div "25 Mayıs 2025" at bounding box center [467, 249] width 151 height 36
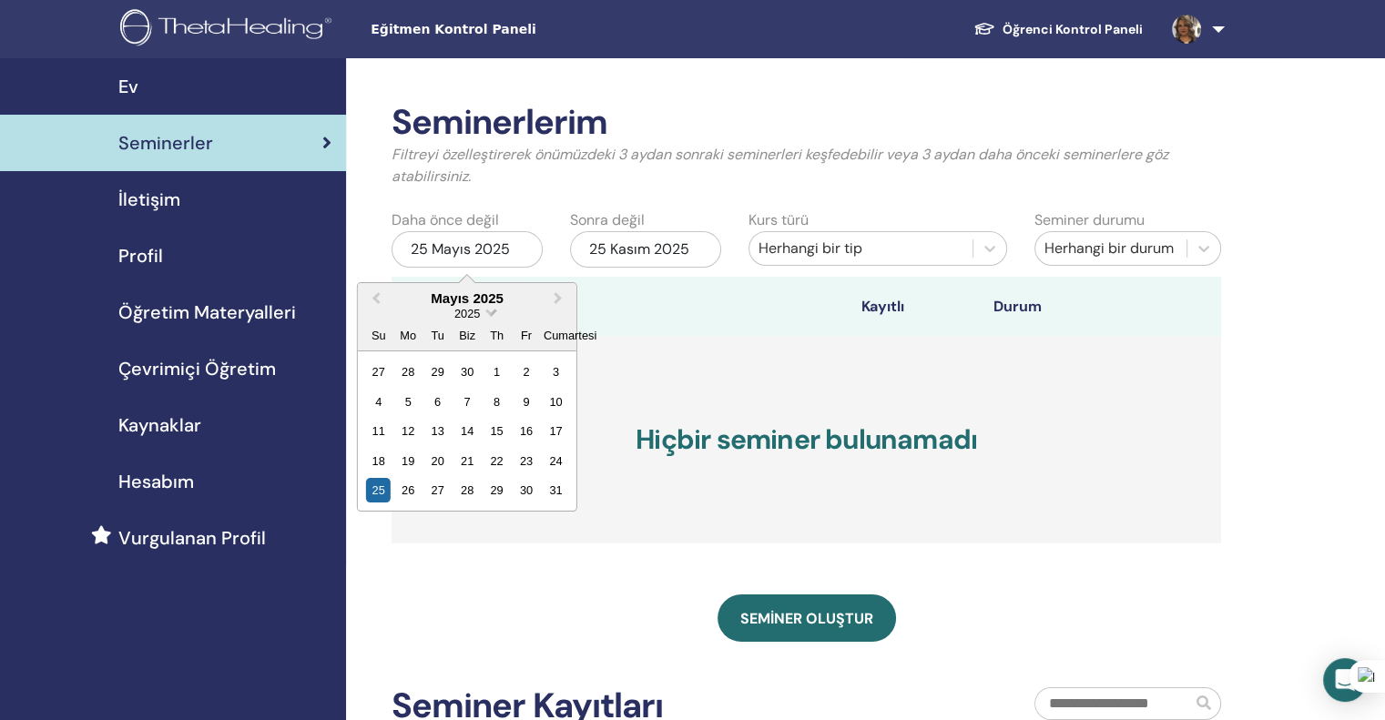
click at [487, 310] on span "Tarih Seçin" at bounding box center [490, 311] width 12 height 12
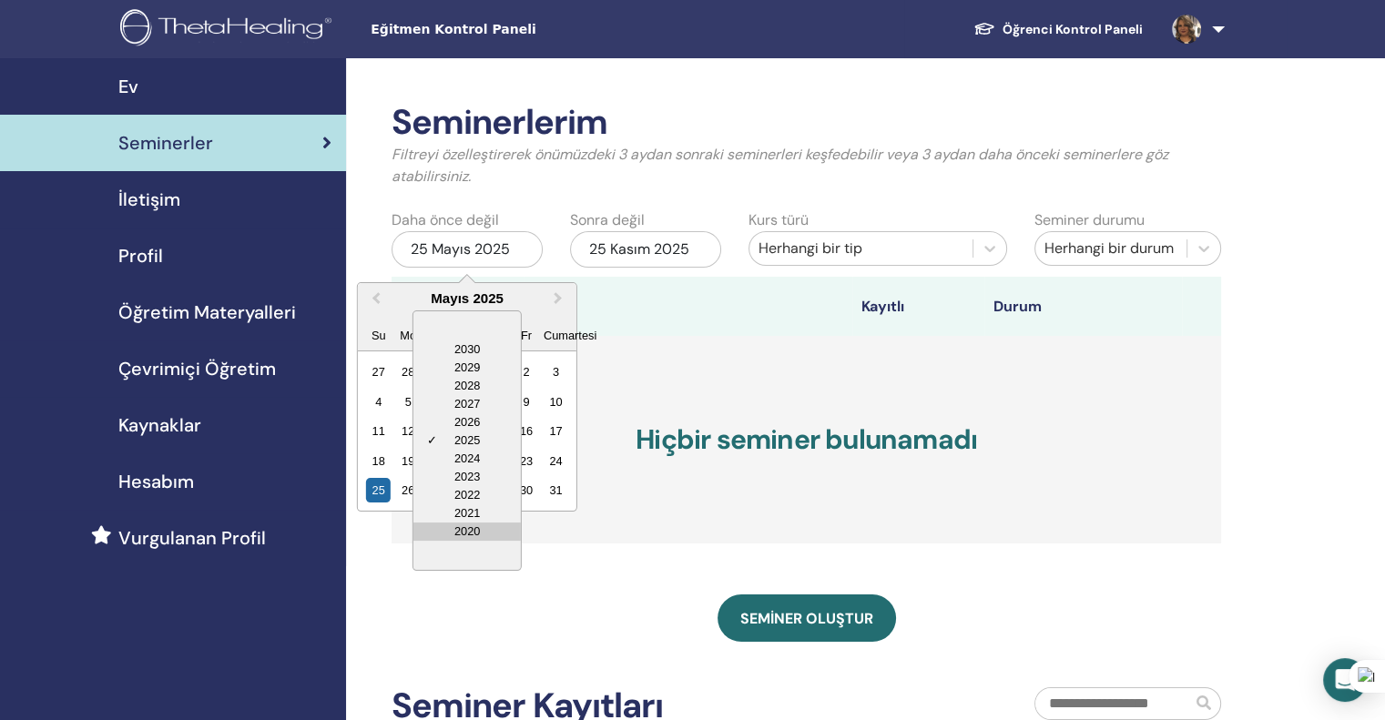
click at [467, 533] on div "2020" at bounding box center [466, 532] width 107 height 18
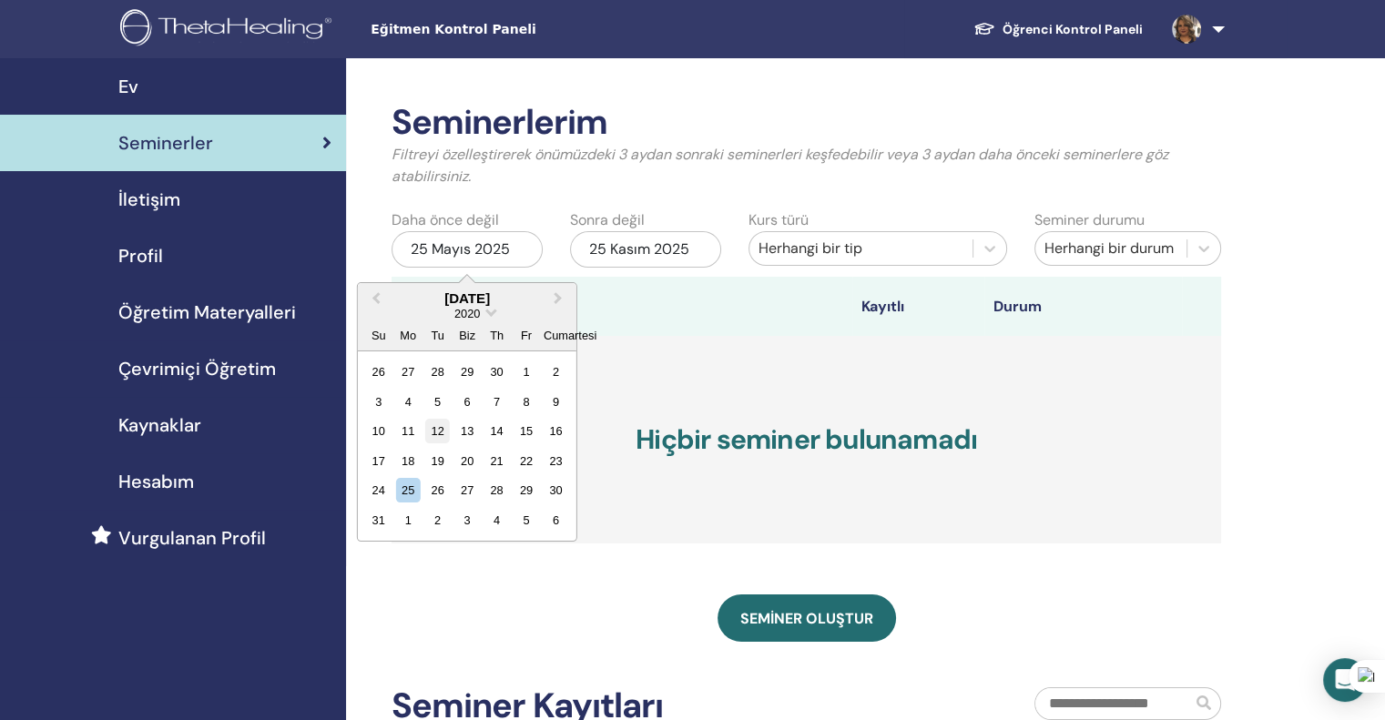
click at [443, 430] on div "12" at bounding box center [437, 431] width 25 height 25
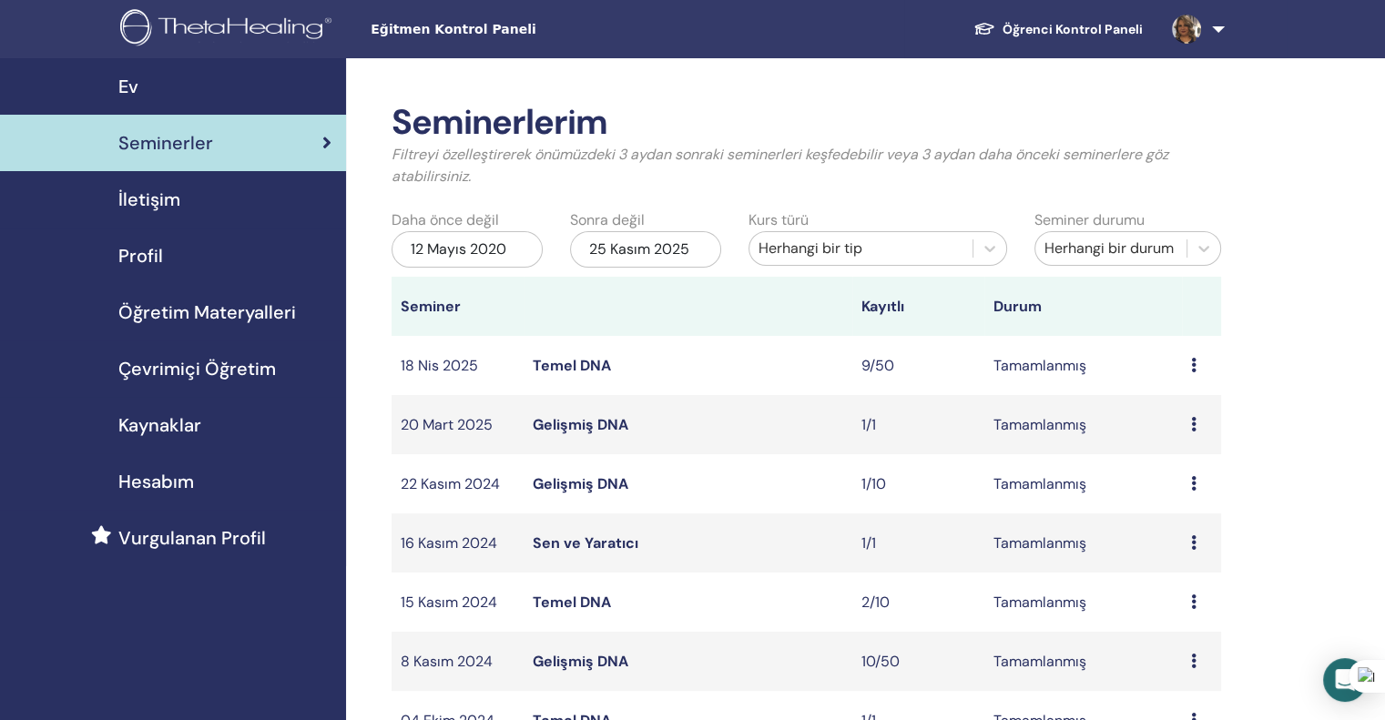
scroll to position [364, 0]
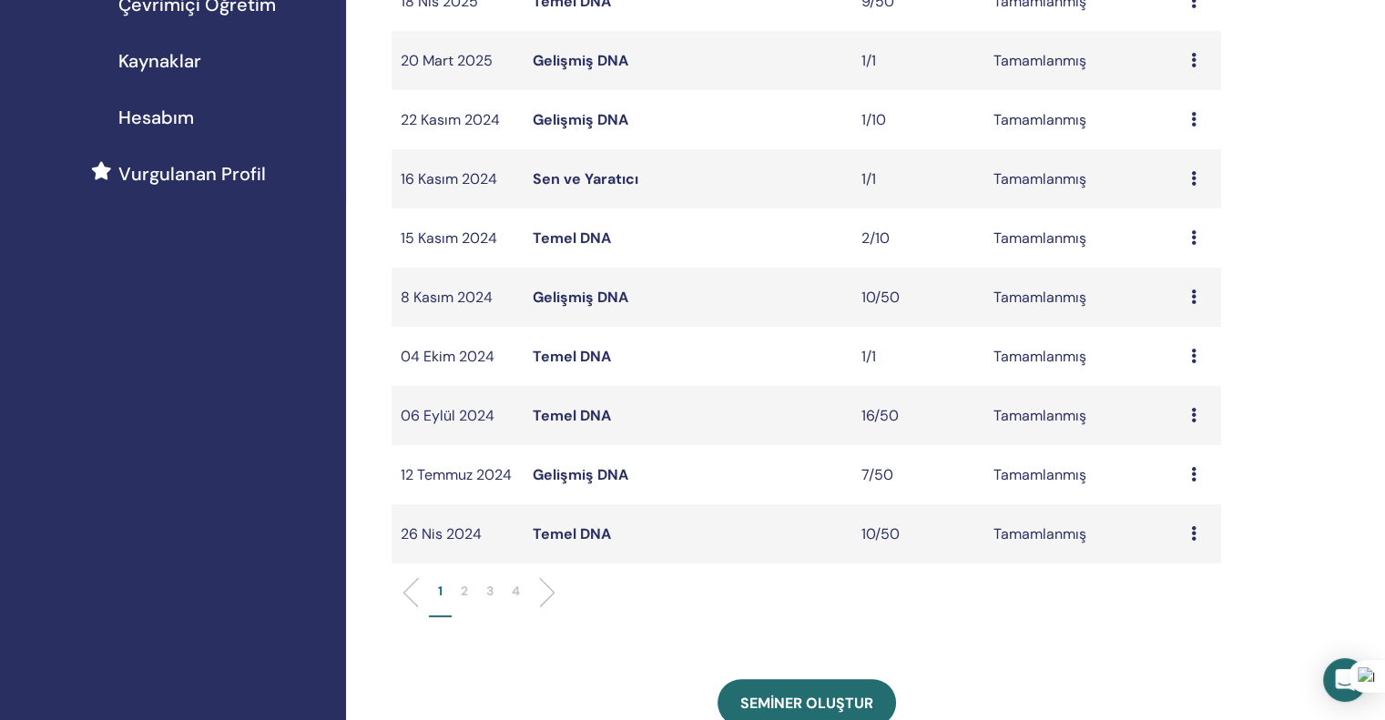
click at [488, 588] on font "3" at bounding box center [489, 591] width 7 height 16
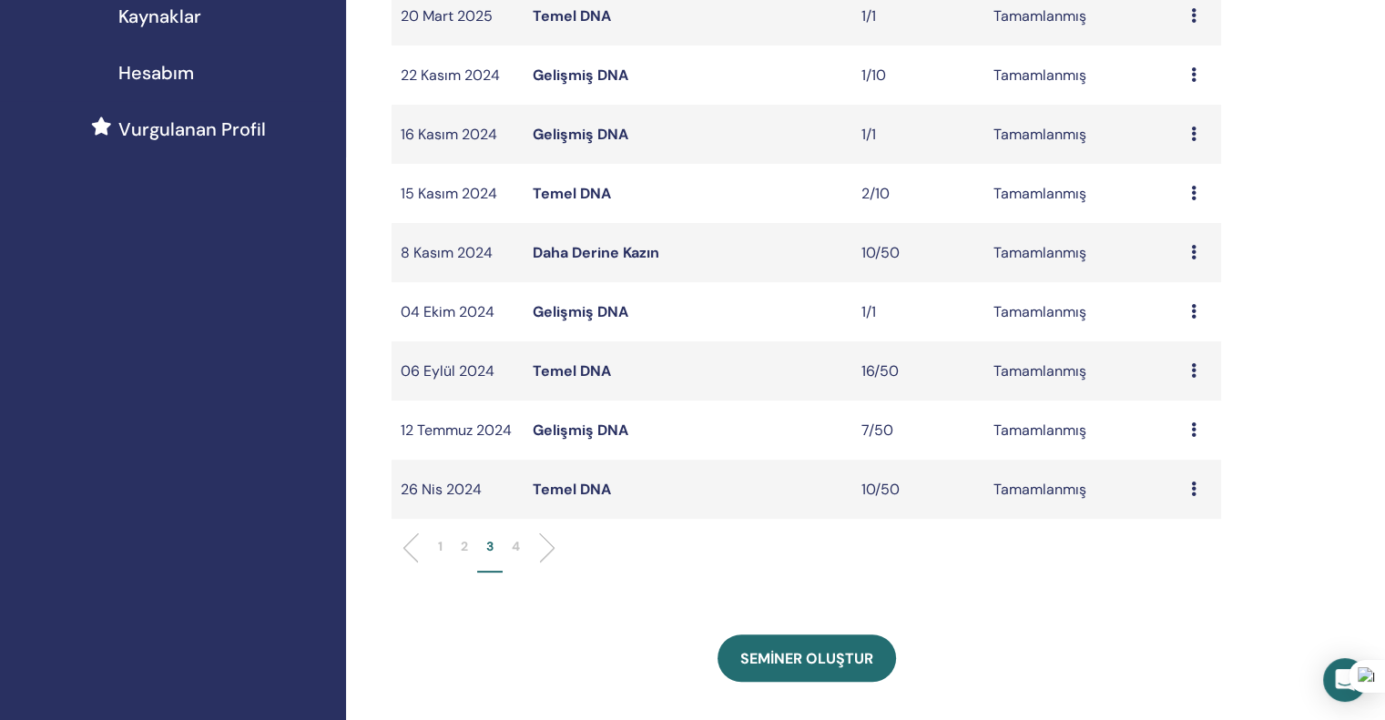
scroll to position [455, 0]
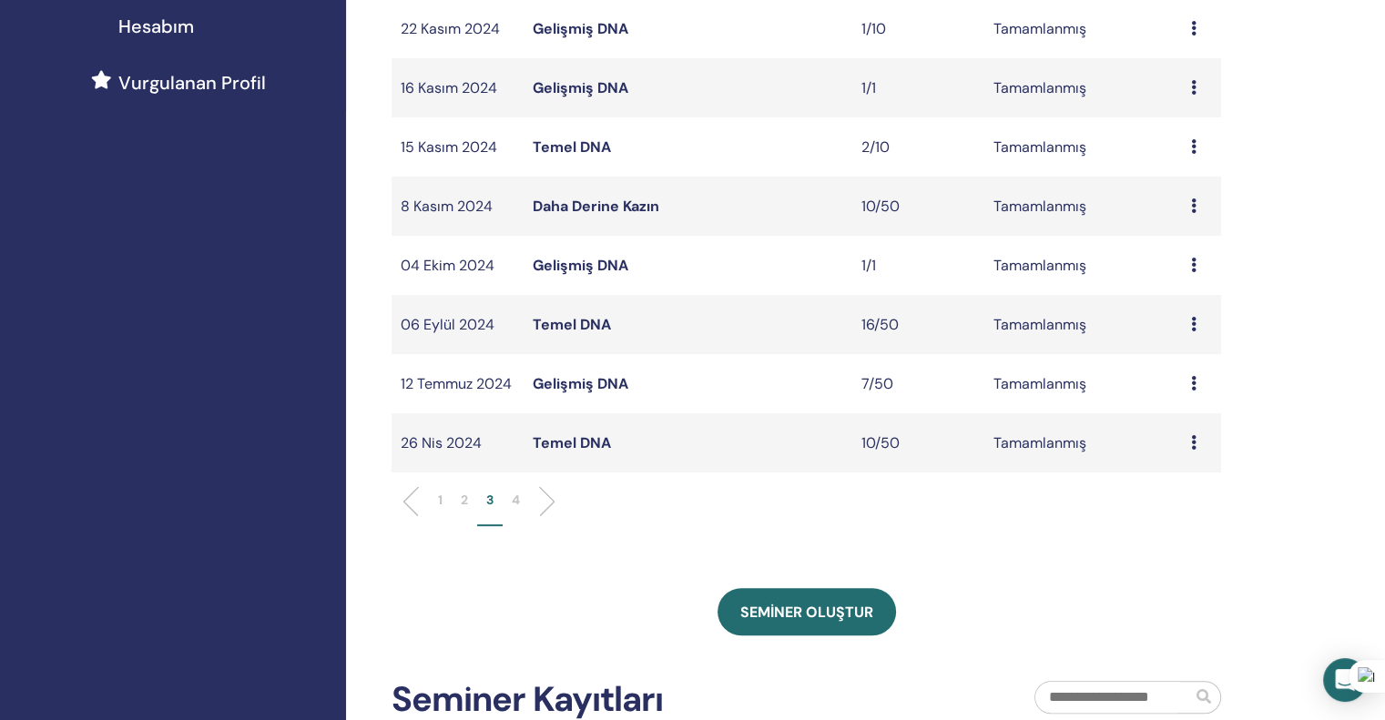
click at [1192, 207] on icon at bounding box center [1193, 206] width 5 height 15
click at [1186, 269] on font "Katılımcılar" at bounding box center [1182, 276] width 75 height 19
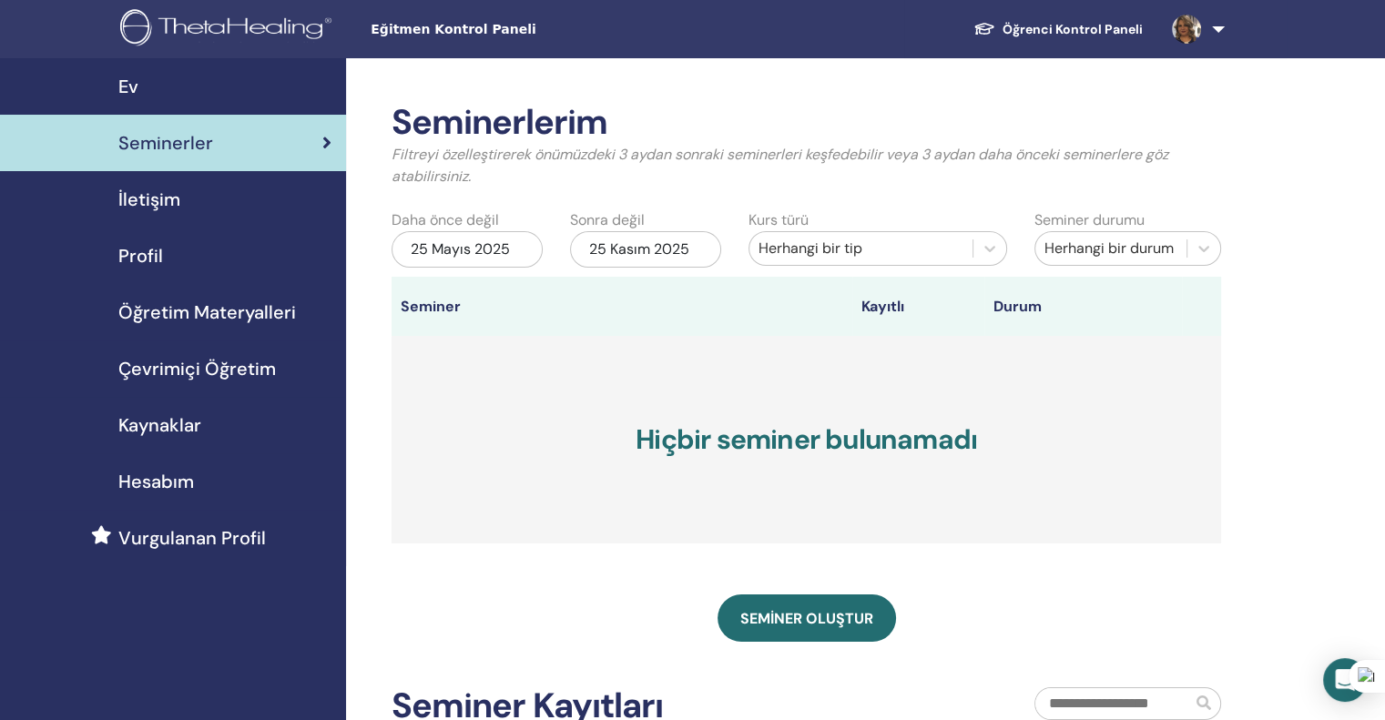
click at [494, 253] on font "25 Mayıs 2025" at bounding box center [460, 248] width 99 height 19
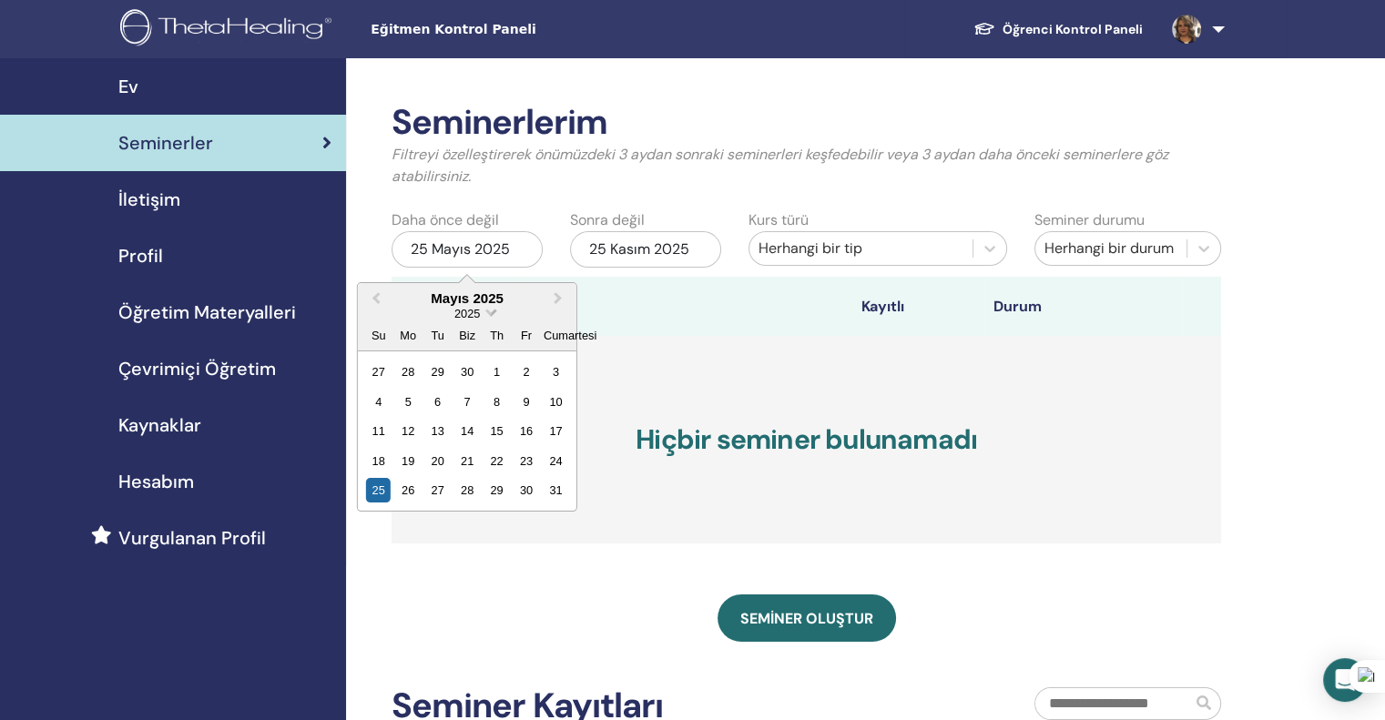
click at [488, 309] on span "Tarih Seçin" at bounding box center [490, 311] width 12 height 12
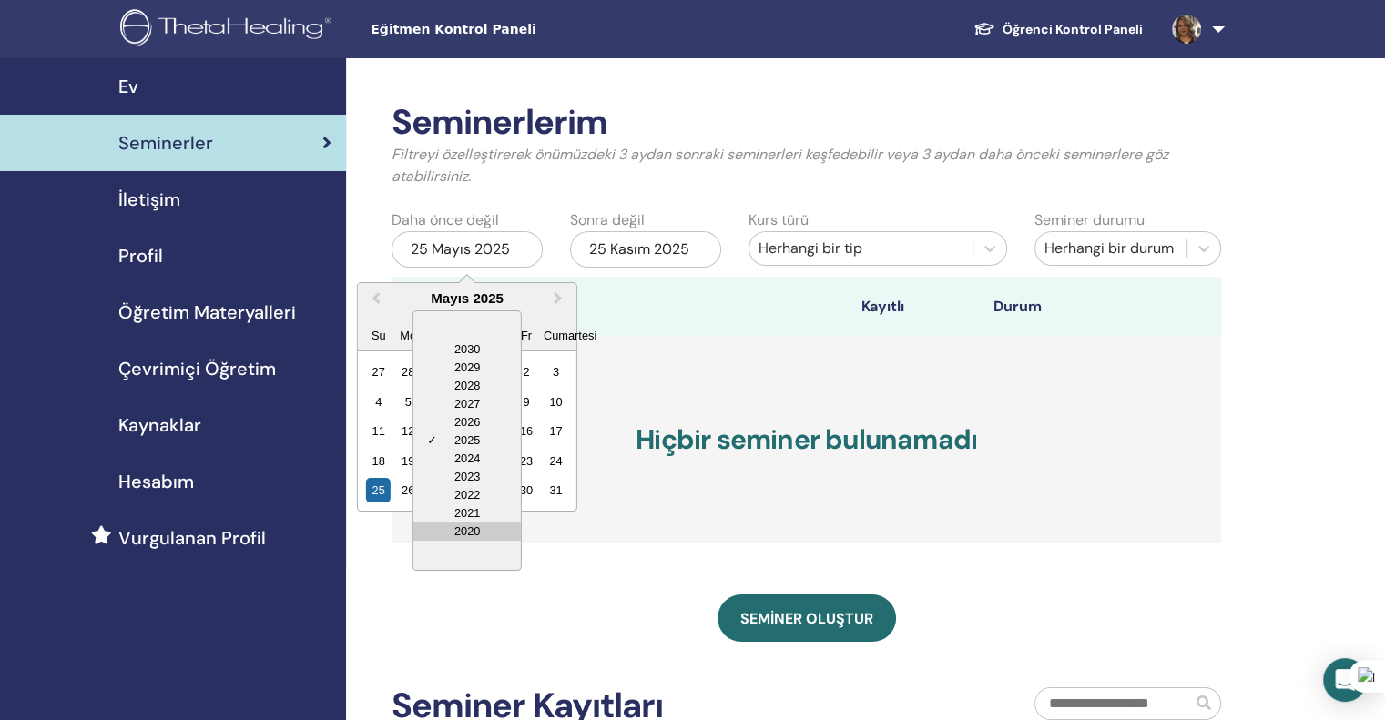
click at [481, 531] on div "2020" at bounding box center [466, 532] width 107 height 18
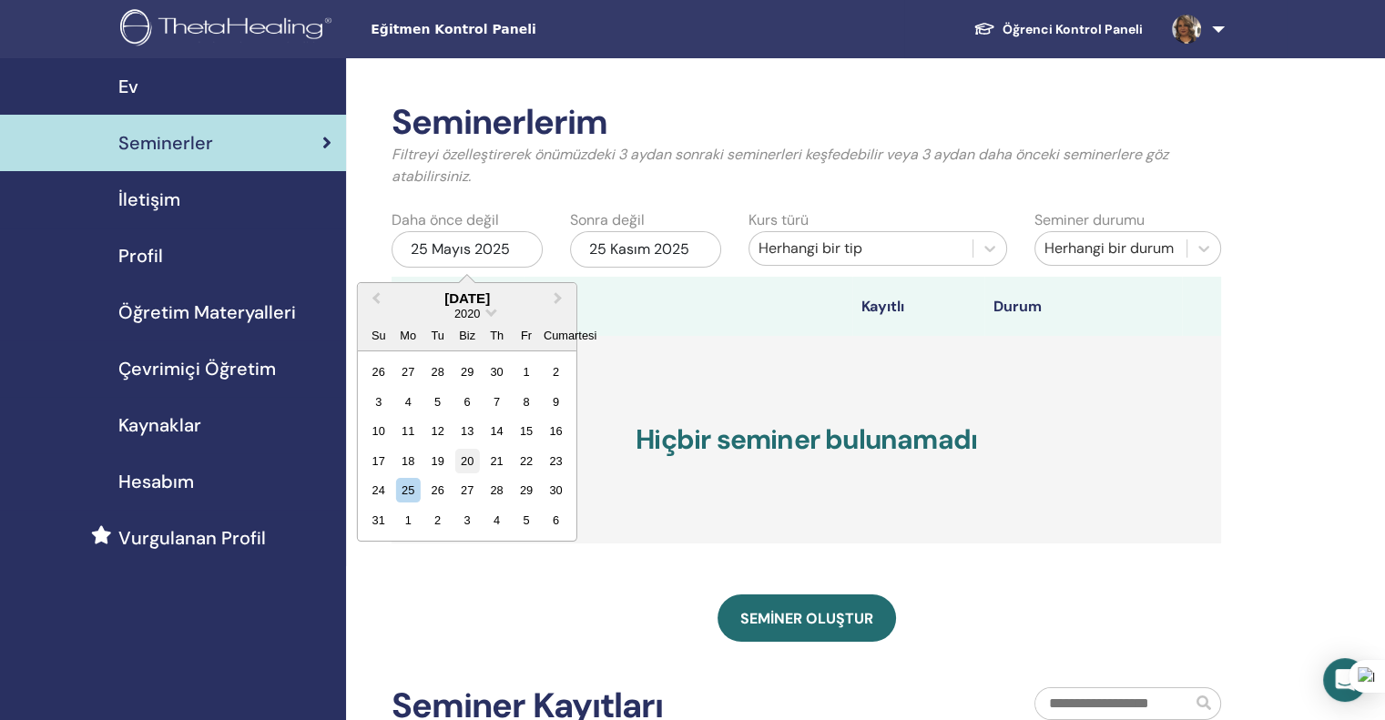
click at [464, 472] on div "20" at bounding box center [466, 461] width 25 height 25
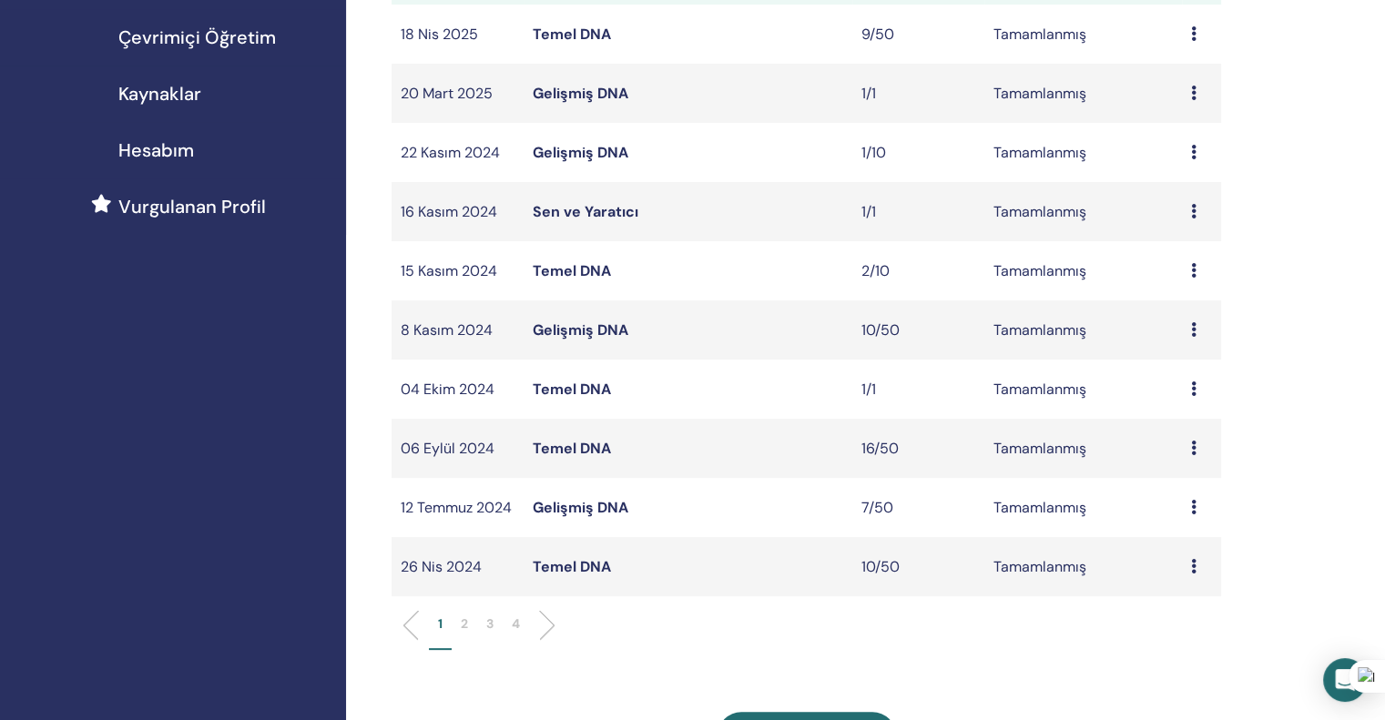
scroll to position [546, 0]
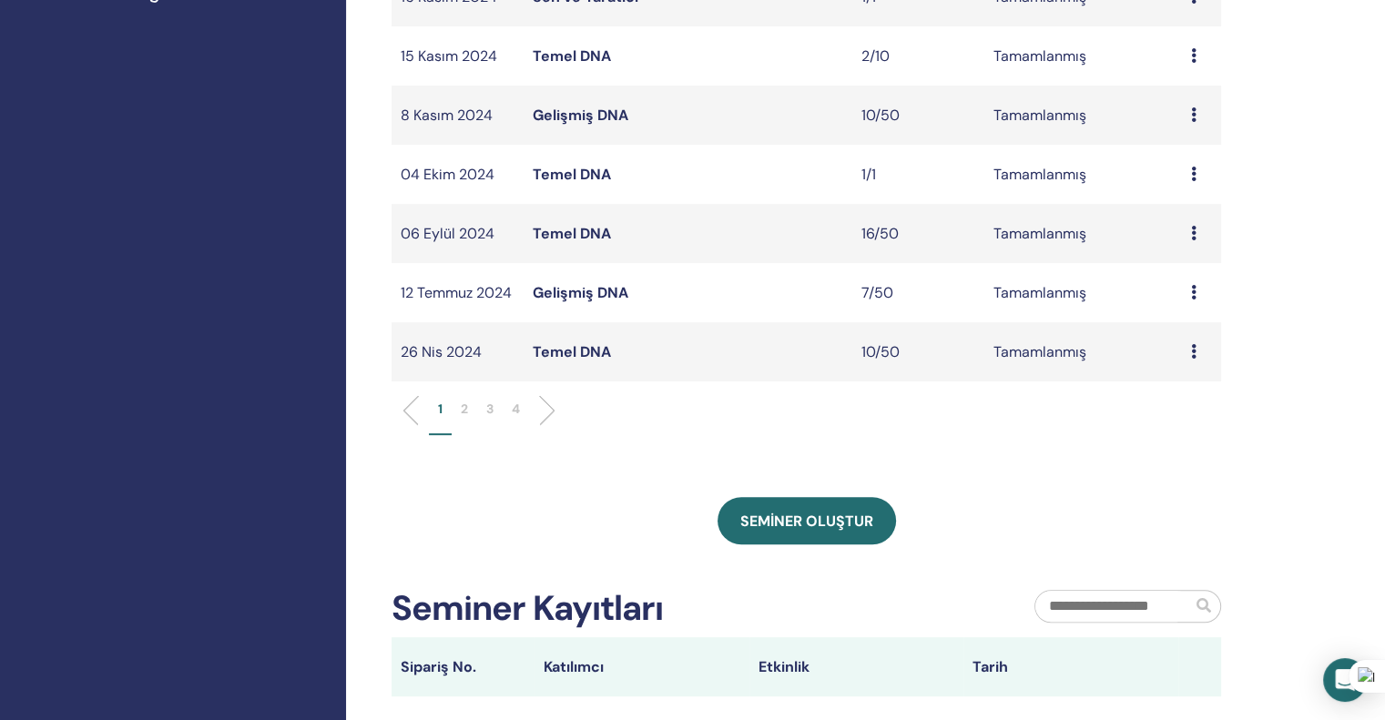
click at [492, 411] on font "3" at bounding box center [489, 409] width 7 height 16
click at [513, 414] on font "4" at bounding box center [516, 409] width 8 height 16
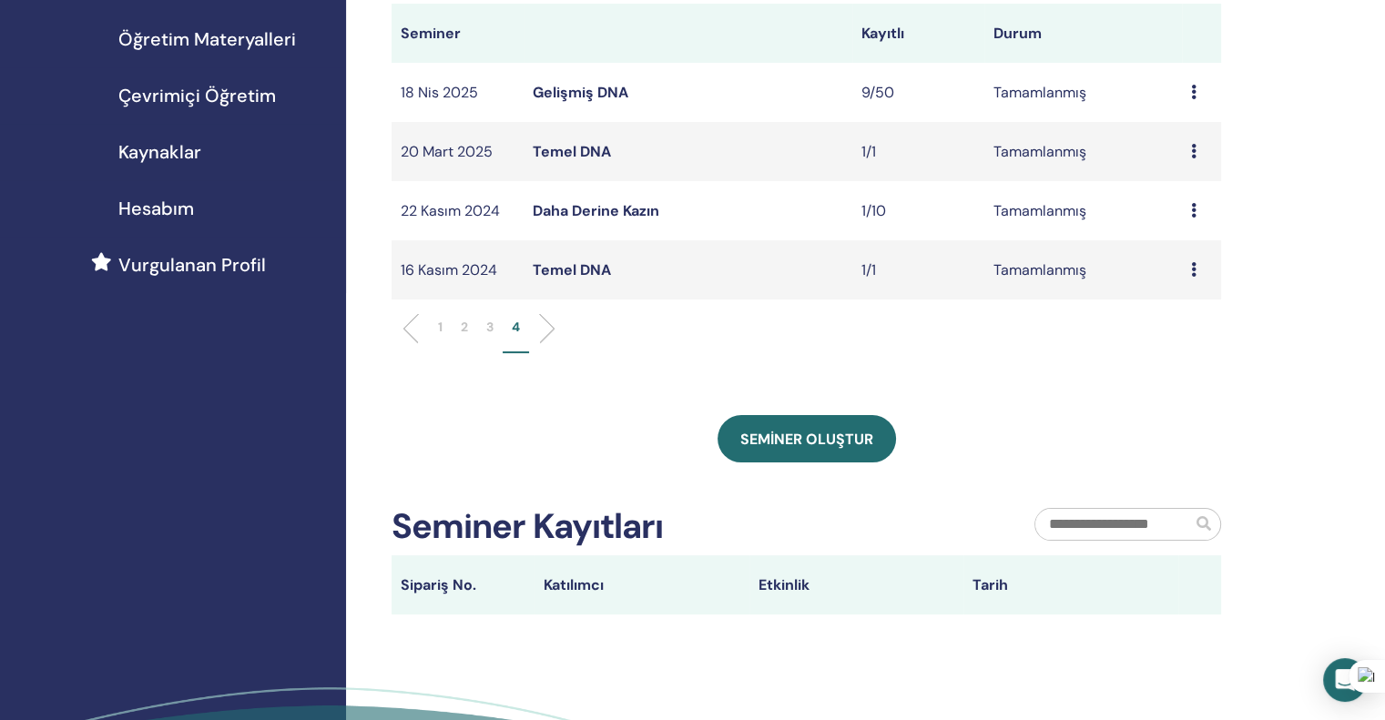
scroll to position [273, 0]
click at [1195, 212] on icon at bounding box center [1193, 210] width 5 height 15
click at [1186, 280] on font "Katılımcılar" at bounding box center [1184, 281] width 75 height 19
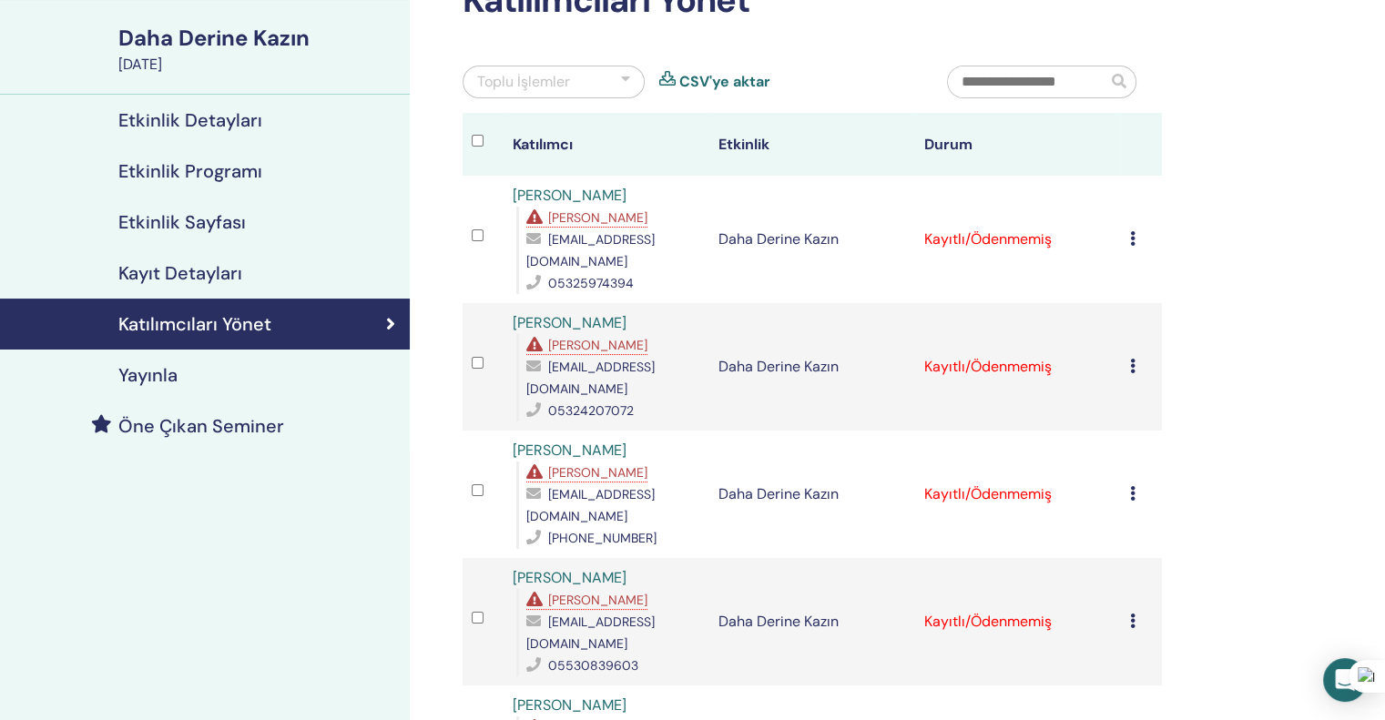
scroll to position [91, 0]
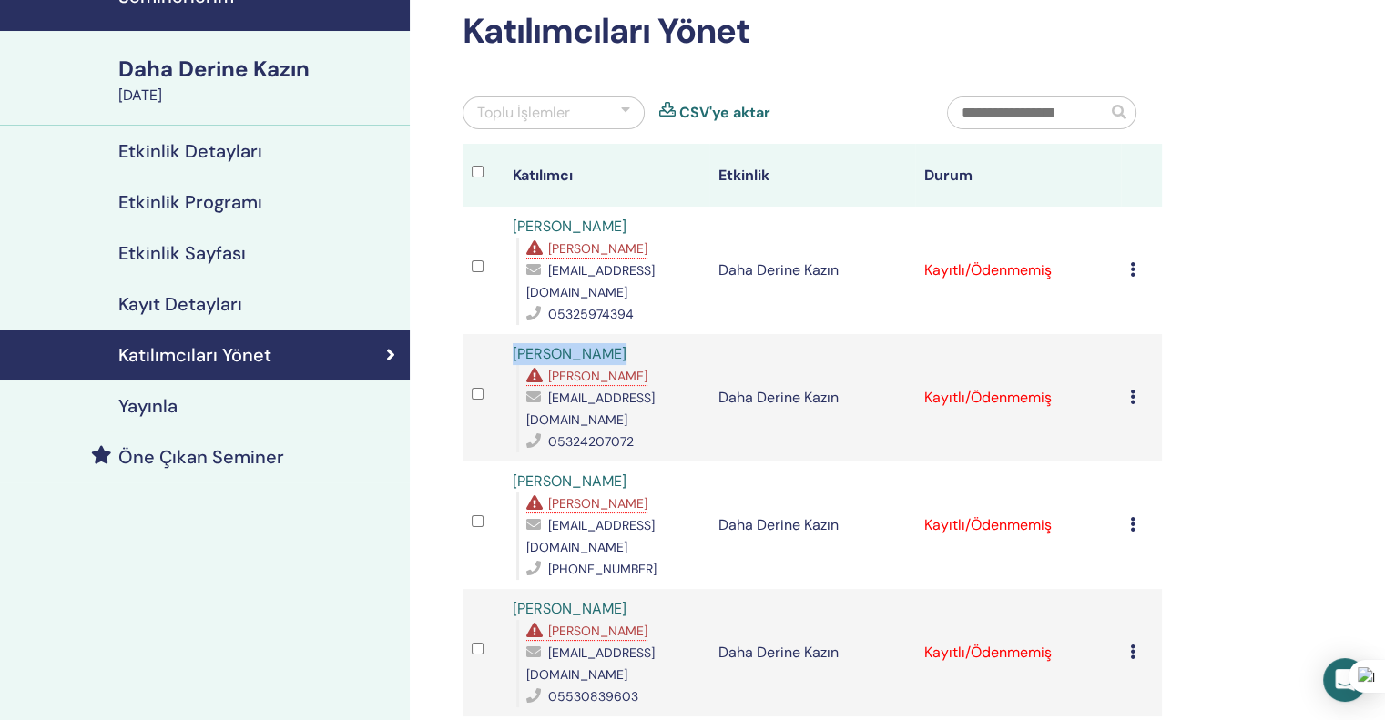
drag, startPoint x: 645, startPoint y: 354, endPoint x: 503, endPoint y: 362, distance: 142.2
click at [503, 362] on tr "[PERSON_NAME] Eksik Ön Koşullar [EMAIL_ADDRESS][DOMAIN_NAME] 05324207072 Daha D…" at bounding box center [812, 397] width 699 height 127
copy tr "ÇİĞDEM GÖRGÜN"
drag, startPoint x: 699, startPoint y: 422, endPoint x: 530, endPoint y: 423, distance: 169.4
click at [530, 423] on div "cigdemgorgun@hotmail.com" at bounding box center [613, 409] width 174 height 44
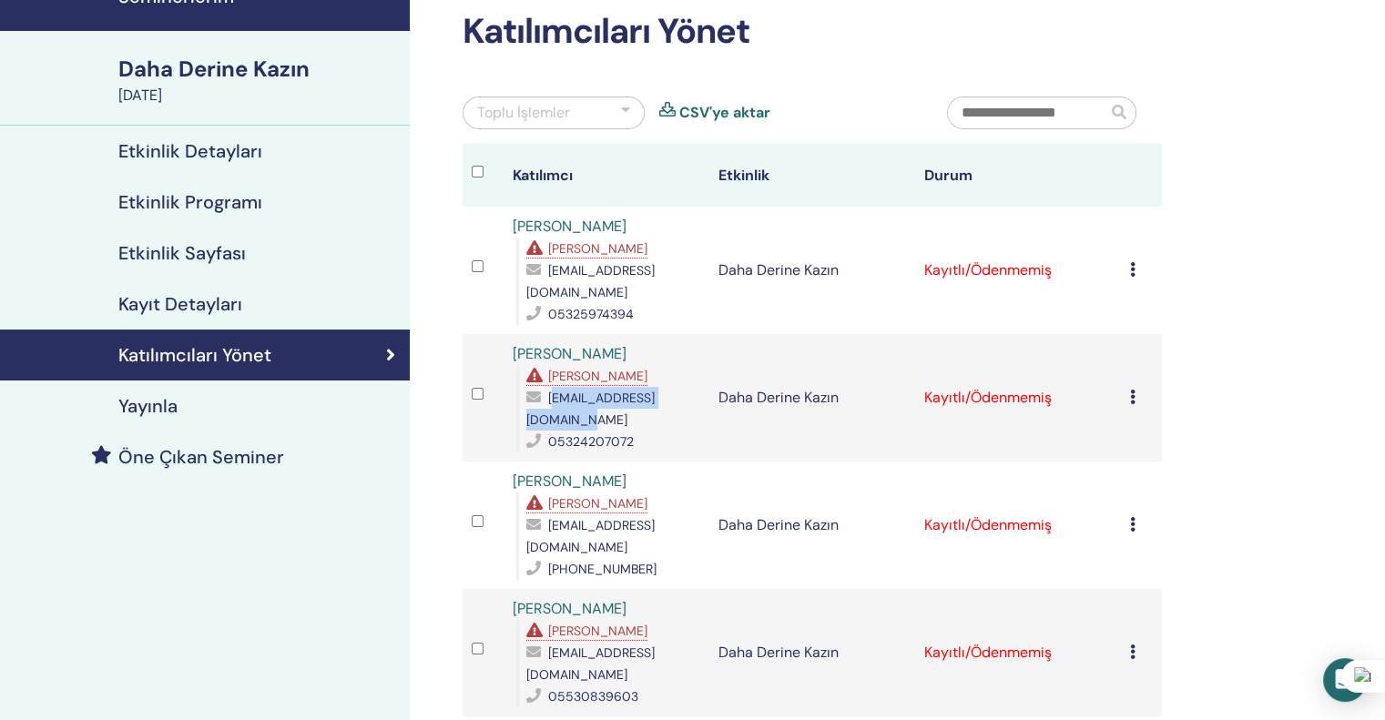
click at [651, 414] on font "cigdemgorgun@hotmail.com" at bounding box center [590, 409] width 128 height 38
drag, startPoint x: 688, startPoint y: 420, endPoint x: 520, endPoint y: 429, distance: 168.7
click at [520, 429] on div "Eksik Ön Koşullar cigdemgorgun@hotmail.com 05324207072" at bounding box center [608, 408] width 184 height 87
drag, startPoint x: 637, startPoint y: 443, endPoint x: 528, endPoint y: 441, distance: 109.3
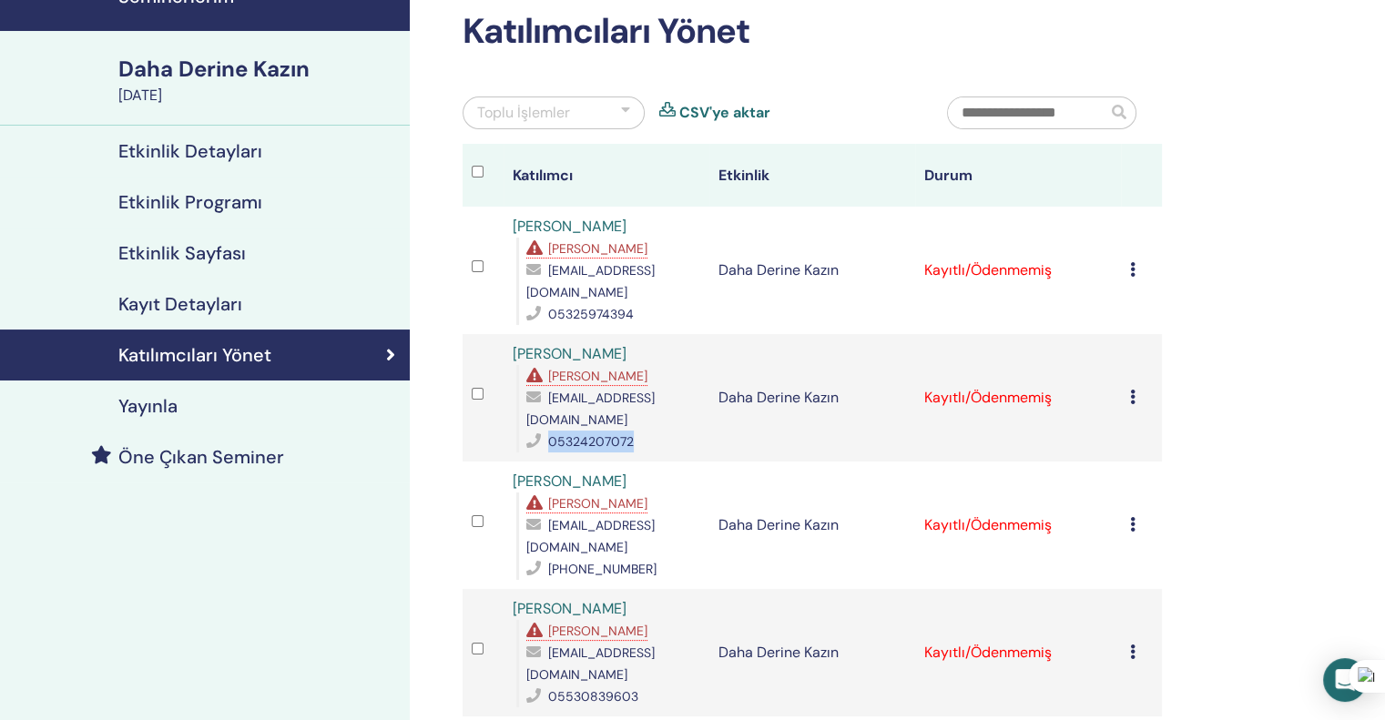
click at [528, 441] on div "05324207072" at bounding box center [613, 442] width 174 height 22
copy div "05324207072"
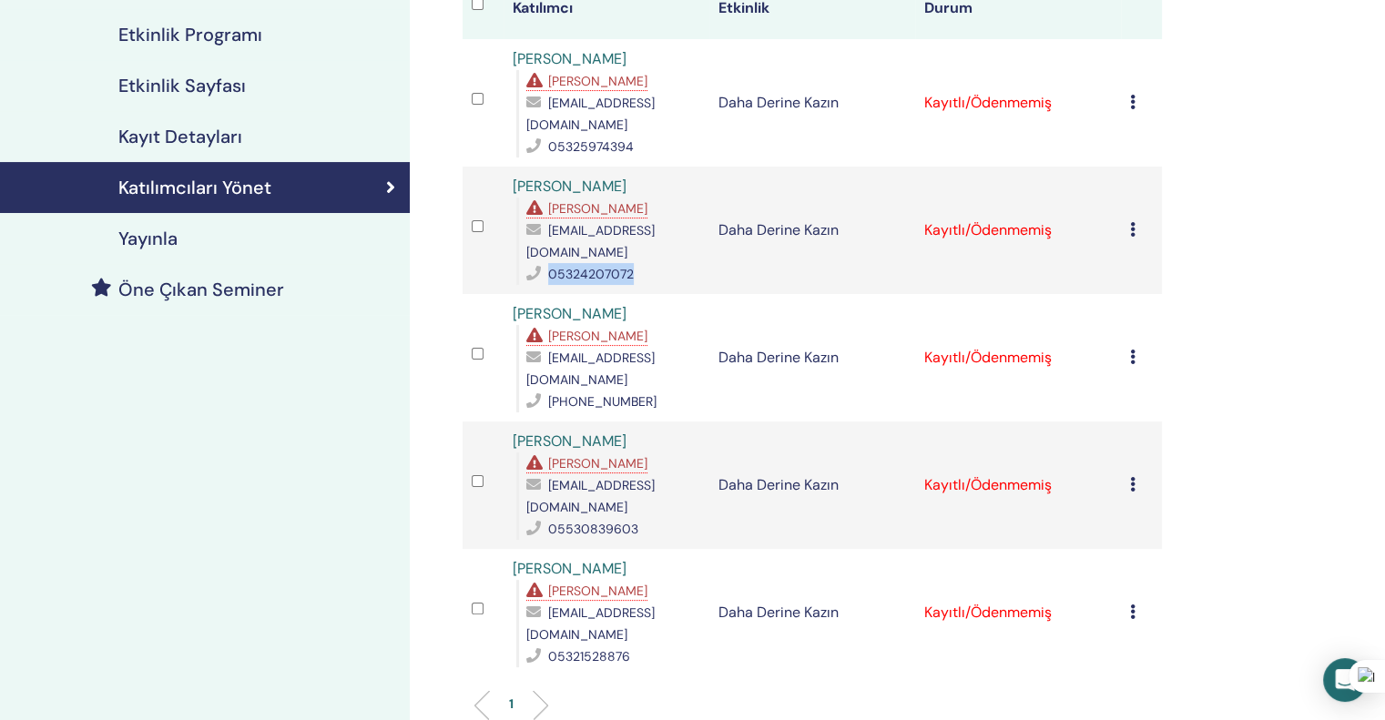
scroll to position [273, 0]
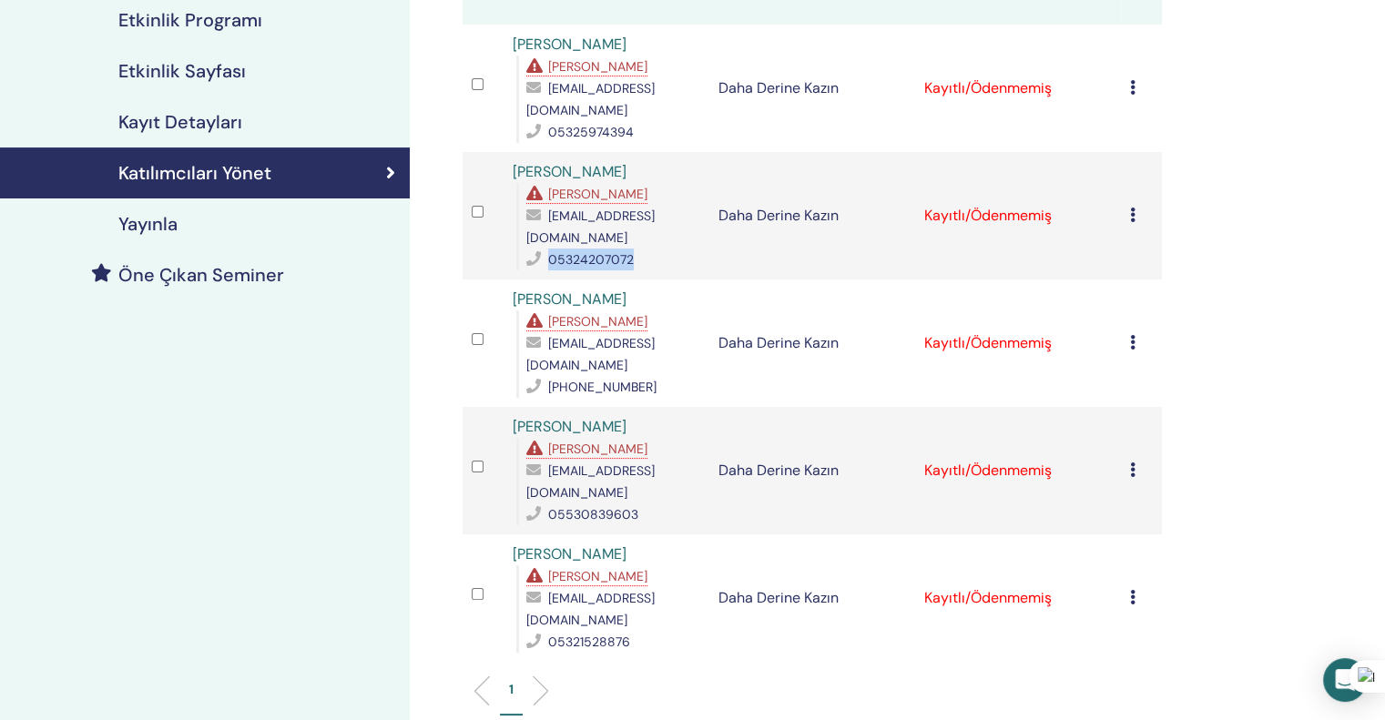
drag, startPoint x: 641, startPoint y: 301, endPoint x: 501, endPoint y: 304, distance: 140.3
click at [499, 301] on tr "İlkay Berna Caglar Eksik Ön Koşullar ilberyilmaz@hotmail.com +905063366455 Daha…" at bounding box center [812, 343] width 699 height 127
copy tr "İlkay Berna Caglar"
drag, startPoint x: 696, startPoint y: 347, endPoint x: 539, endPoint y: 349, distance: 156.6
click at [539, 349] on div "ilberyilmaz@hotmail.com" at bounding box center [613, 354] width 174 height 44
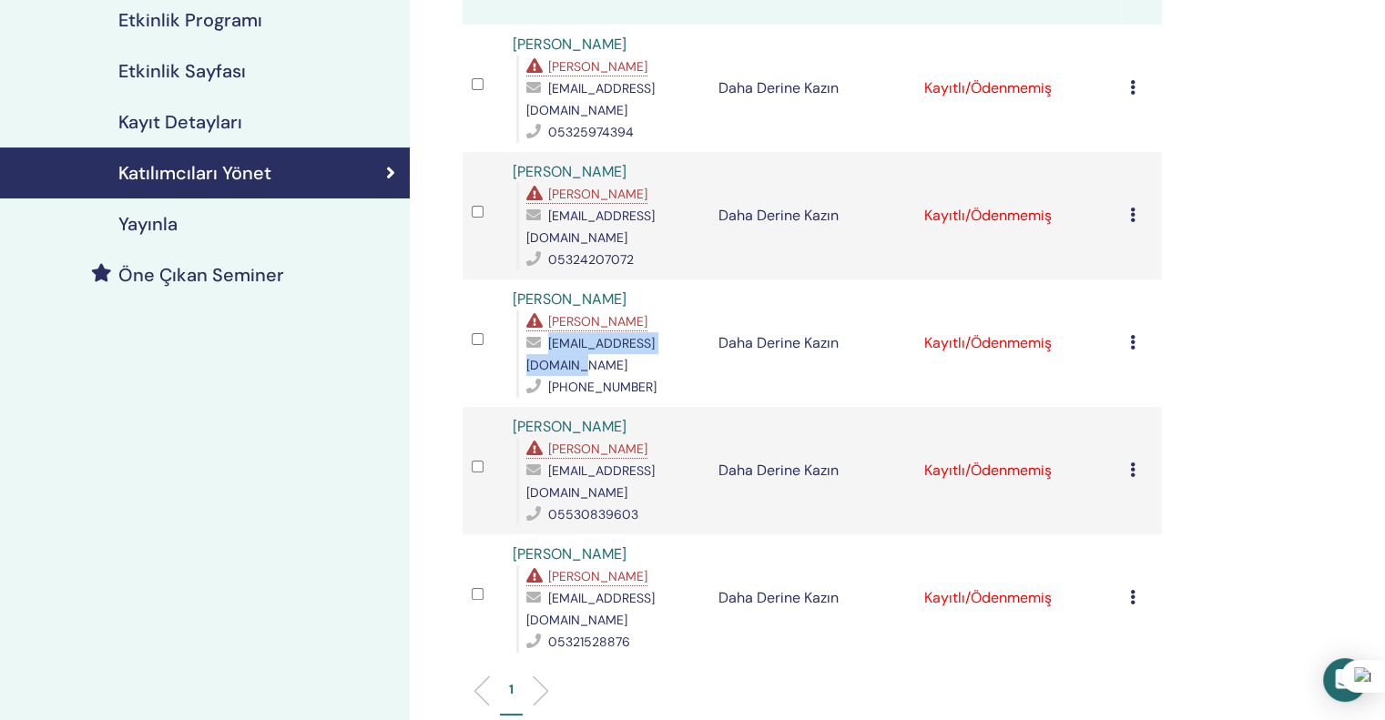
copy div "ilberyilmaz@hotmail.com"
drag, startPoint x: 656, startPoint y: 367, endPoint x: 550, endPoint y: 364, distance: 105.7
click at [550, 376] on div "+905063366455" at bounding box center [613, 387] width 174 height 22
copy font "+905063366455"
drag, startPoint x: 629, startPoint y: 407, endPoint x: 583, endPoint y: 432, distance: 52.5
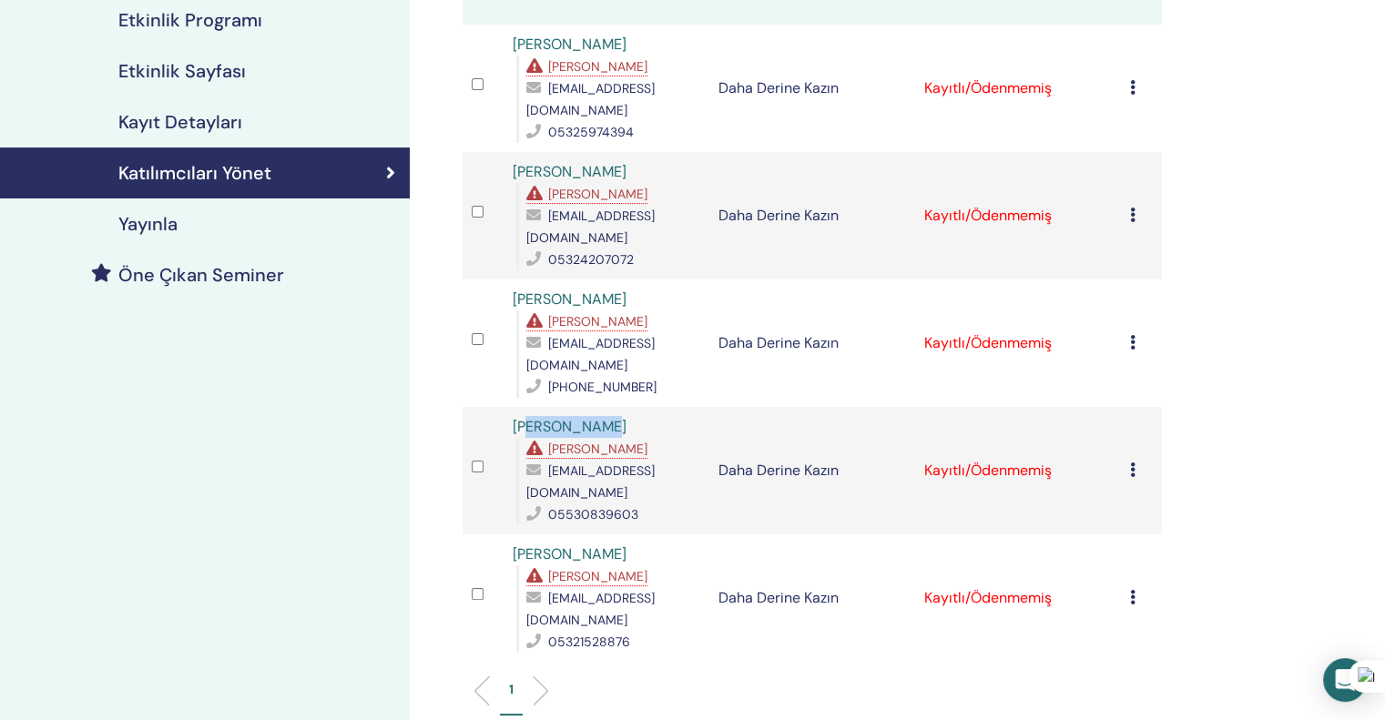
click at [535, 416] on div "ZÜHAL KAPLAN Eksik Ön Koşullar zuhalkaplan1985@icloud.com 05530839603" at bounding box center [607, 470] width 188 height 109
drag, startPoint x: 698, startPoint y: 476, endPoint x: 516, endPoint y: 477, distance: 181.2
click at [517, 476] on div "Eksik Ön Koşullar zuhalkaplan1985@icloud.com 05530839603" at bounding box center [608, 481] width 184 height 87
copy font "zuhalkaplan1985@icloud.com"
drag, startPoint x: 640, startPoint y: 498, endPoint x: 538, endPoint y: 488, distance: 102.5
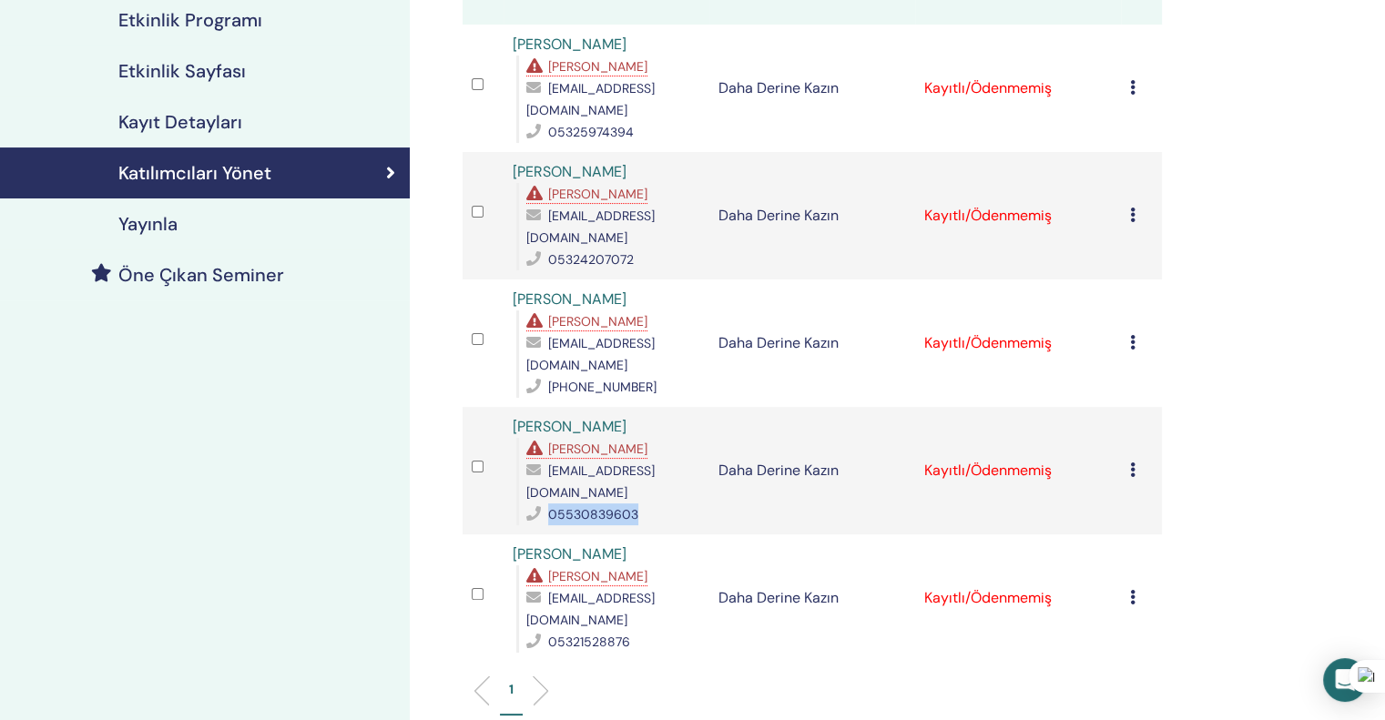
click at [538, 504] on div "05530839603" at bounding box center [613, 515] width 174 height 22
copy div "05530839603"
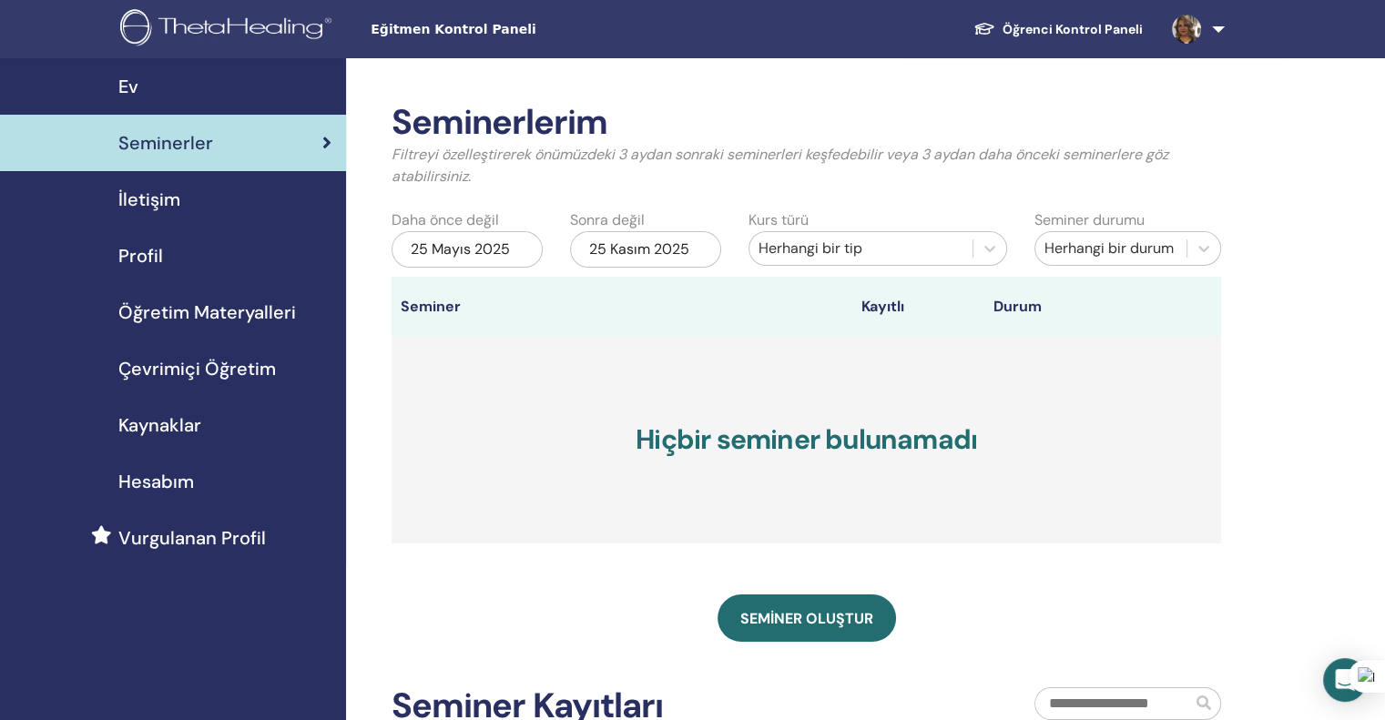
click at [501, 250] on font "25 Mayıs 2025" at bounding box center [460, 248] width 99 height 19
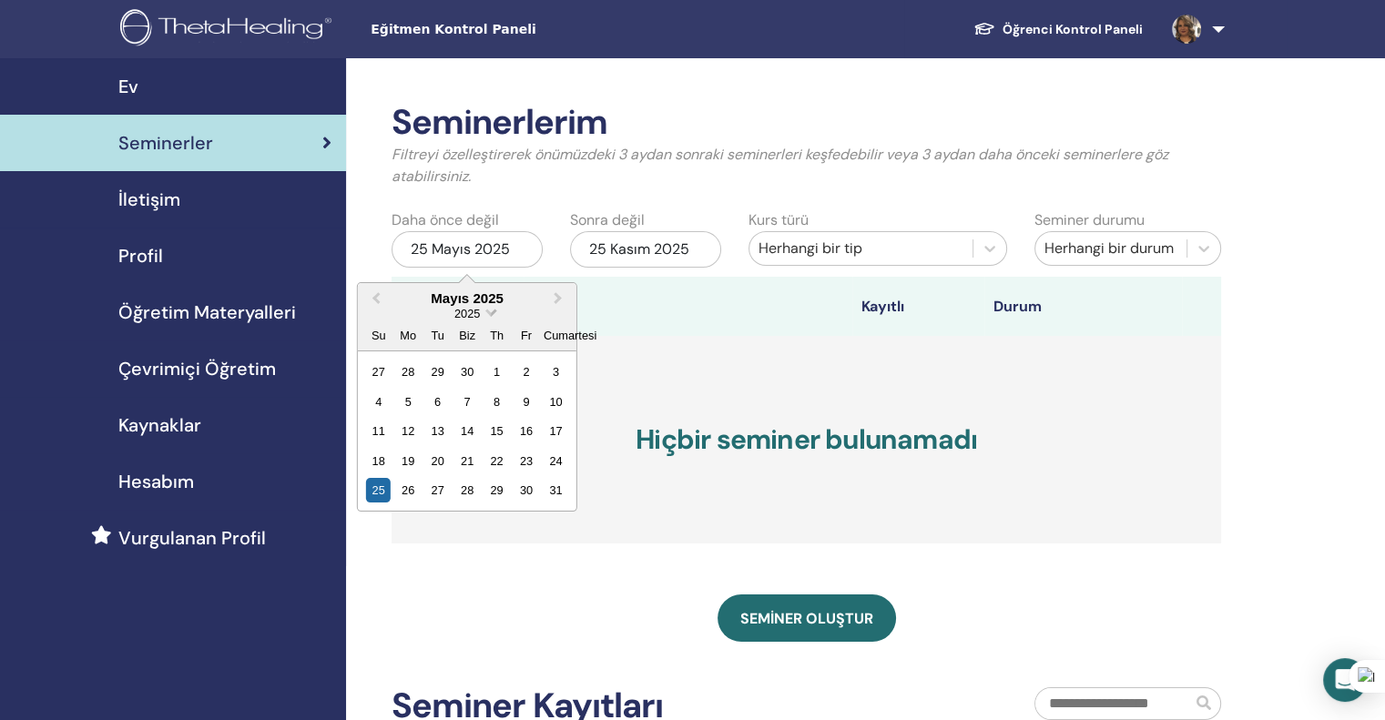
click at [486, 310] on span "Tarih Seçin" at bounding box center [490, 311] width 12 height 12
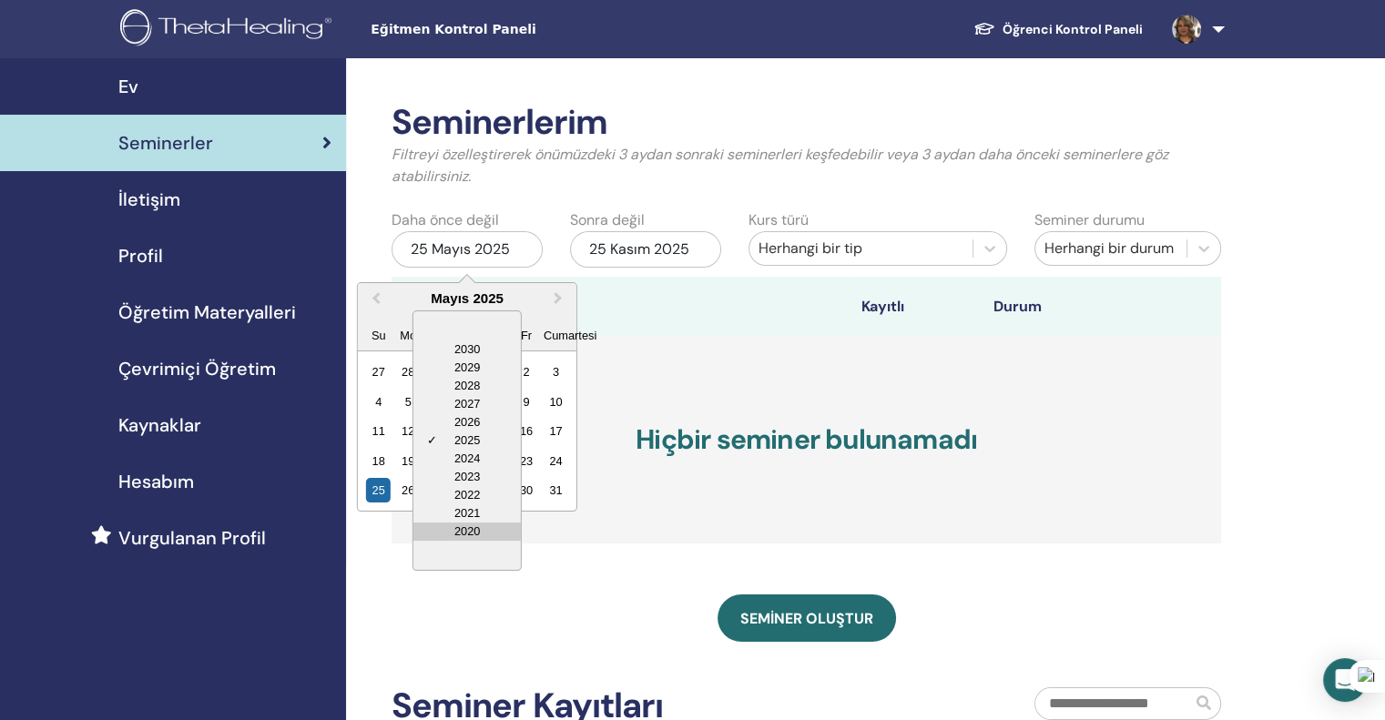
click at [472, 531] on div "2020" at bounding box center [466, 532] width 107 height 18
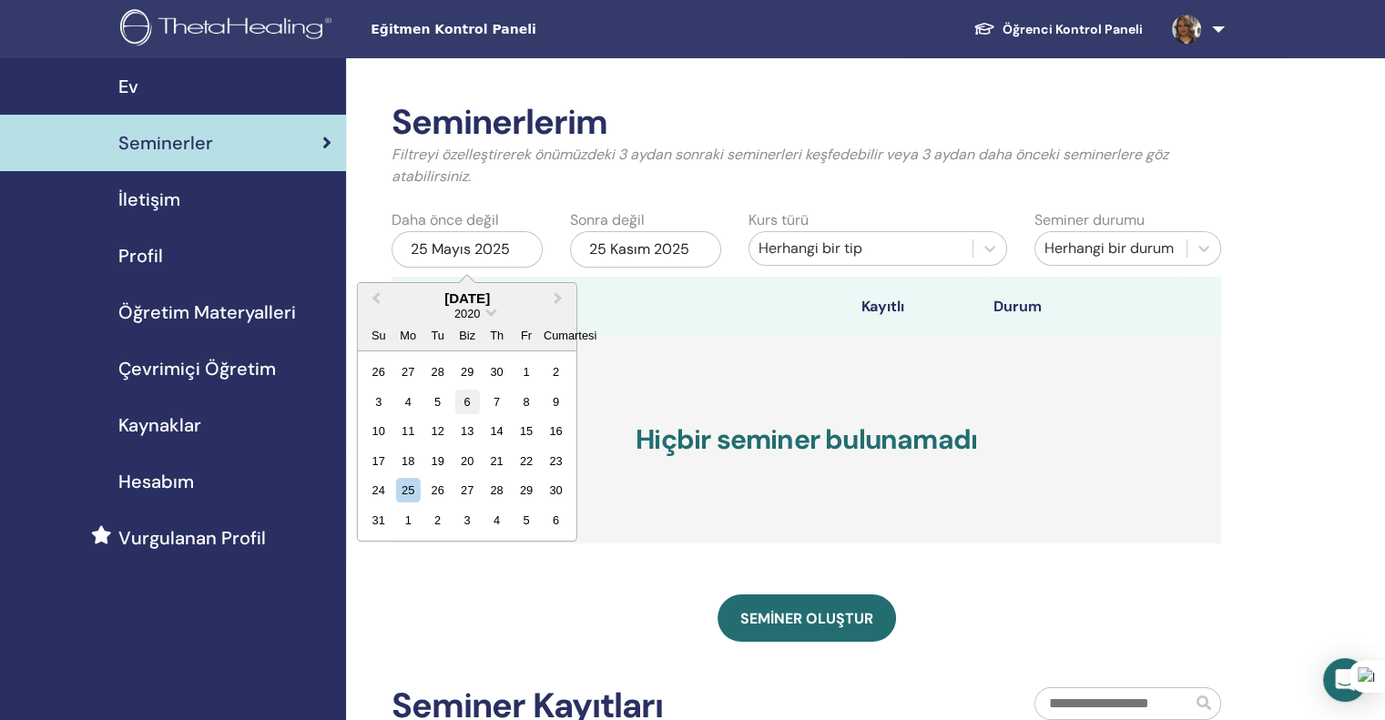
click at [471, 392] on div "6" at bounding box center [466, 402] width 25 height 25
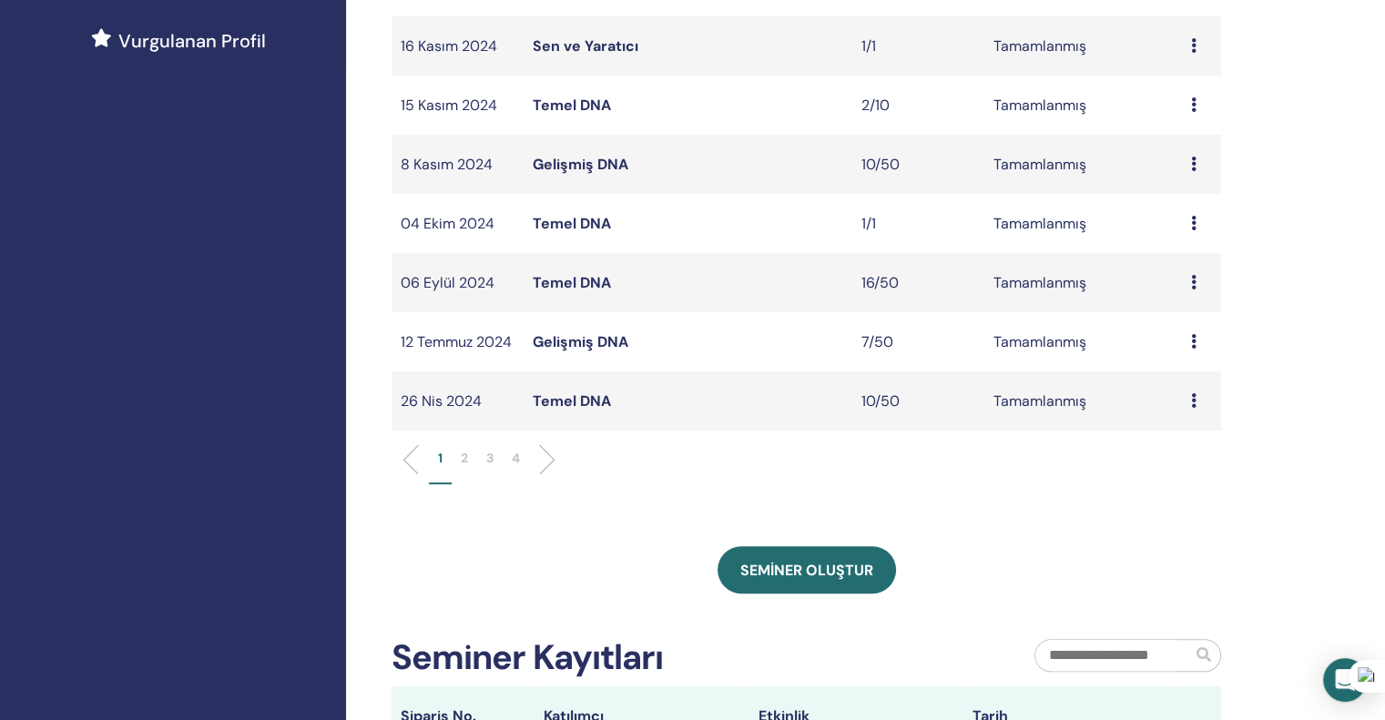
scroll to position [546, 0]
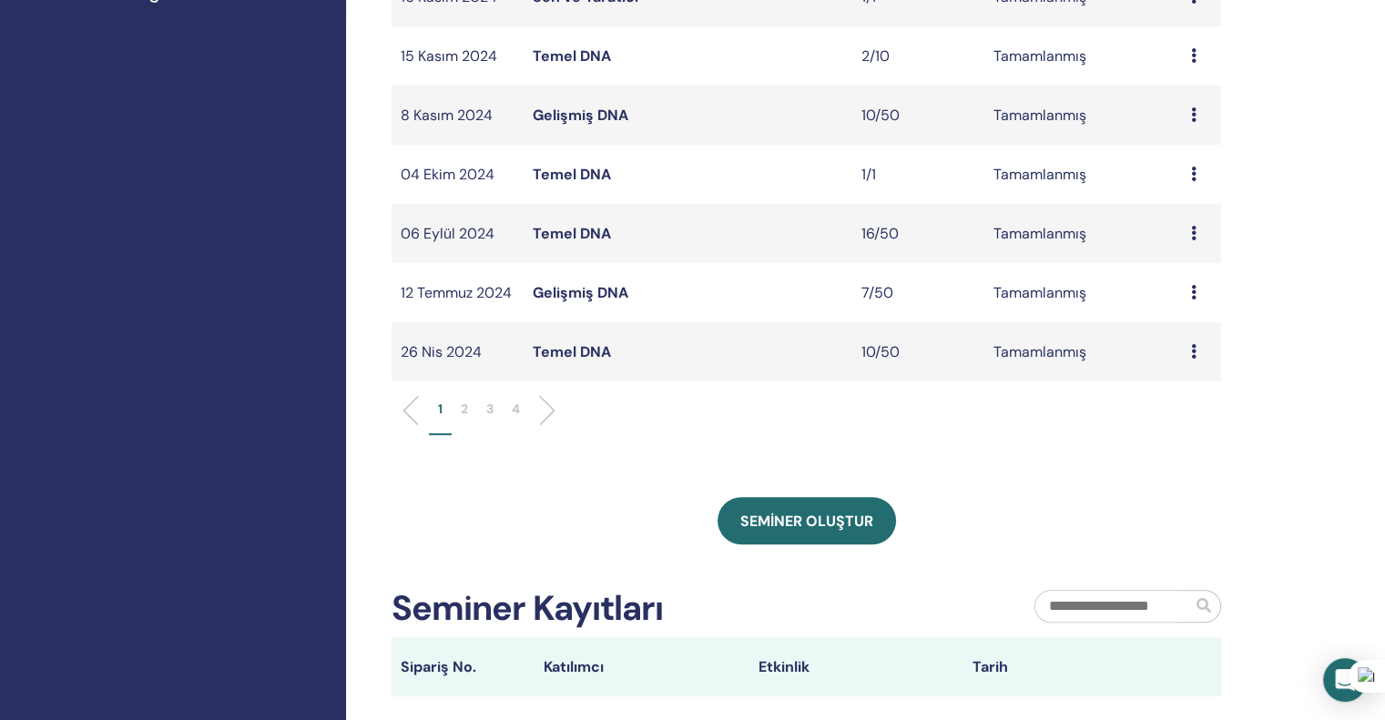
click at [464, 417] on font "2" at bounding box center [464, 409] width 7 height 16
click at [491, 407] on font "3" at bounding box center [489, 409] width 7 height 16
click at [515, 409] on font "4" at bounding box center [516, 409] width 8 height 16
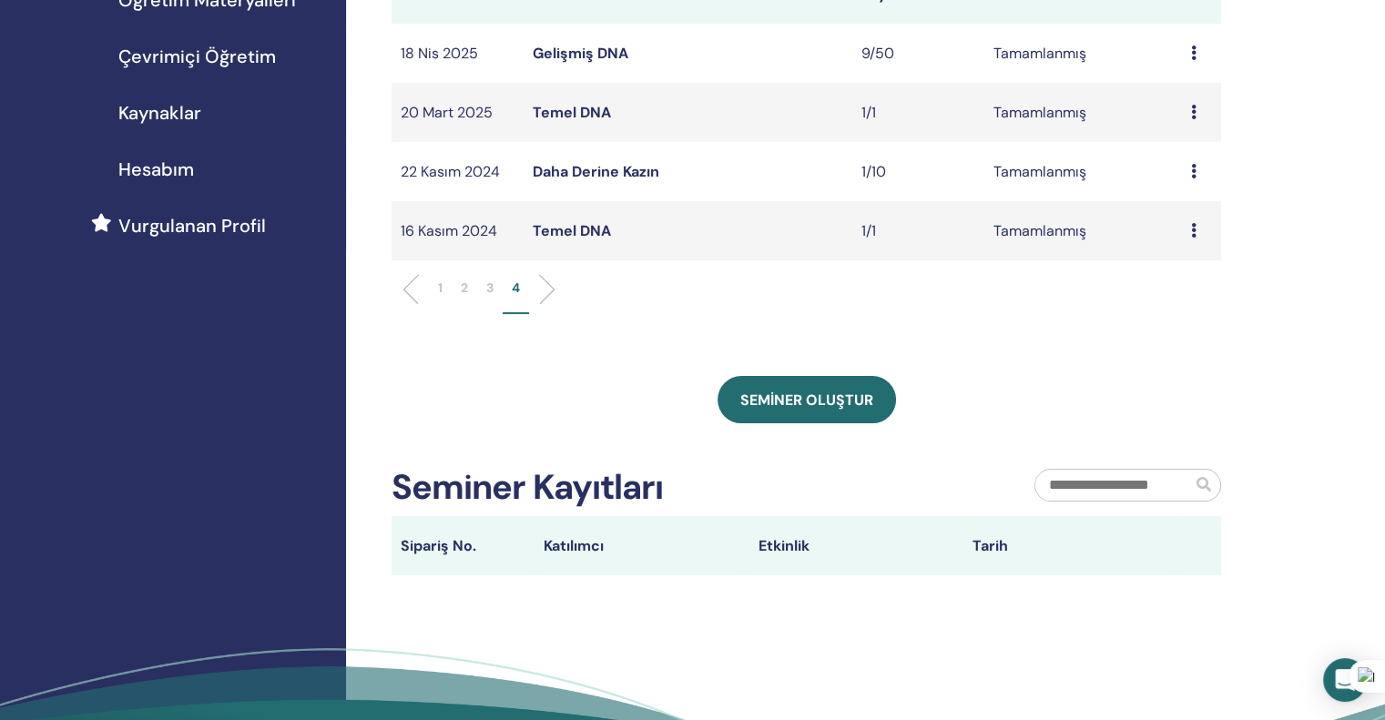
scroll to position [91, 0]
